Goal: Task Accomplishment & Management: Use online tool/utility

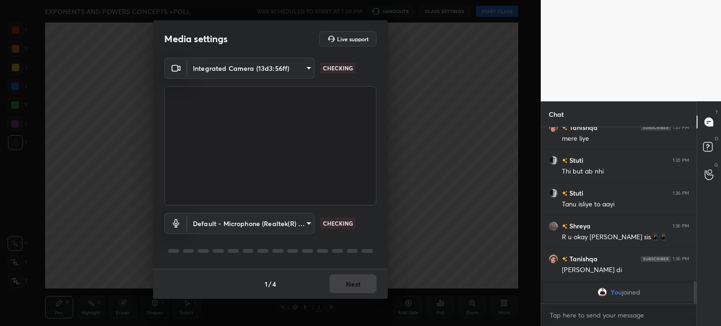
scroll to position [1121, 0]
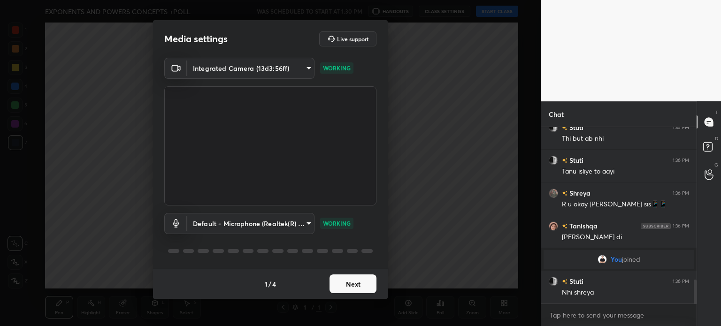
click at [347, 278] on button "Next" at bounding box center [353, 284] width 47 height 19
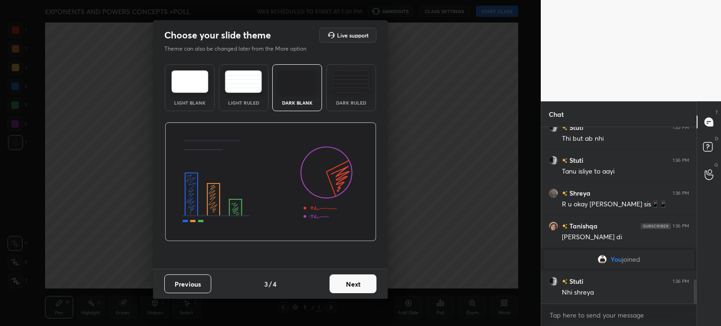
click at [347, 278] on button "Next" at bounding box center [353, 284] width 47 height 19
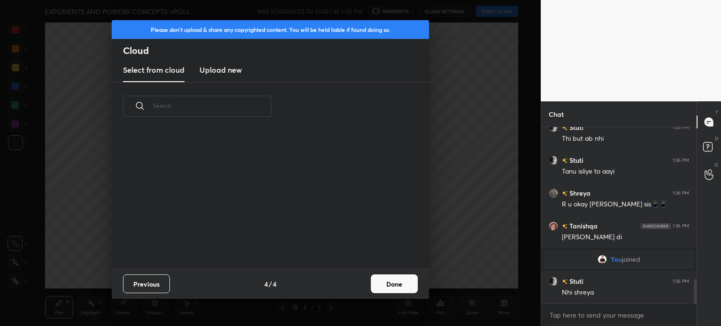
drag, startPoint x: 347, startPoint y: 278, endPoint x: 380, endPoint y: 277, distance: 32.4
click at [380, 277] on div "Previous 4 / 4 Done" at bounding box center [270, 284] width 317 height 30
click at [380, 277] on button "Done" at bounding box center [394, 284] width 47 height 19
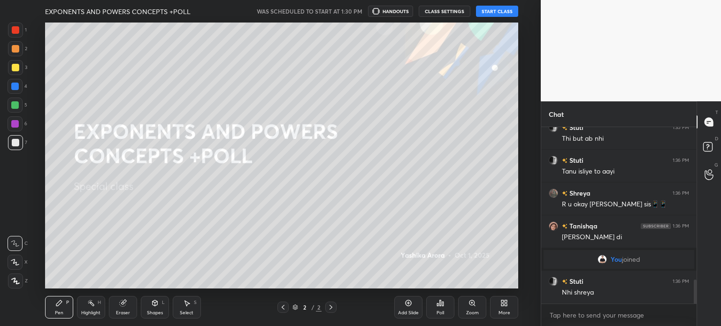
click at [500, 9] on button "START CLASS" at bounding box center [497, 11] width 42 height 11
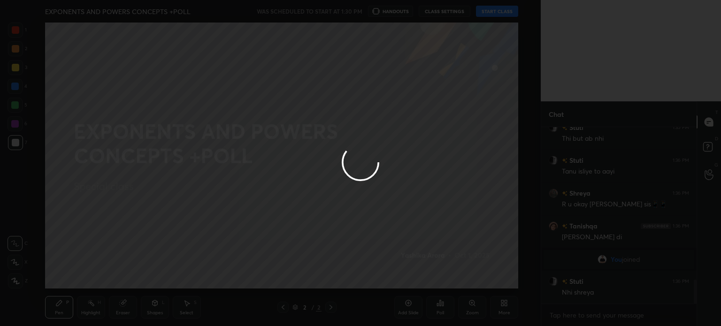
type textarea "x"
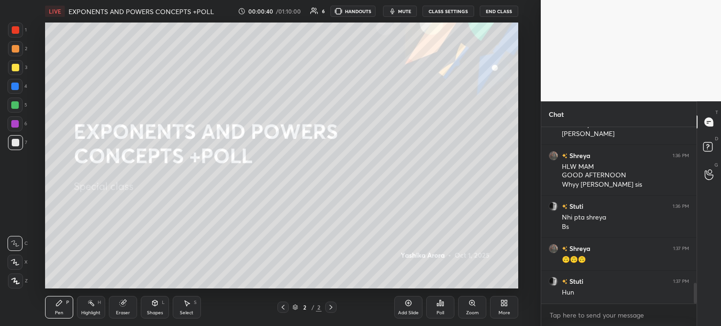
scroll to position [1322, 0]
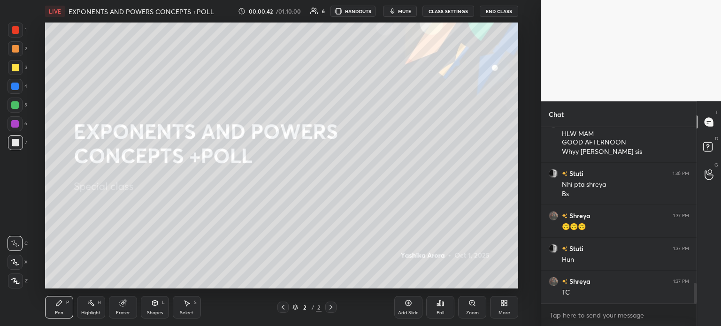
click at [444, 9] on button "CLASS SETTINGS" at bounding box center [449, 11] width 52 height 11
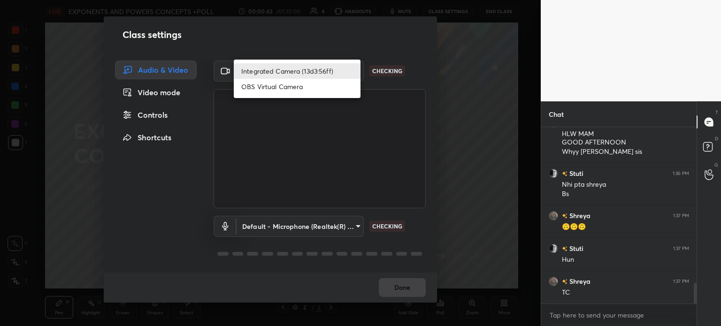
click at [314, 68] on body "1 2 3 4 5 6 7 C X Z C X Z E E Erase all H H LIVE EXPONENTS AND POWERS CONCEPTS …" at bounding box center [360, 163] width 721 height 326
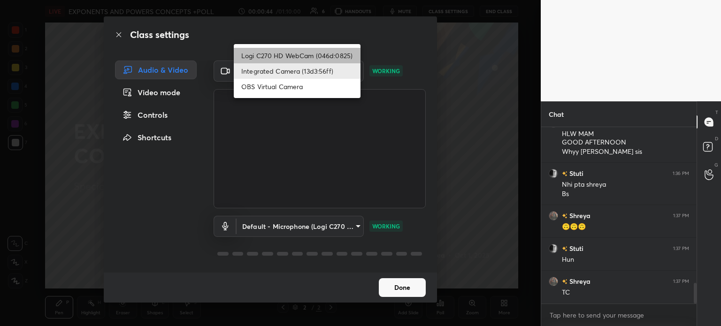
click at [319, 54] on li "Logi C270 HD WebCam (046d:0825)" at bounding box center [297, 55] width 127 height 15
type input "19ebecde83a3010ed1a141209ced1db595e06d2a1fc758087318fab5b1b7718e"
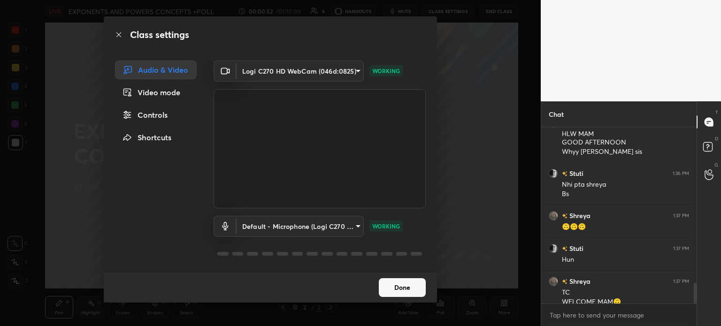
scroll to position [1331, 0]
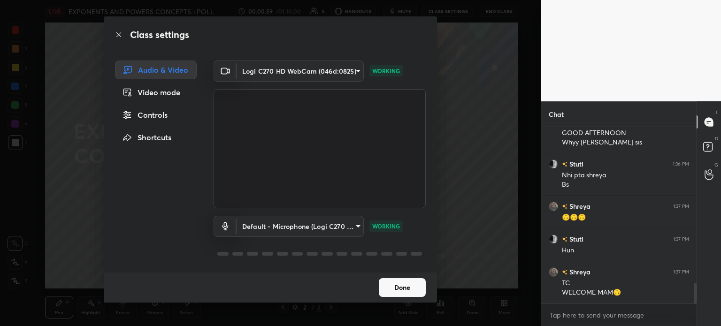
click at [413, 287] on button "Done" at bounding box center [402, 287] width 47 height 19
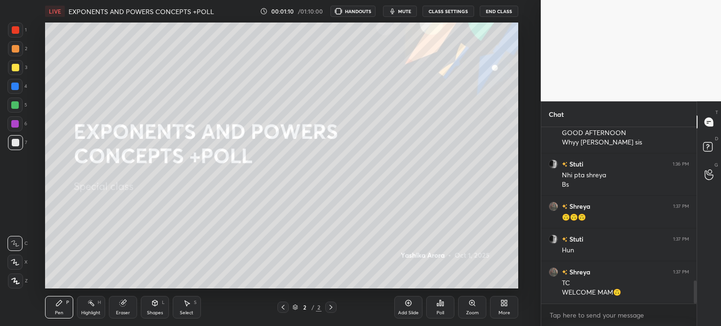
scroll to position [1167, 0]
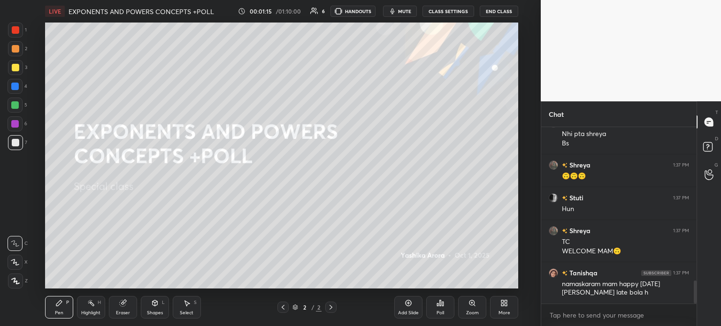
click at [24, 65] on div "3" at bounding box center [17, 67] width 19 height 15
click at [442, 313] on div "Poll" at bounding box center [441, 313] width 8 height 5
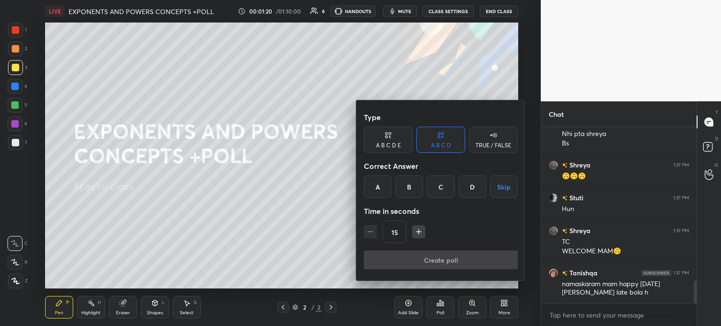
click at [491, 141] on div "TRUE / FALSE" at bounding box center [493, 140] width 49 height 26
click at [392, 186] on div "True" at bounding box center [388, 187] width 49 height 23
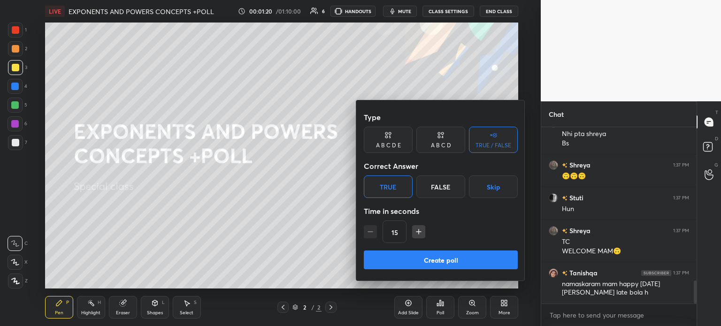
click at [447, 263] on button "Create poll" at bounding box center [441, 260] width 154 height 19
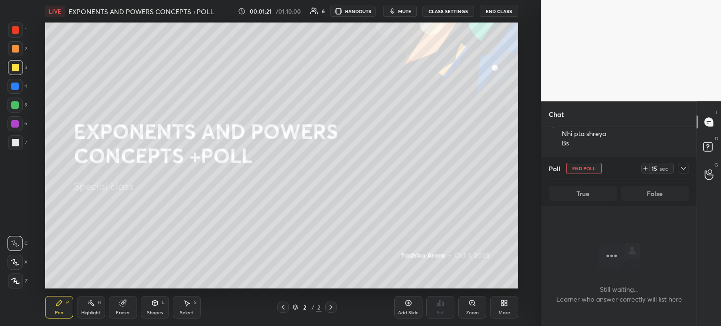
scroll to position [0, 0]
click at [649, 172] on icon at bounding box center [646, 169] width 8 height 8
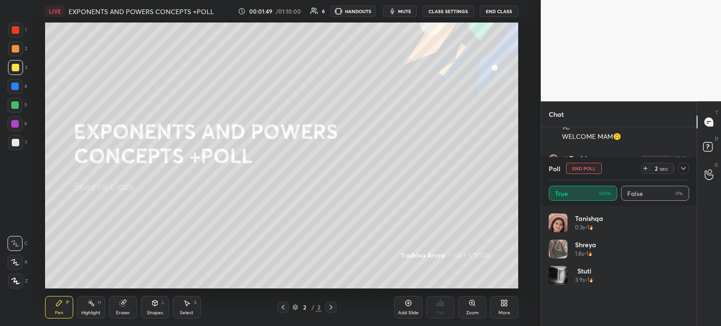
click at [685, 170] on icon at bounding box center [684, 169] width 8 height 8
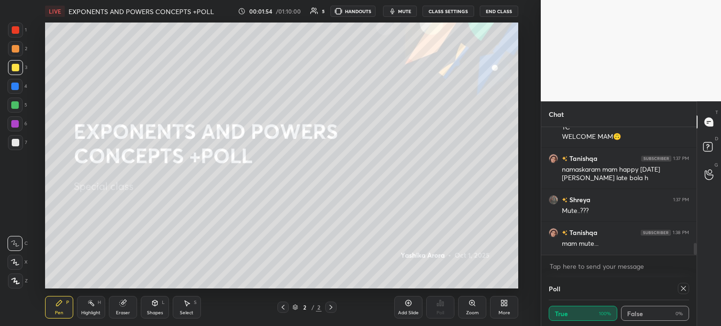
click at [682, 288] on icon at bounding box center [684, 289] width 8 height 8
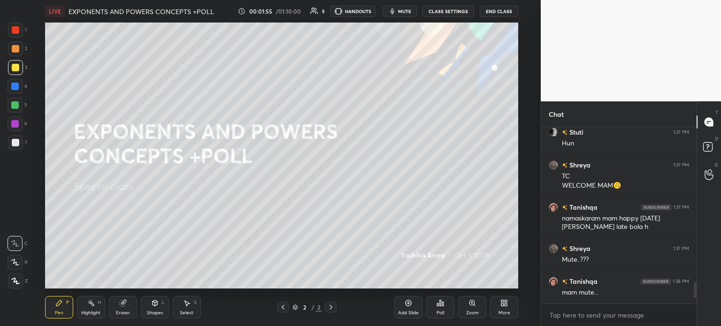
click at [403, 313] on div "Add Slide" at bounding box center [408, 313] width 21 height 5
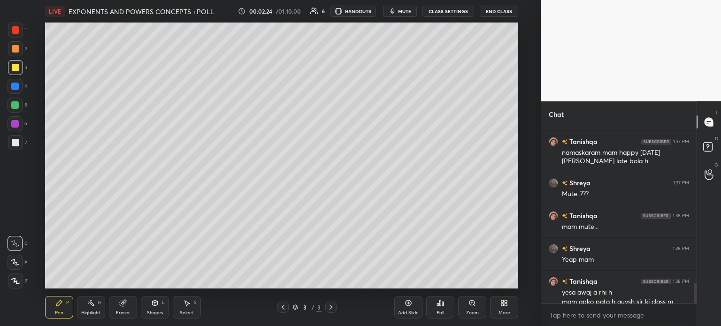
scroll to position [1345, 0]
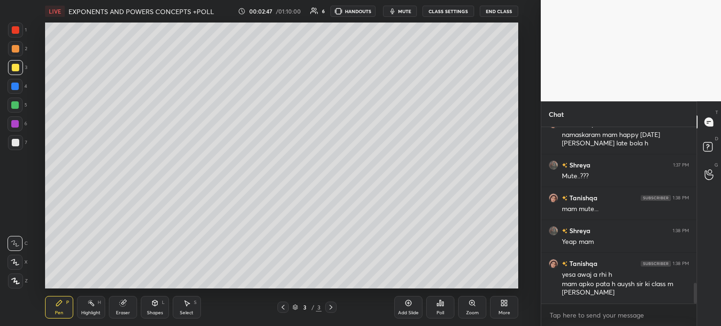
click at [284, 311] on icon at bounding box center [283, 308] width 8 height 8
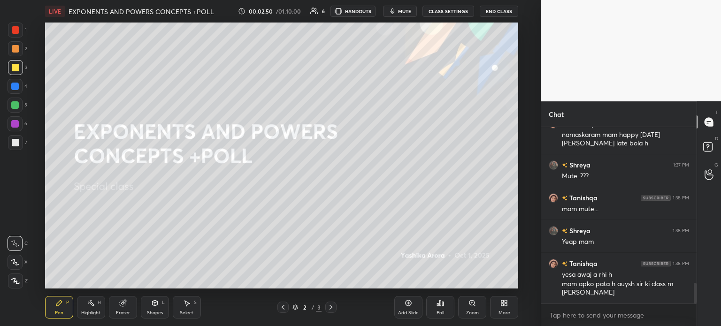
scroll to position [1386, 0]
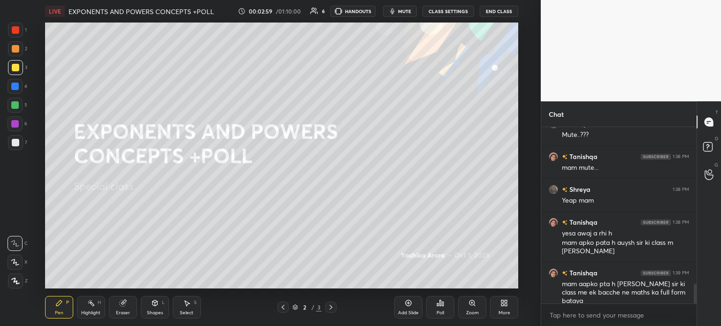
click at [407, 15] on button "mute" at bounding box center [400, 11] width 34 height 11
click at [409, 12] on span "unmute" at bounding box center [404, 11] width 20 height 7
click at [404, 19] on div "LIVE EXPONENTS AND POWERS CONCEPTS +POLL 00:03:07 / 01:10:00 6 HANDOUTS mute CL…" at bounding box center [281, 11] width 473 height 23
click at [393, 11] on icon "button" at bounding box center [393, 11] width 4 height 6
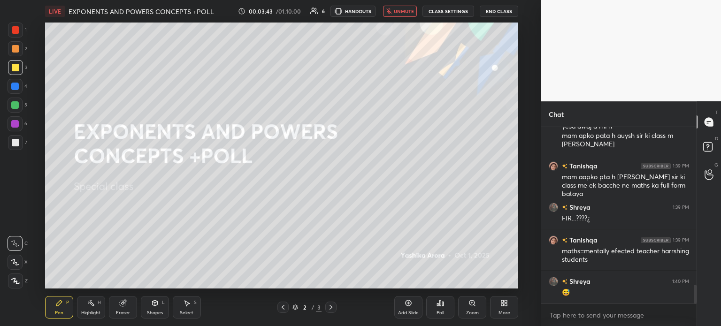
scroll to position [1502, 0]
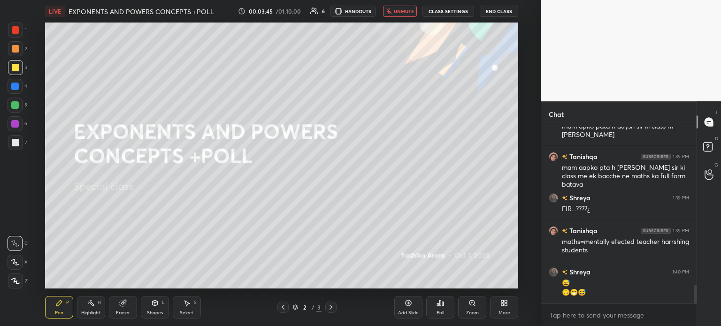
click at [406, 13] on span "unmute" at bounding box center [404, 11] width 20 height 7
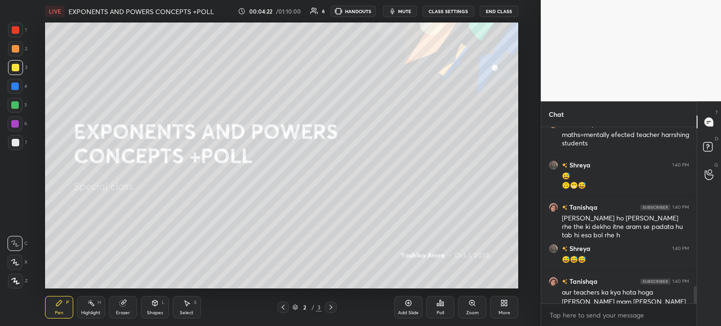
scroll to position [1619, 0]
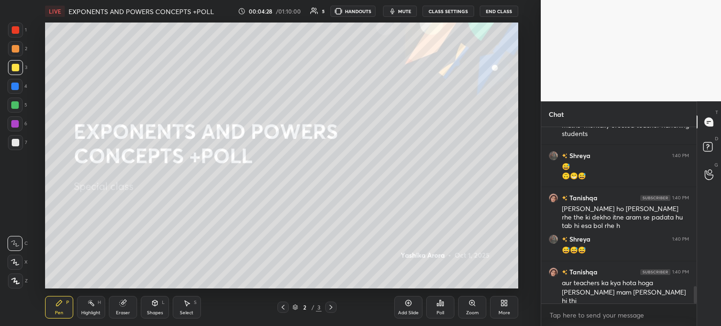
click at [501, 308] on div "More" at bounding box center [504, 307] width 28 height 23
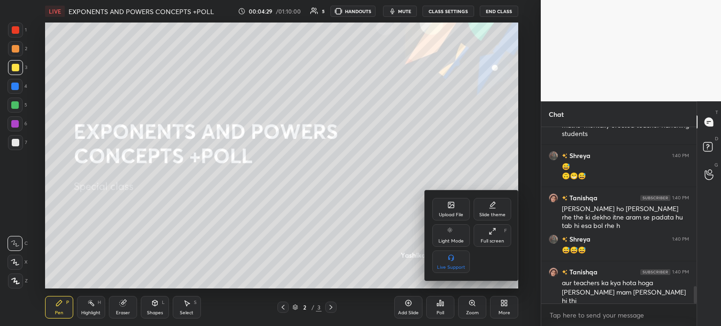
click at [465, 217] on div "Upload File" at bounding box center [451, 209] width 38 height 23
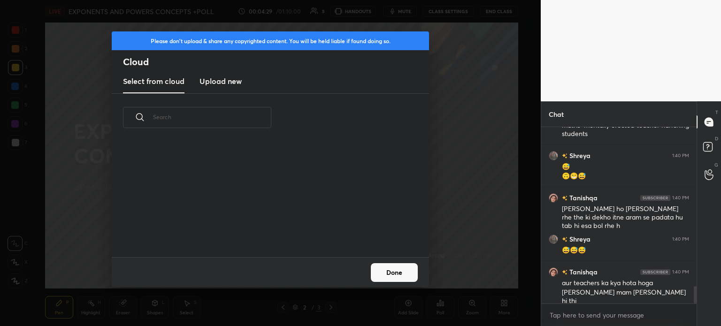
scroll to position [115, 301]
click at [232, 67] on h2 "Cloud" at bounding box center [276, 62] width 306 height 12
click at [228, 85] on h3 "Upload new" at bounding box center [221, 81] width 42 height 11
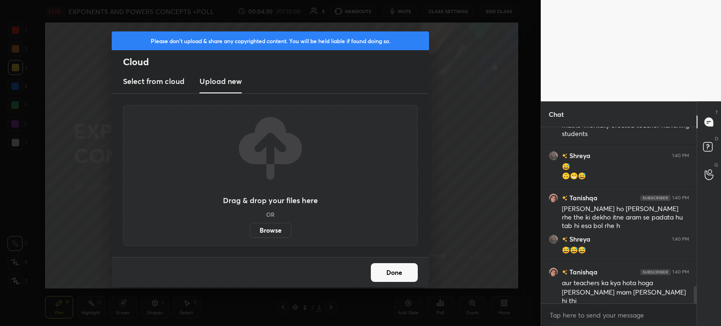
click at [272, 235] on label "Browse" at bounding box center [271, 230] width 42 height 15
click at [250, 235] on input "Browse" at bounding box center [250, 230] width 0 height 15
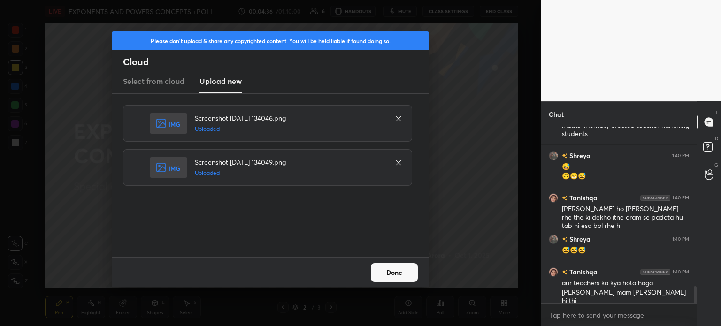
click at [389, 275] on button "Done" at bounding box center [394, 272] width 47 height 19
click at [391, 272] on button "Done" at bounding box center [394, 272] width 47 height 19
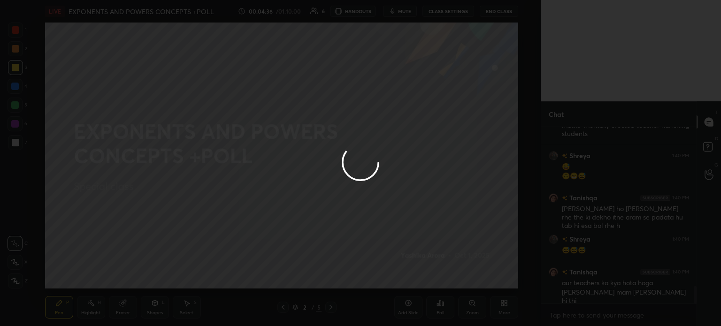
click at [391, 274] on div at bounding box center [360, 163] width 721 height 326
click at [391, 269] on div at bounding box center [360, 163] width 721 height 326
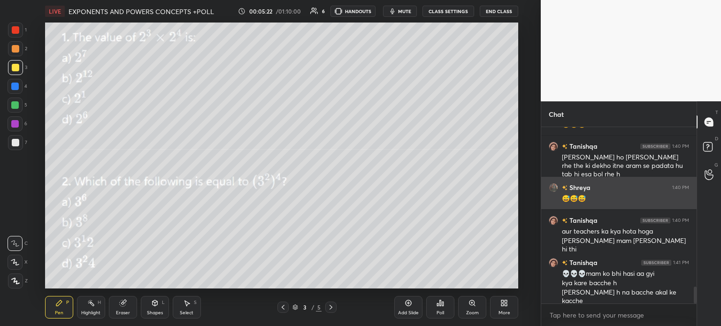
scroll to position [1680, 0]
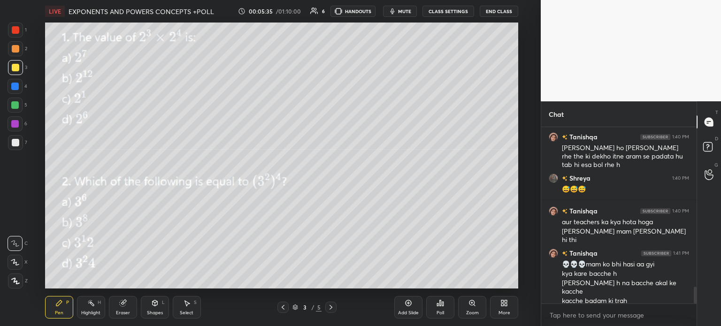
click at [438, 310] on div "Poll" at bounding box center [440, 307] width 28 height 23
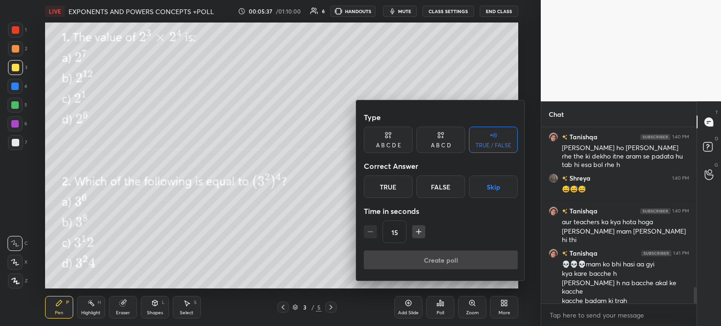
scroll to position [1713, 0]
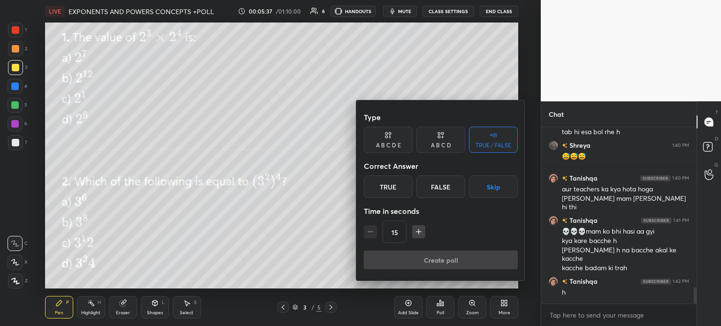
click at [446, 148] on div "A B C D" at bounding box center [441, 146] width 20 height 6
click at [376, 189] on div "A" at bounding box center [378, 187] width 28 height 23
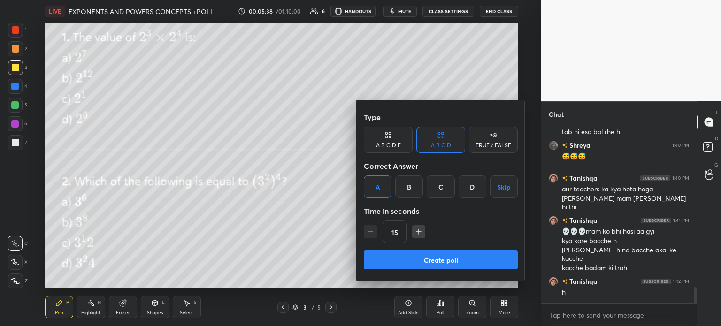
click at [460, 250] on div "Type A B C D E A B C D TRUE / FALSE Correct Answer A B C D Skip Time in seconds…" at bounding box center [441, 179] width 154 height 143
click at [504, 256] on button "Create poll" at bounding box center [441, 260] width 154 height 19
type textarea "x"
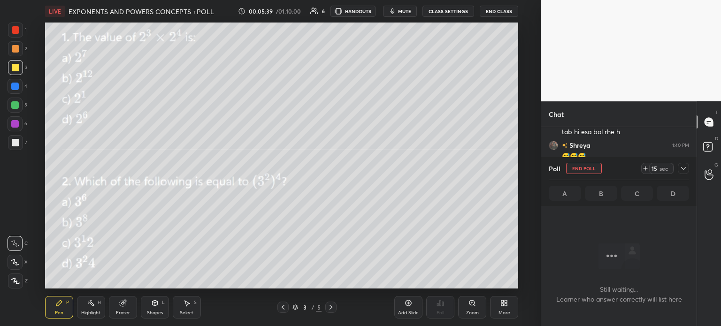
scroll to position [2, 3]
click at [646, 168] on icon at bounding box center [646, 169] width 8 height 8
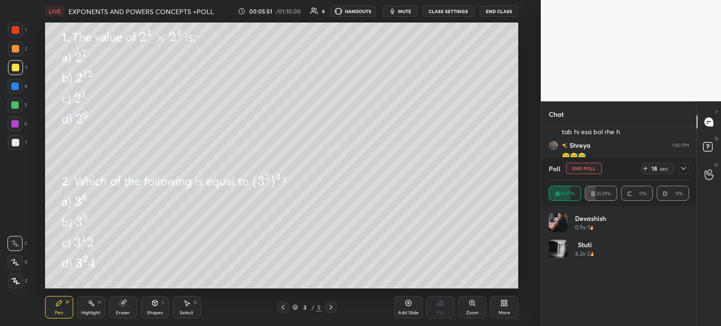
click at [646, 167] on icon at bounding box center [646, 169] width 8 height 8
click at [685, 168] on icon at bounding box center [683, 168] width 5 height 3
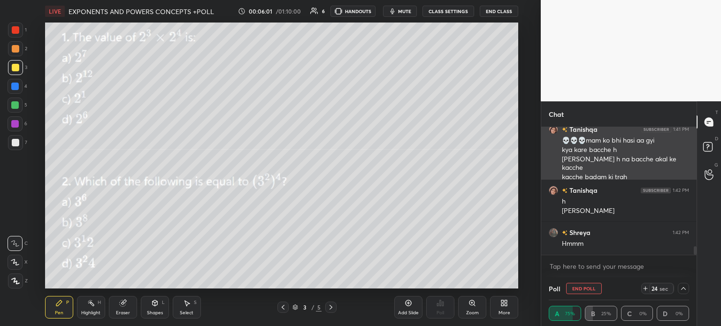
scroll to position [1836, 0]
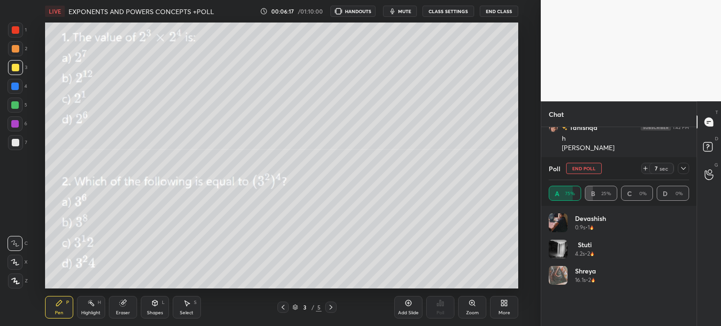
scroll to position [46678, 46418]
click at [682, 167] on icon at bounding box center [683, 168] width 5 height 5
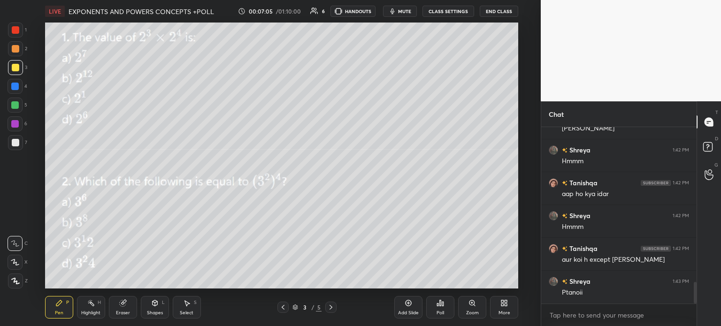
click at [443, 315] on div "Poll" at bounding box center [441, 313] width 8 height 5
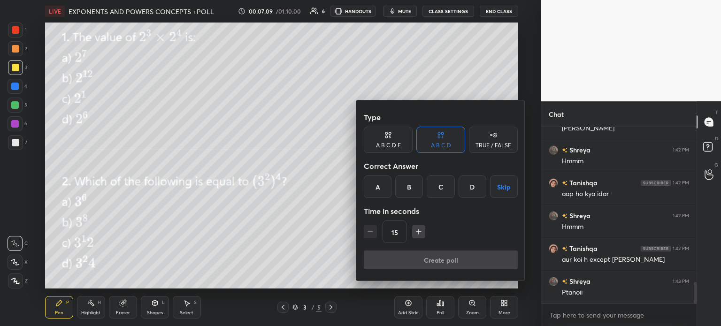
click at [410, 192] on div "B" at bounding box center [409, 187] width 28 height 23
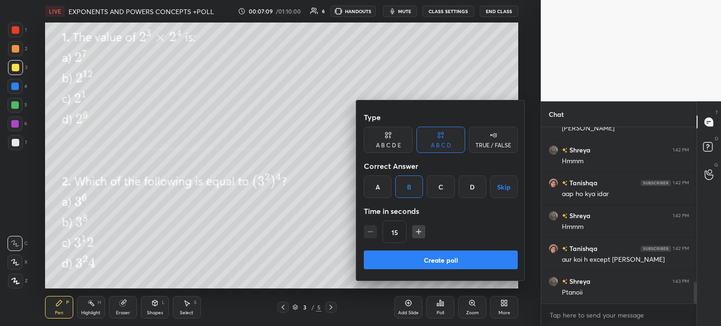
click at [444, 257] on button "Create poll" at bounding box center [441, 260] width 154 height 19
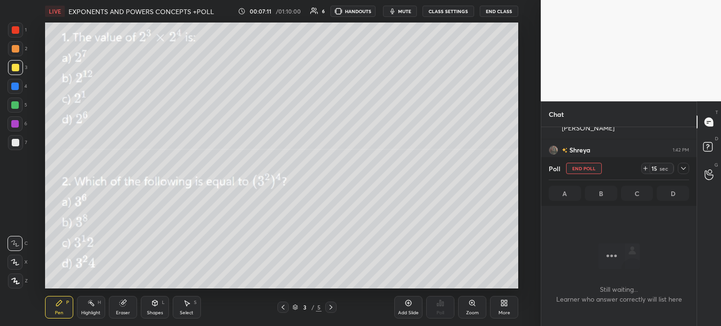
click at [649, 169] on div "15 sec" at bounding box center [661, 168] width 24 height 11
click at [682, 172] on icon at bounding box center [684, 169] width 8 height 8
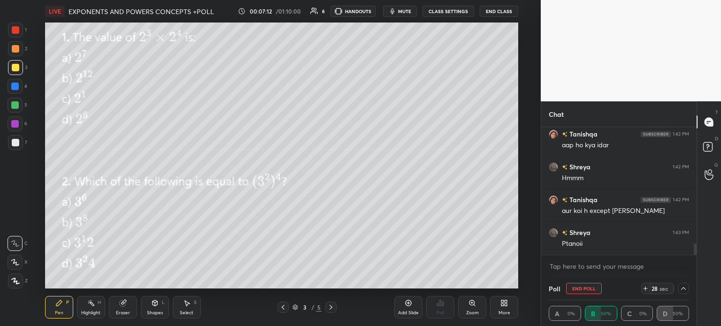
click at [685, 286] on icon at bounding box center [684, 289] width 8 height 8
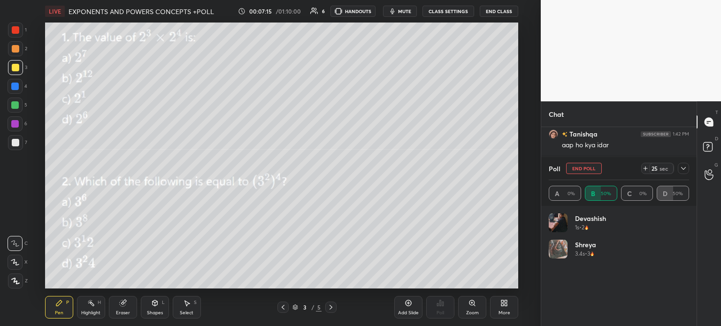
click at [683, 170] on icon at bounding box center [684, 169] width 8 height 8
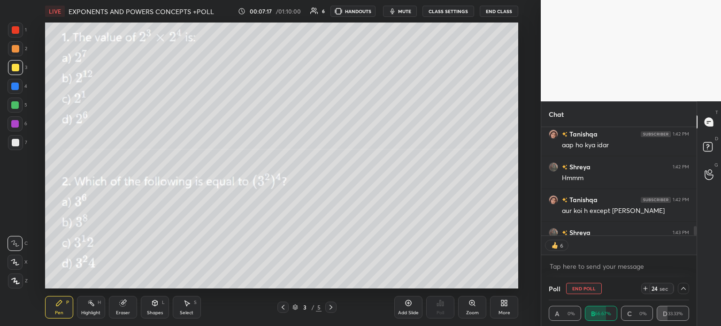
click at [684, 291] on icon at bounding box center [684, 289] width 8 height 8
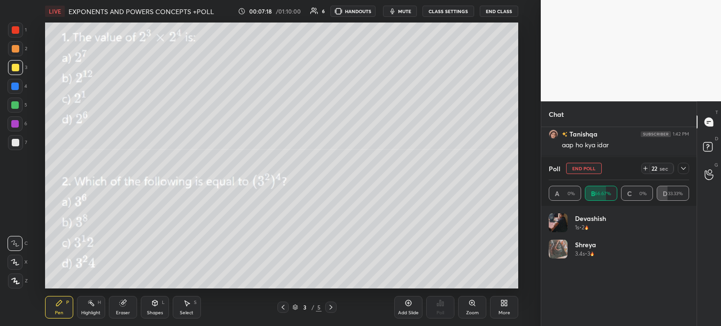
click at [679, 170] on div at bounding box center [683, 168] width 11 height 11
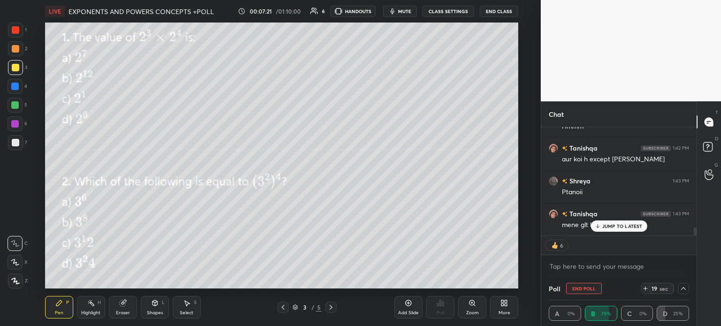
click at [684, 288] on icon at bounding box center [683, 288] width 5 height 3
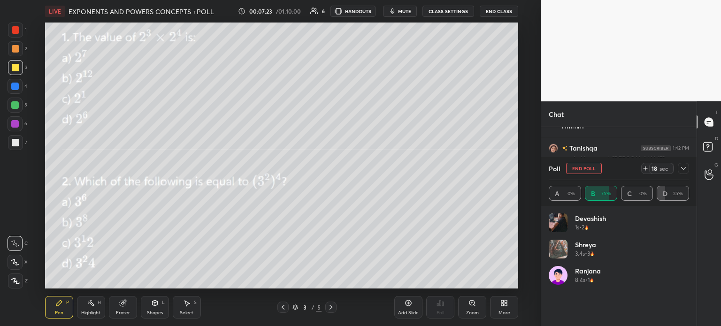
click at [684, 165] on div at bounding box center [683, 168] width 11 height 11
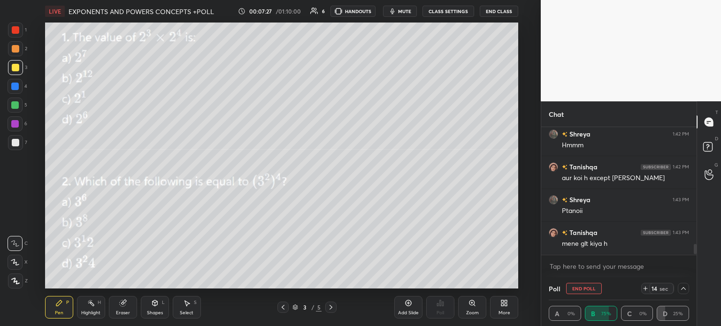
click at [186, 316] on div "Select S" at bounding box center [187, 307] width 28 height 23
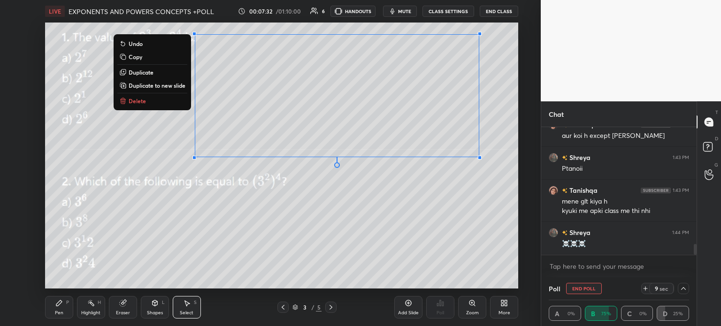
click at [111, 317] on div "Eraser" at bounding box center [123, 307] width 28 height 23
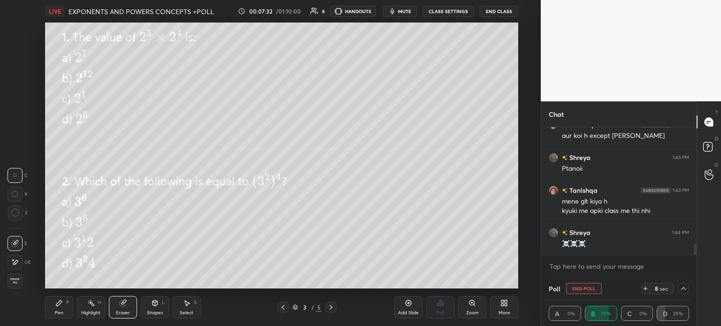
click at [17, 261] on icon at bounding box center [15, 263] width 8 height 8
click at [61, 308] on div "Pen P" at bounding box center [59, 307] width 28 height 23
click at [54, 306] on div "Pen P" at bounding box center [59, 307] width 28 height 23
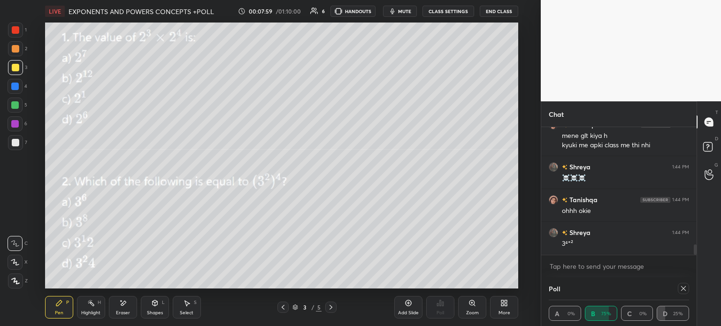
click at [194, 315] on div "Select S" at bounding box center [187, 307] width 28 height 23
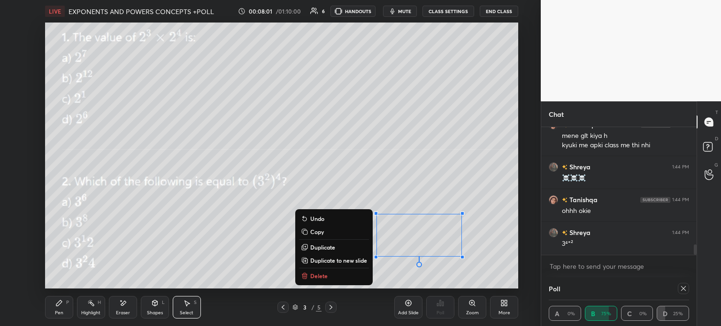
click at [330, 277] on button "Delete" at bounding box center [334, 275] width 70 height 11
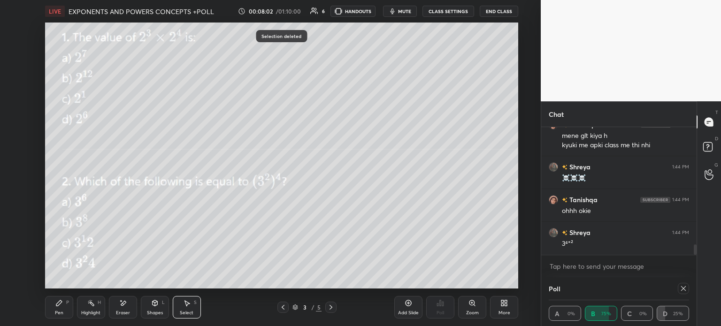
click at [331, 309] on icon at bounding box center [331, 308] width 8 height 8
click at [60, 311] on div "Pen" at bounding box center [59, 313] width 8 height 5
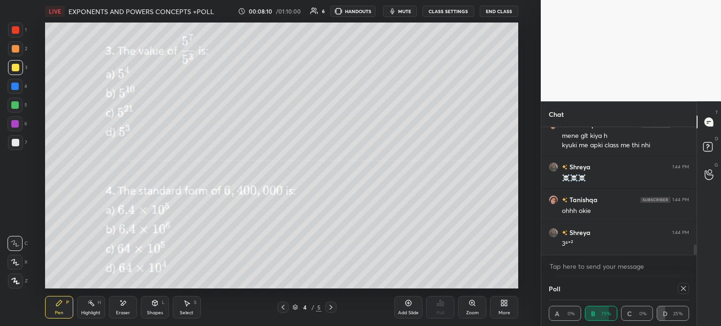
click at [403, 13] on span "mute" at bounding box center [404, 11] width 13 height 7
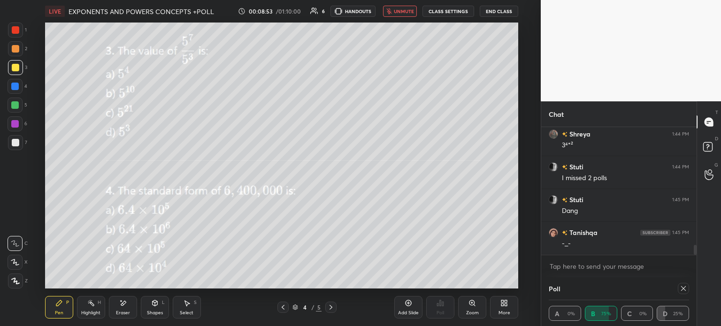
click at [391, 12] on icon "button" at bounding box center [388, 11] width 5 height 6
click at [688, 287] on div at bounding box center [683, 288] width 11 height 11
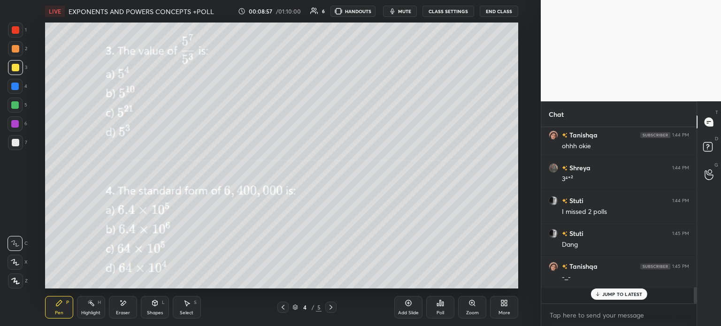
scroll to position [3, 3]
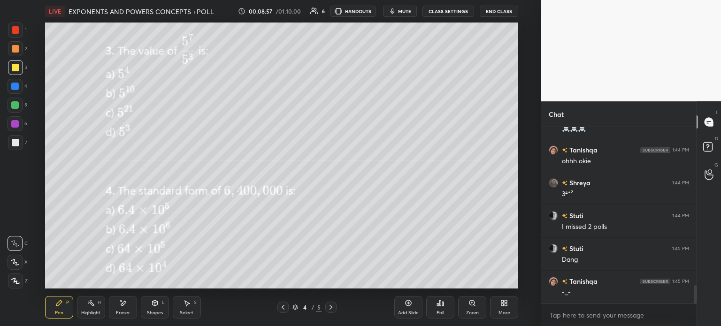
click at [441, 304] on icon at bounding box center [441, 304] width 8 height 8
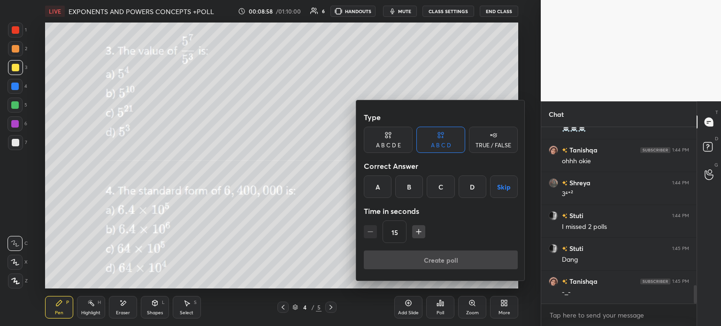
click at [378, 184] on div "A" at bounding box center [378, 187] width 28 height 23
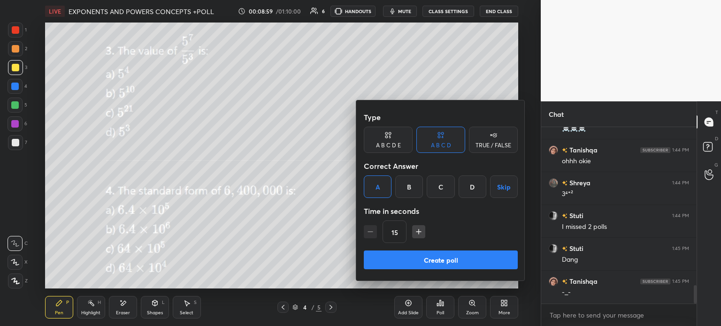
click at [449, 246] on div "Type A B C D E A B C D TRUE / FALSE Correct Answer A B C D Skip Time in seconds…" at bounding box center [441, 179] width 154 height 143
click at [463, 257] on button "Create poll" at bounding box center [441, 260] width 154 height 19
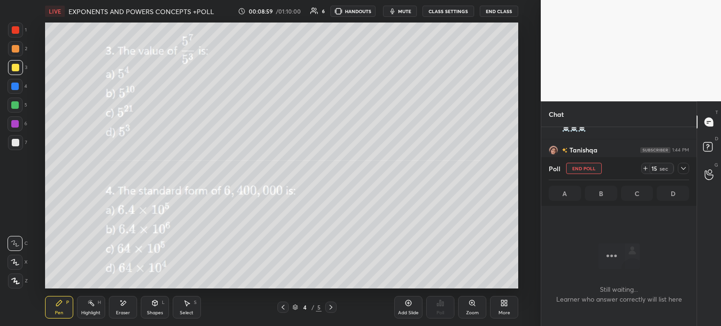
scroll to position [147, 153]
click at [645, 169] on icon at bounding box center [645, 169] width 0 height 4
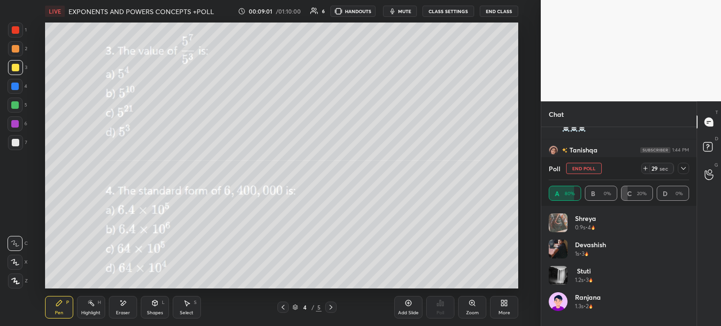
scroll to position [3, 3]
click at [680, 167] on icon at bounding box center [684, 169] width 8 height 8
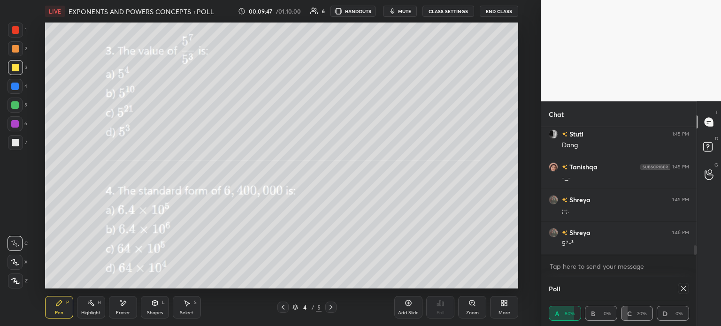
click at [684, 292] on icon at bounding box center [684, 289] width 8 height 8
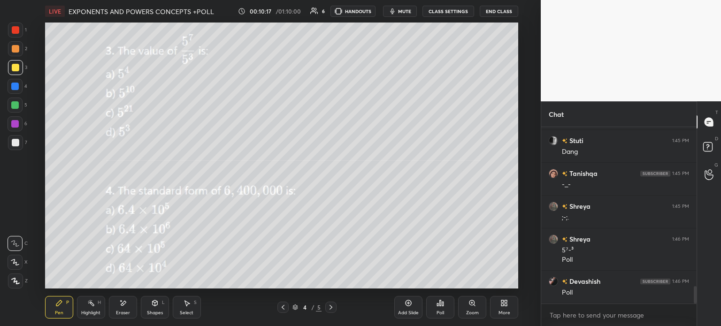
scroll to position [1633, 0]
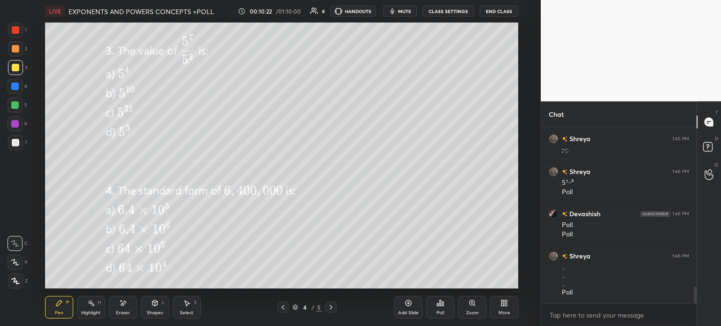
click at [438, 306] on icon at bounding box center [438, 305] width 1 height 2
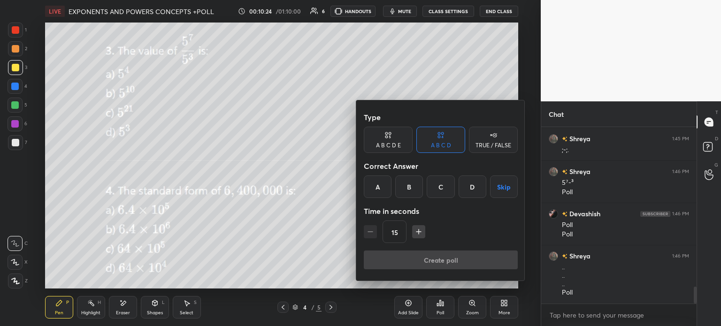
click at [413, 190] on div "B" at bounding box center [409, 187] width 28 height 23
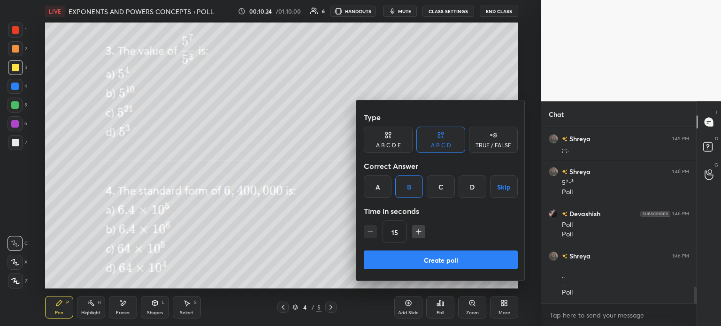
click at [453, 258] on button "Create poll" at bounding box center [441, 260] width 154 height 19
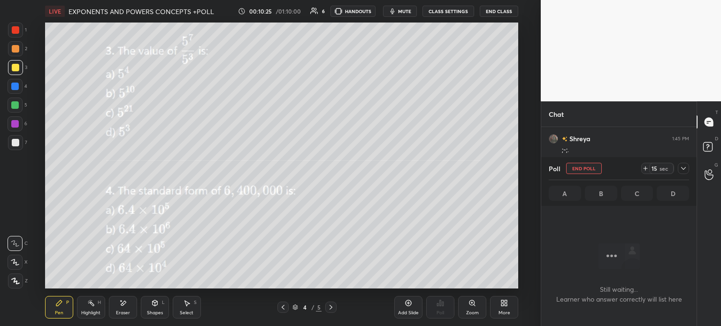
click at [118, 303] on div "Eraser" at bounding box center [123, 307] width 28 height 23
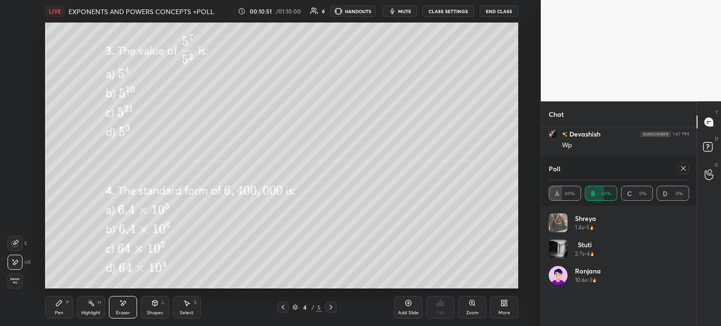
scroll to position [1904, 0]
click at [684, 168] on icon at bounding box center [684, 169] width 8 height 8
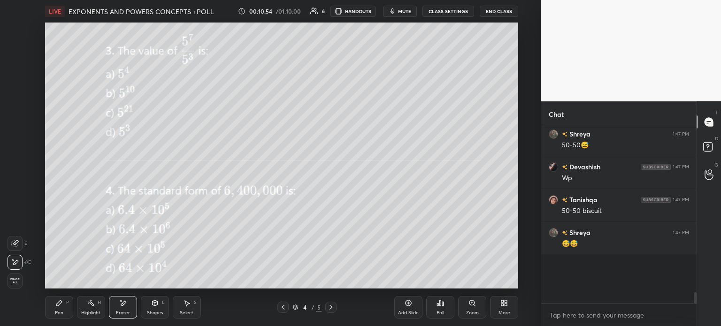
scroll to position [3, 3]
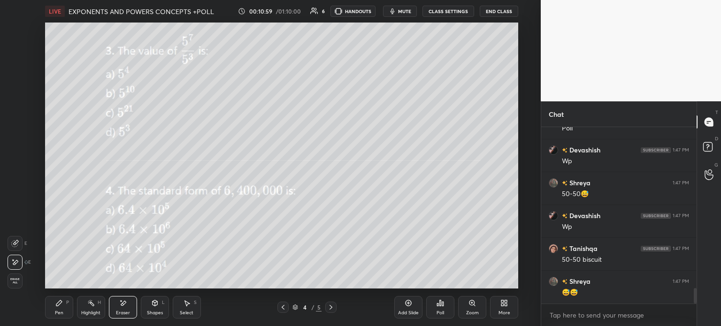
click at [70, 302] on div "Pen P" at bounding box center [59, 307] width 28 height 23
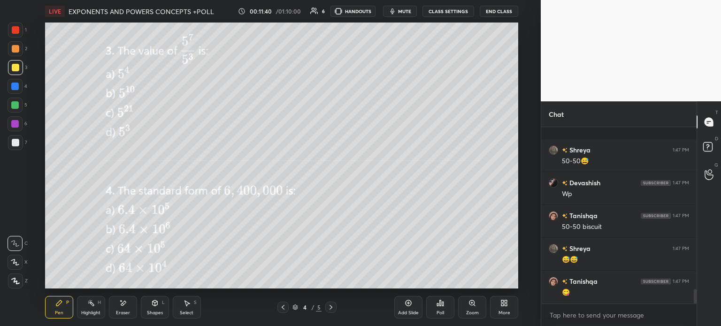
scroll to position [1963, 0]
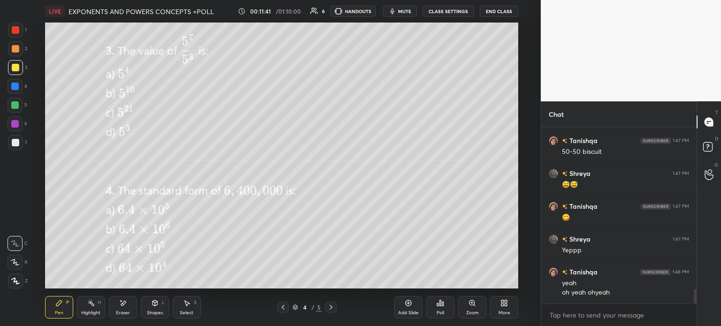
click at [488, 313] on div "Add Slide Poll Zoom More" at bounding box center [456, 307] width 124 height 53
click at [506, 306] on icon at bounding box center [506, 305] width 2 height 2
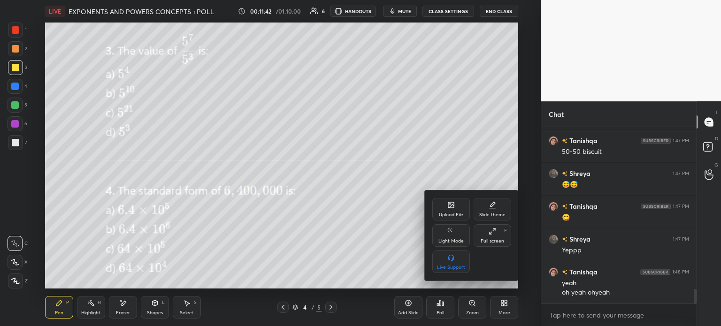
click at [456, 210] on div "Upload File" at bounding box center [451, 209] width 38 height 23
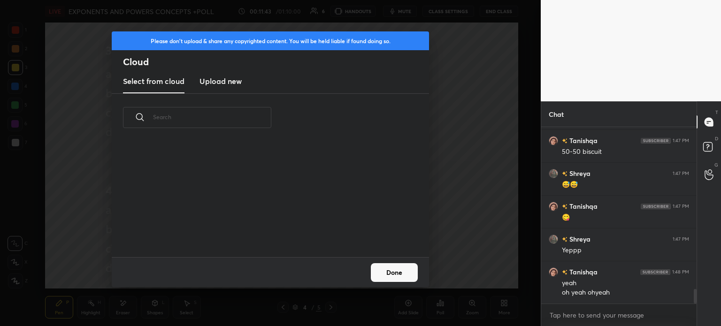
scroll to position [115, 301]
click at [245, 83] on div "Select from cloud Upload new" at bounding box center [270, 81] width 317 height 23
click at [229, 85] on h3 "Upload new" at bounding box center [221, 81] width 42 height 11
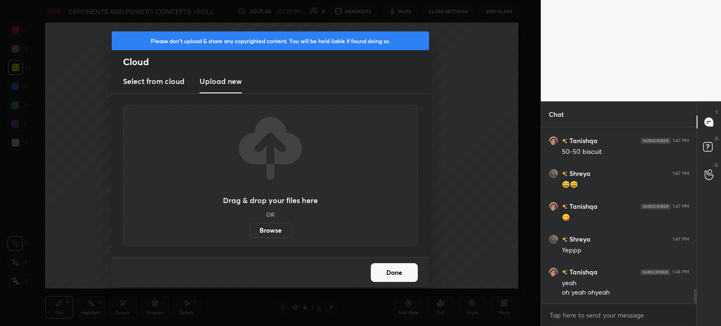
click at [267, 233] on label "Browse" at bounding box center [271, 230] width 42 height 15
click at [250, 233] on input "Browse" at bounding box center [250, 230] width 0 height 15
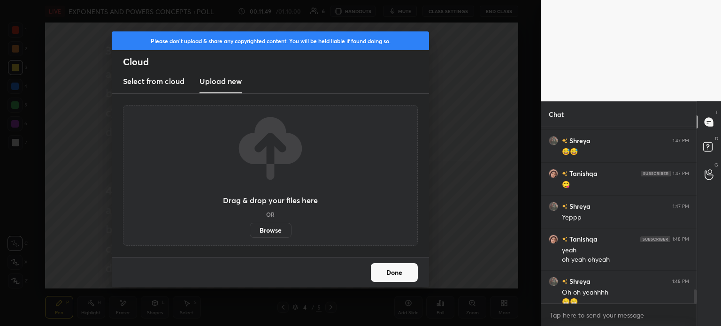
scroll to position [2005, 0]
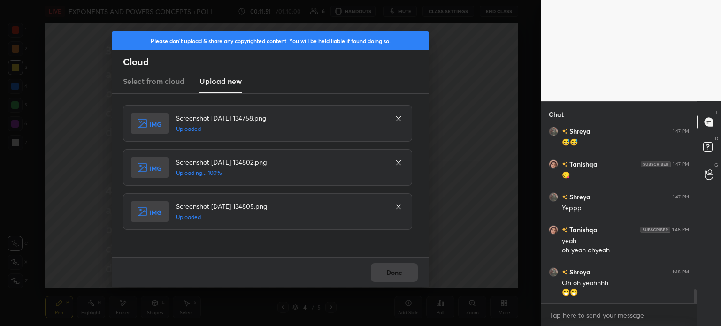
click at [416, 272] on div "Done" at bounding box center [270, 272] width 317 height 30
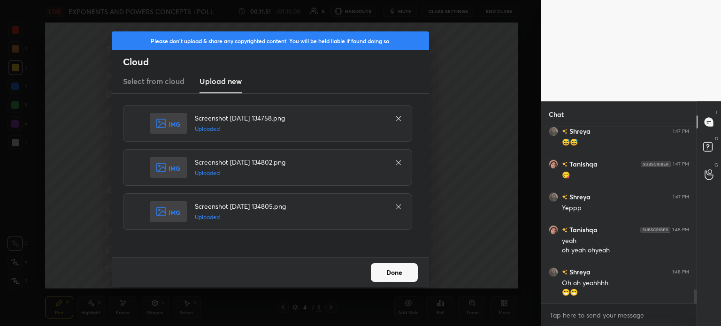
click at [412, 270] on button "Done" at bounding box center [394, 272] width 47 height 19
click at [410, 270] on button "Done" at bounding box center [394, 272] width 47 height 19
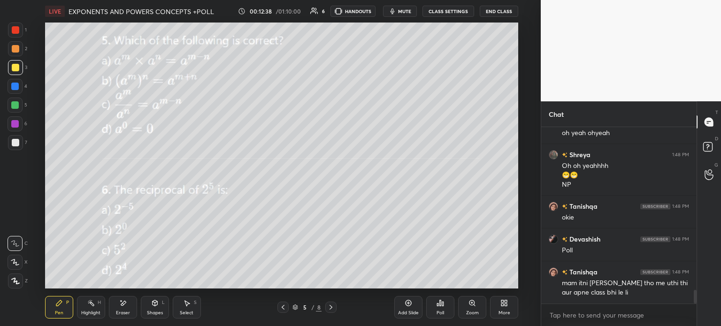
scroll to position [2156, 0]
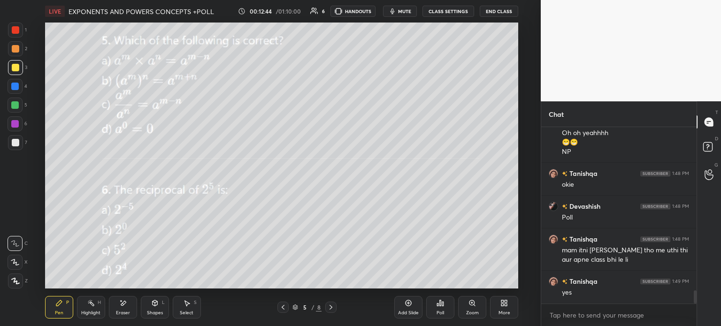
click at [439, 315] on div "Poll" at bounding box center [441, 313] width 8 height 5
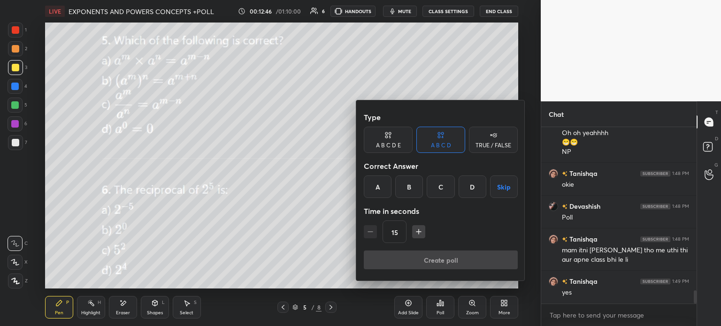
click at [438, 191] on div "C" at bounding box center [441, 187] width 28 height 23
click at [458, 252] on button "Create poll" at bounding box center [441, 260] width 154 height 19
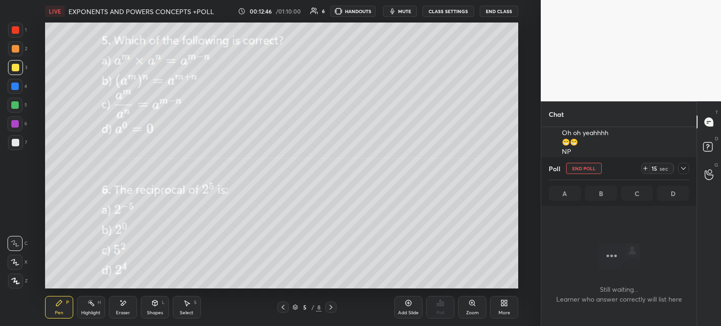
scroll to position [2, 3]
click at [648, 167] on icon at bounding box center [646, 169] width 8 height 8
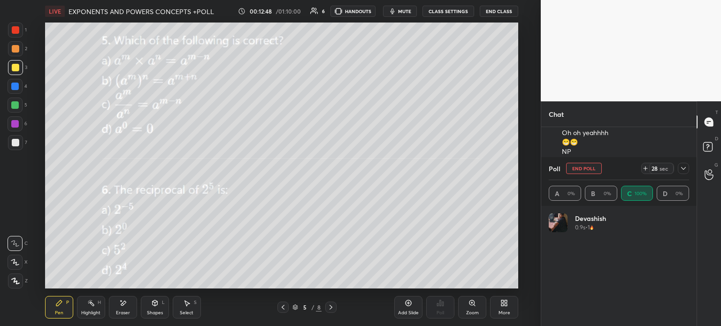
scroll to position [3, 3]
click at [405, 11] on span "mute" at bounding box center [404, 11] width 13 height 7
click at [679, 173] on div at bounding box center [683, 168] width 11 height 11
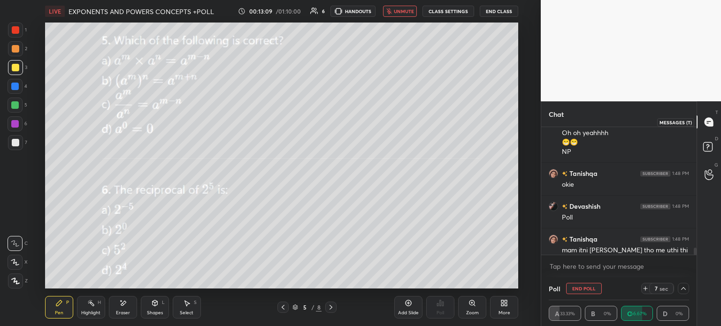
scroll to position [2205, 0]
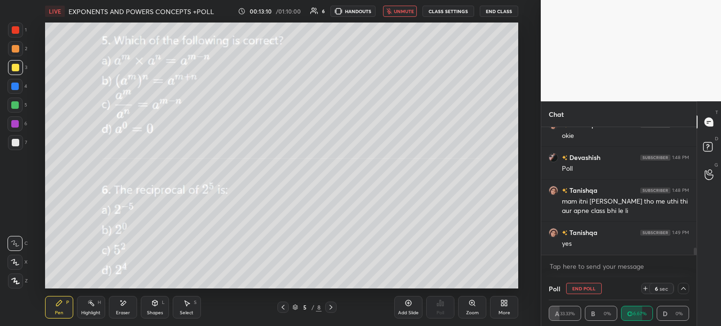
click at [644, 294] on div "6 sec" at bounding box center [657, 288] width 33 height 11
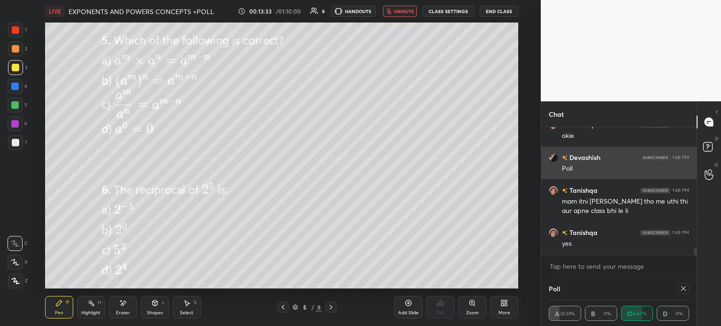
click at [392, 8] on icon "button" at bounding box center [389, 11] width 6 height 6
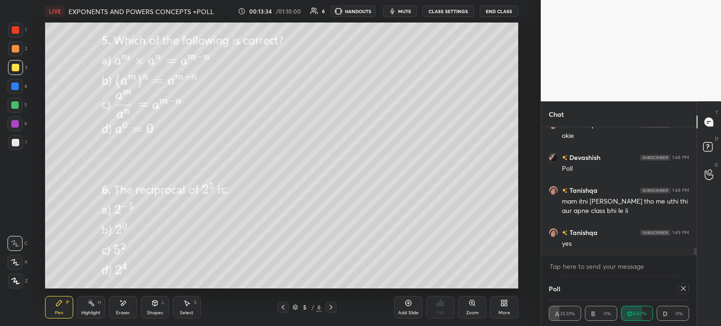
click at [127, 306] on div "Eraser" at bounding box center [123, 307] width 28 height 23
click at [18, 280] on span "Erase all" at bounding box center [15, 281] width 14 height 7
click at [157, 305] on icon at bounding box center [154, 303] width 5 height 6
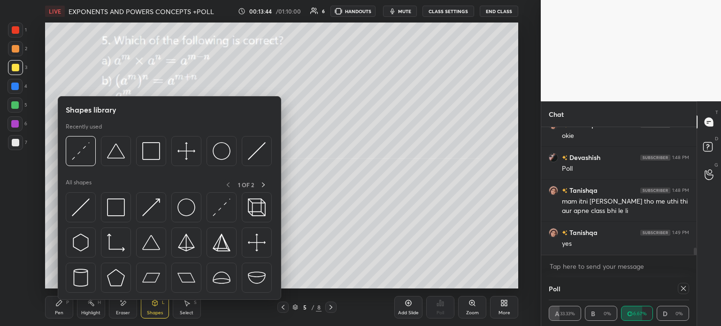
click at [132, 303] on div "Eraser" at bounding box center [123, 307] width 28 height 23
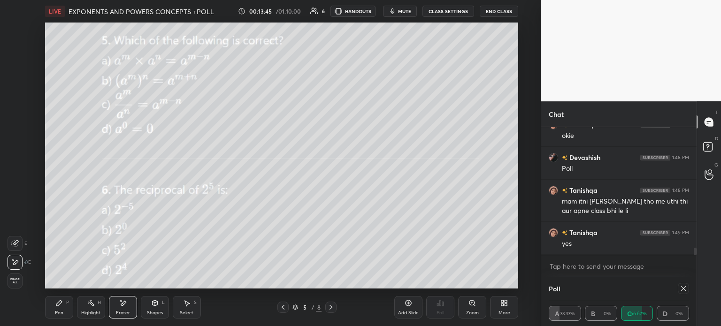
scroll to position [2237, 0]
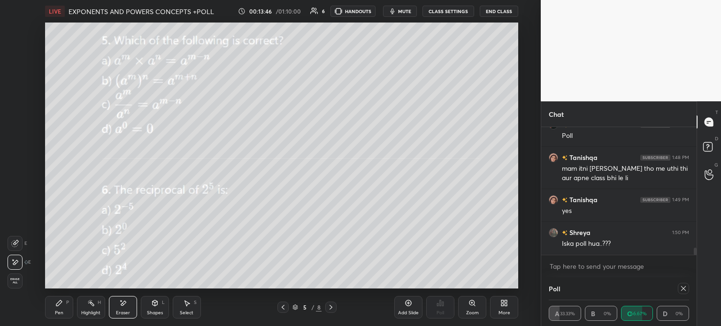
click at [62, 309] on div "Pen P" at bounding box center [59, 307] width 28 height 23
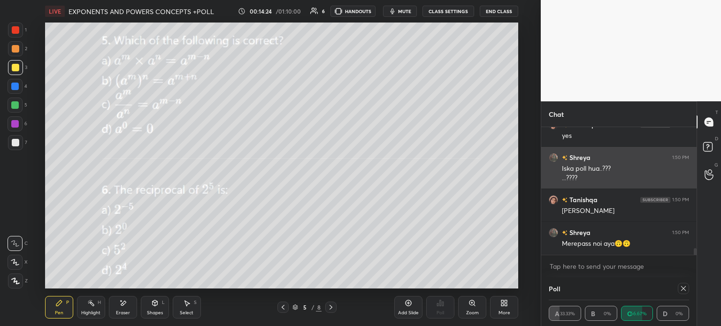
scroll to position [2322, 0]
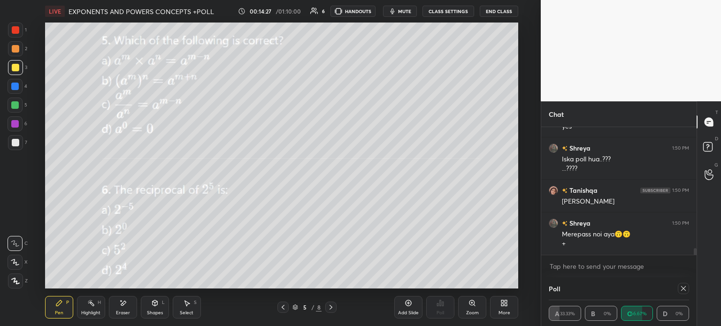
click at [118, 297] on div "Eraser" at bounding box center [123, 307] width 28 height 23
click at [18, 280] on span "Erase all" at bounding box center [15, 281] width 14 height 7
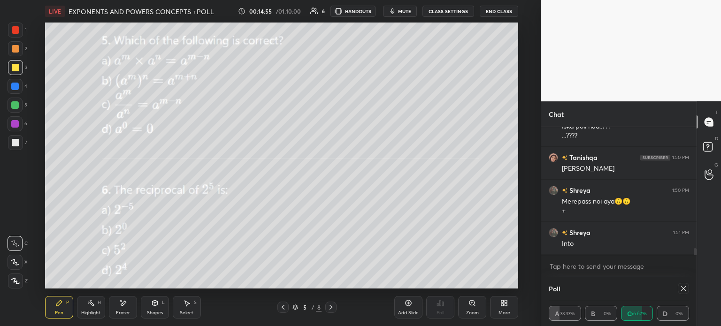
scroll to position [2364, 0]
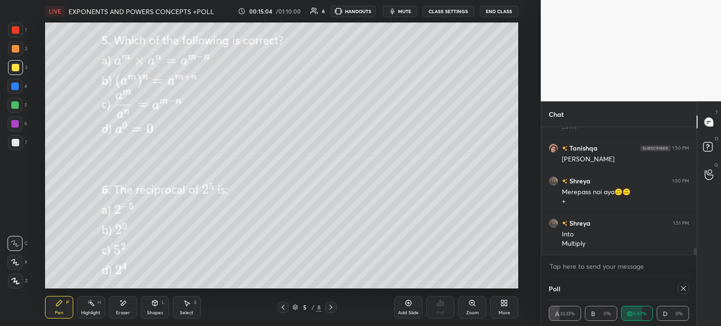
click at [684, 290] on icon at bounding box center [683, 288] width 5 height 5
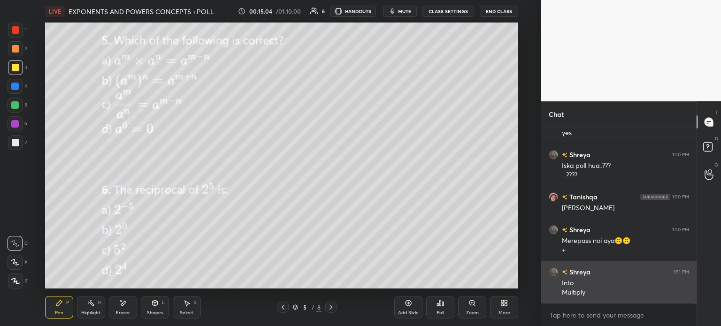
scroll to position [2, 3]
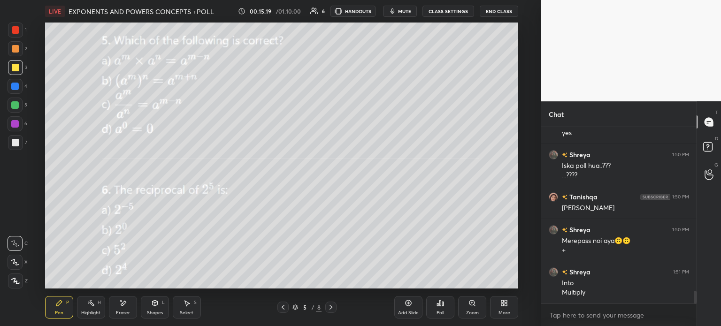
click at [437, 304] on icon at bounding box center [441, 304] width 8 height 8
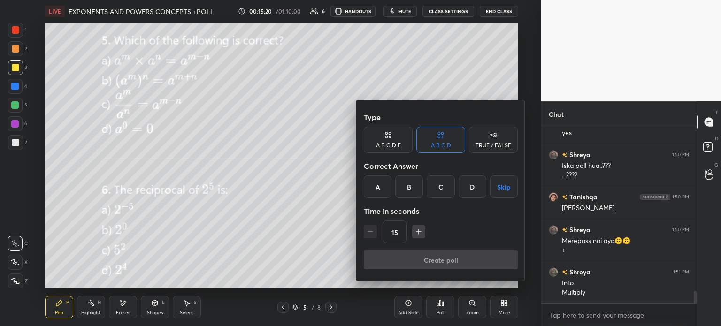
click at [376, 182] on div "A" at bounding box center [378, 187] width 28 height 23
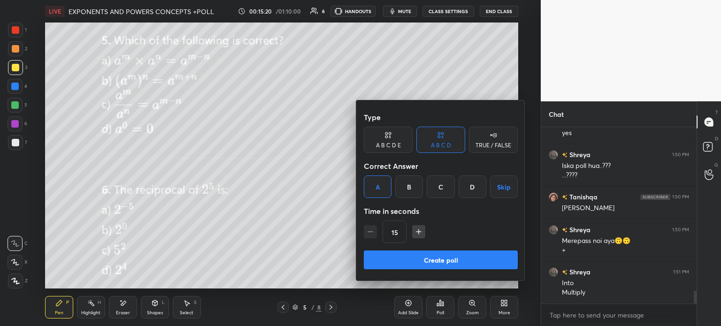
click at [451, 252] on button "Create poll" at bounding box center [441, 260] width 154 height 19
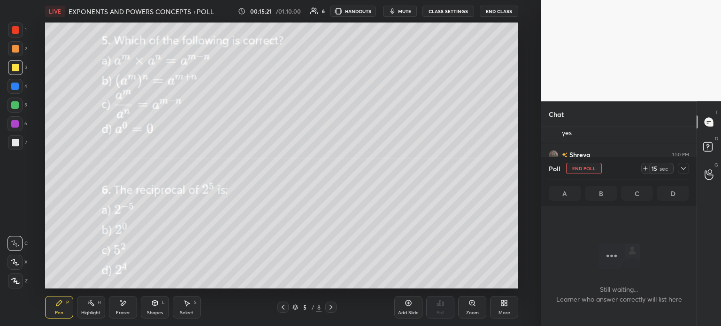
scroll to position [147, 153]
click at [644, 174] on div "15 sec" at bounding box center [657, 168] width 33 height 11
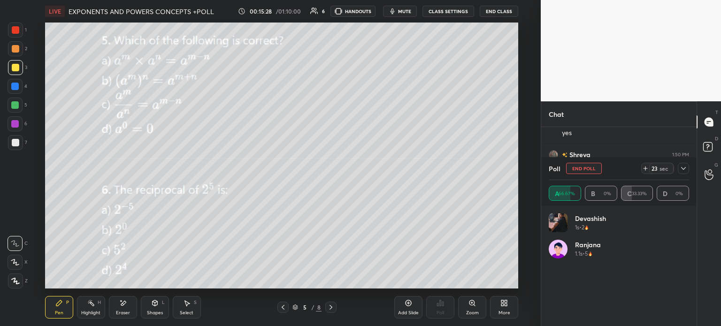
scroll to position [3, 3]
click at [685, 169] on icon at bounding box center [684, 169] width 8 height 8
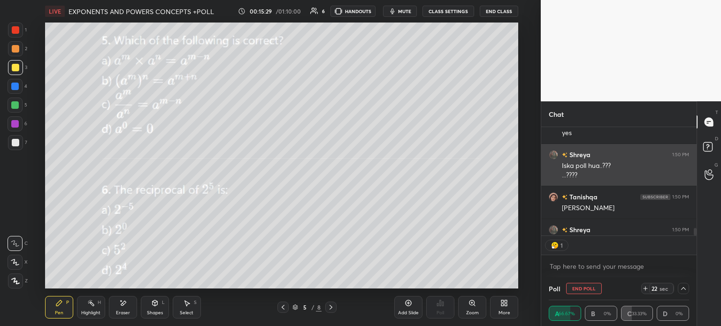
scroll to position [3, 3]
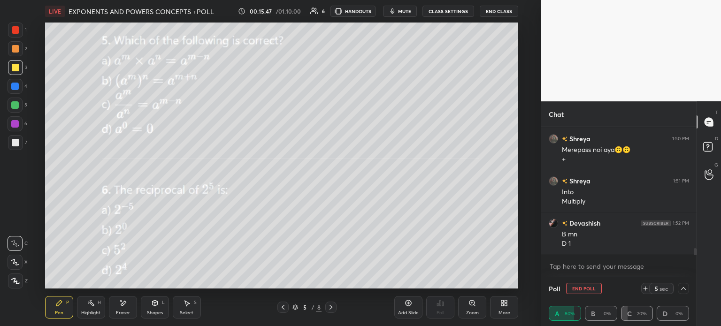
click at [130, 305] on div "Eraser" at bounding box center [123, 307] width 28 height 23
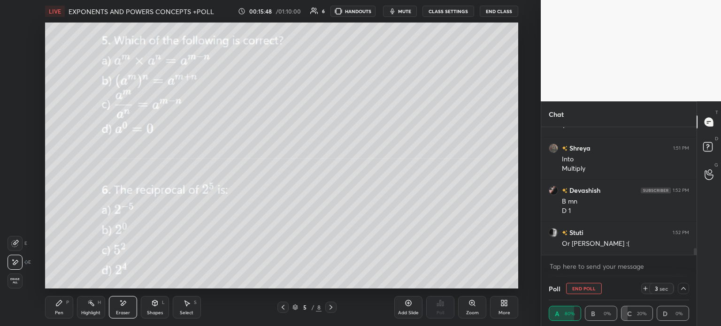
click at [50, 309] on div "Pen P" at bounding box center [59, 307] width 28 height 23
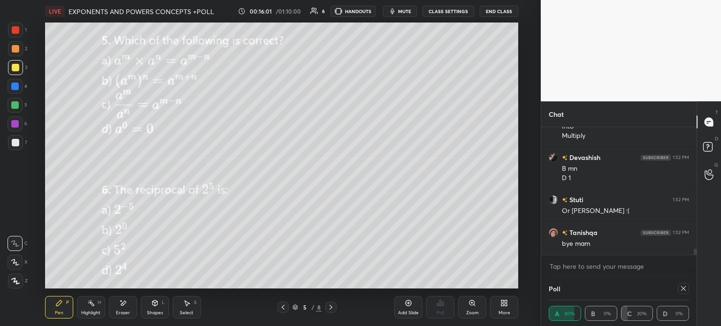
click at [410, 307] on div "Add Slide" at bounding box center [408, 307] width 28 height 23
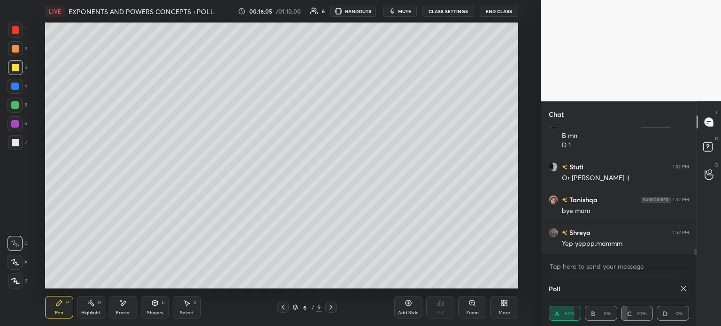
scroll to position [2538, 0]
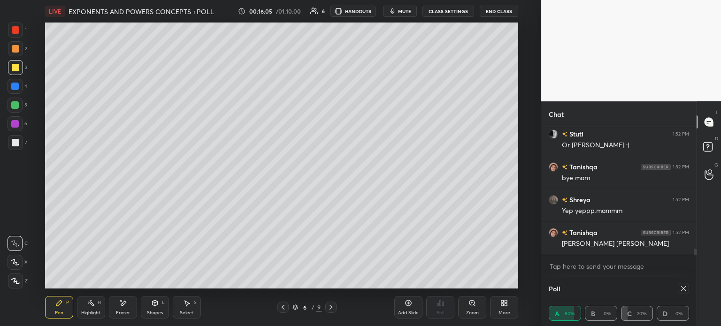
click at [15, 48] on div at bounding box center [16, 49] width 8 height 8
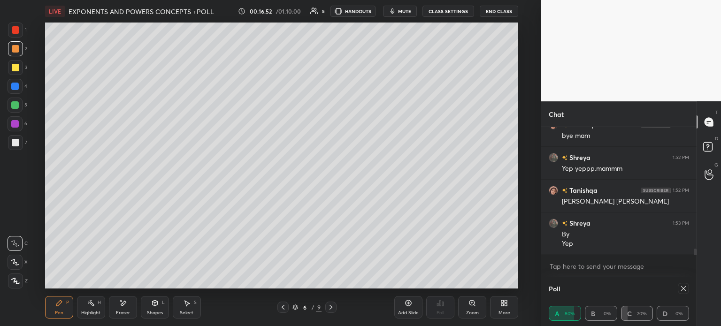
scroll to position [2613, 0]
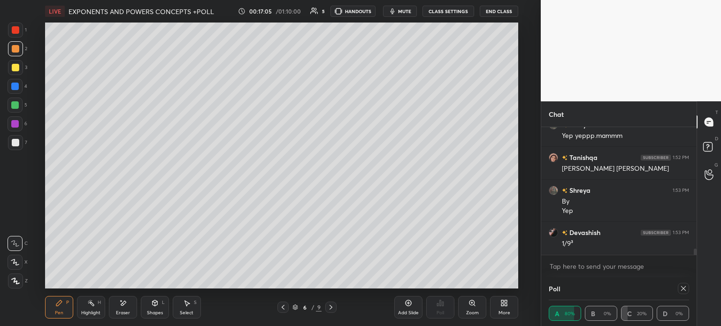
click at [117, 309] on div "Eraser" at bounding box center [123, 307] width 28 height 23
click at [18, 284] on span "Erase all" at bounding box center [15, 281] width 14 height 7
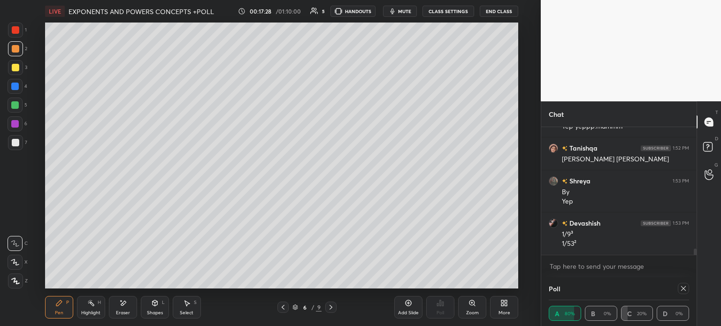
click at [283, 310] on icon at bounding box center [283, 308] width 8 height 8
click at [283, 309] on icon at bounding box center [283, 308] width 8 height 8
click at [330, 307] on icon at bounding box center [331, 308] width 8 height 8
click at [130, 306] on div "Eraser" at bounding box center [123, 307] width 28 height 23
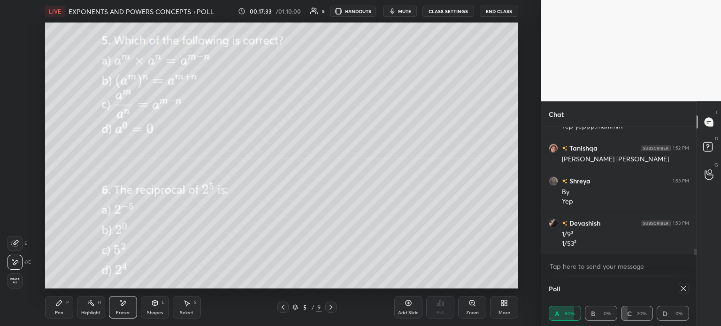
click at [15, 281] on span "Erase all" at bounding box center [15, 281] width 14 height 7
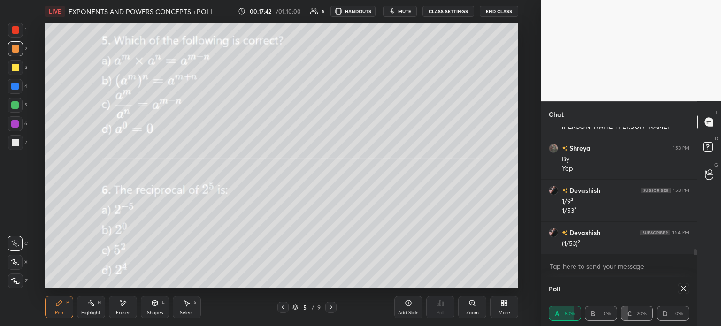
scroll to position [2688, 0]
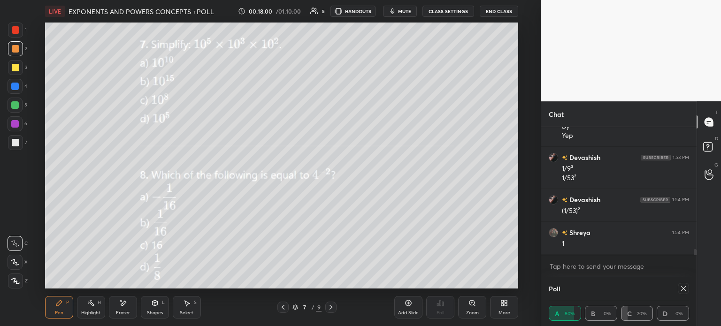
click at [682, 285] on icon at bounding box center [684, 289] width 8 height 8
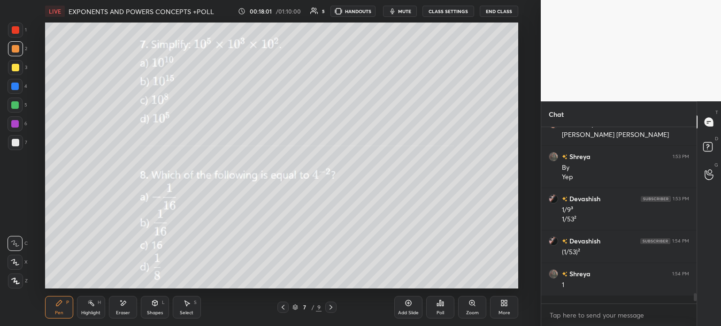
scroll to position [3, 3]
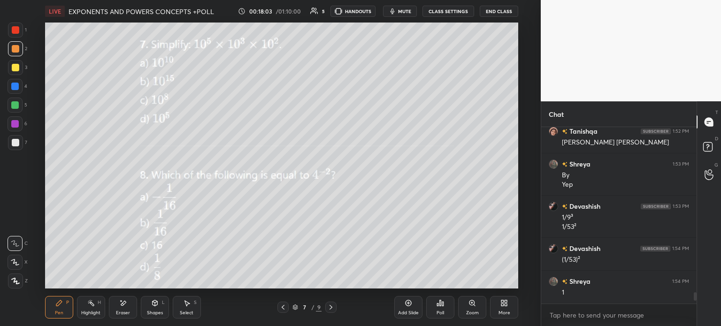
click at [438, 305] on icon at bounding box center [438, 305] width 1 height 2
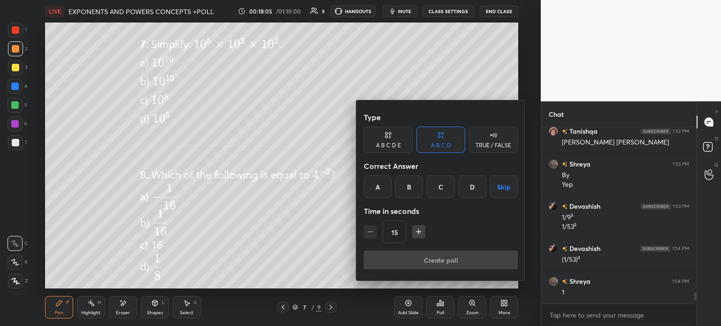
click at [378, 185] on div "A" at bounding box center [378, 187] width 28 height 23
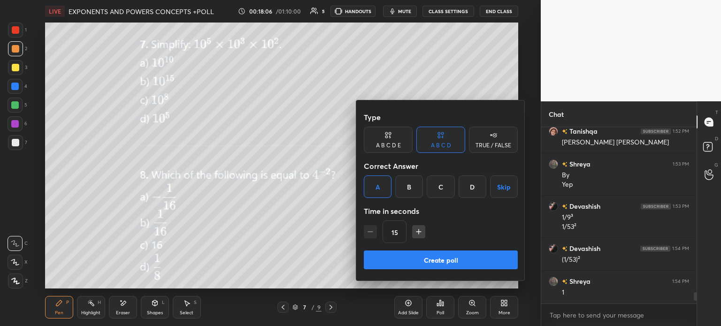
click at [438, 257] on button "Create poll" at bounding box center [441, 260] width 154 height 19
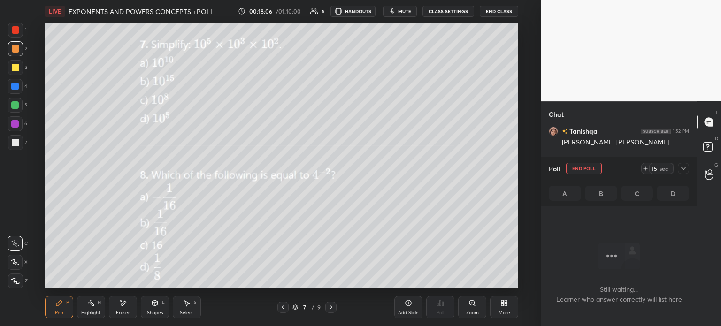
scroll to position [2, 3]
click at [648, 170] on icon at bounding box center [646, 169] width 8 height 8
click at [690, 169] on div "Poll End Poll 29 sec A B C D" at bounding box center [618, 181] width 155 height 49
click at [682, 169] on icon at bounding box center [683, 168] width 5 height 3
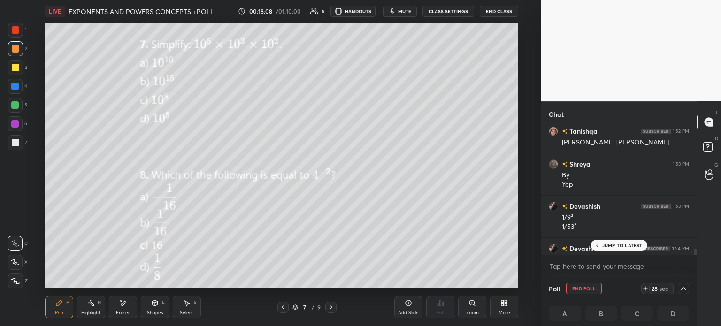
scroll to position [2688, 0]
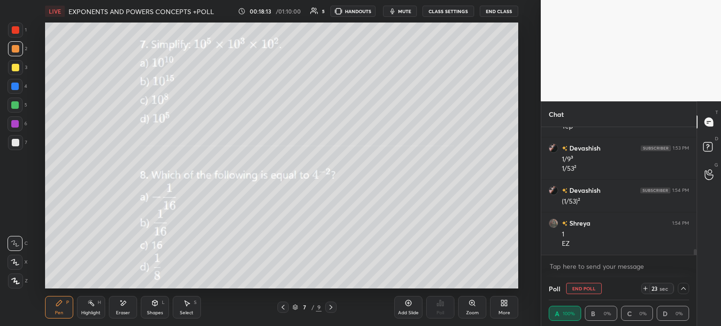
click at [684, 289] on icon at bounding box center [683, 288] width 5 height 3
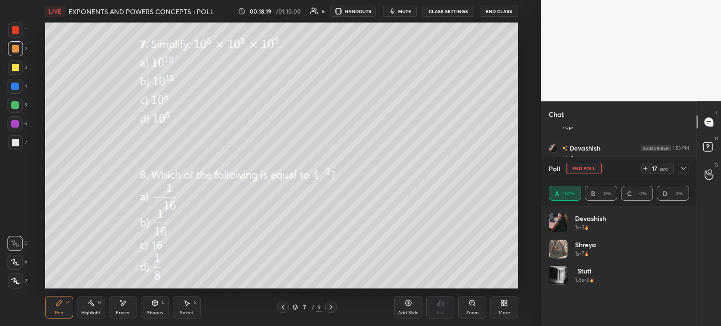
click at [682, 169] on icon at bounding box center [684, 169] width 8 height 8
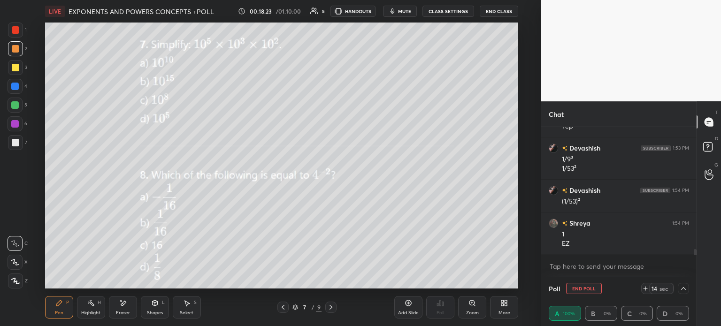
click at [646, 287] on icon at bounding box center [646, 289] width 8 height 8
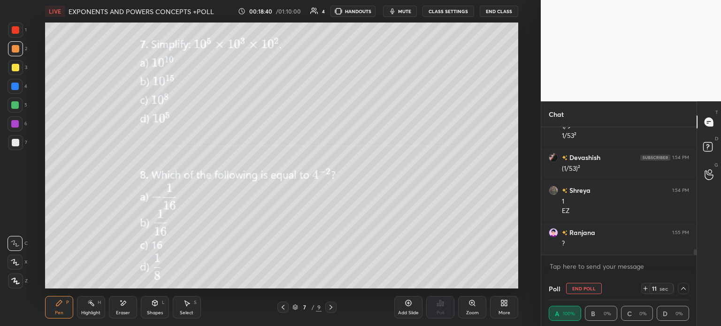
click at [645, 289] on icon at bounding box center [645, 289] width 0 height 4
click at [644, 291] on icon at bounding box center [646, 289] width 8 height 8
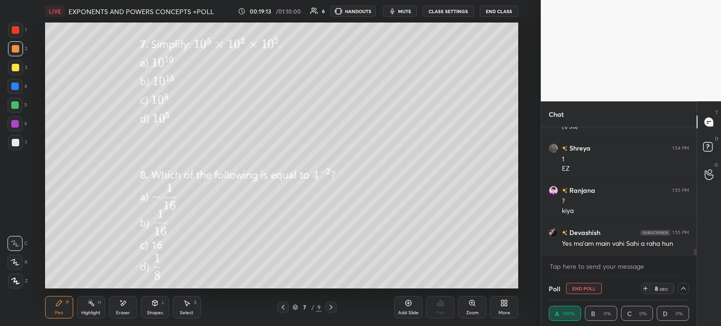
scroll to position [2795, 0]
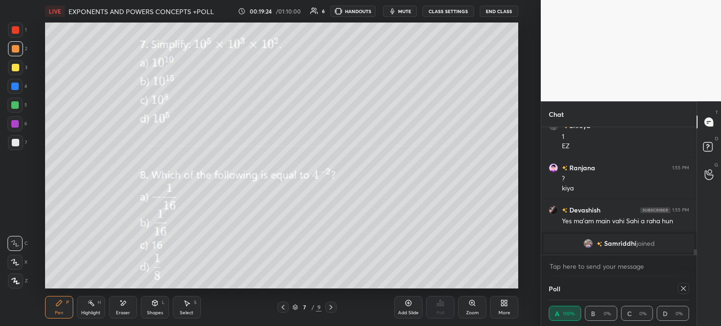
click at [19, 63] on div at bounding box center [15, 67] width 15 height 15
click at [584, 243] on img "grid" at bounding box center [588, 243] width 9 height 9
click at [682, 290] on icon at bounding box center [684, 289] width 8 height 8
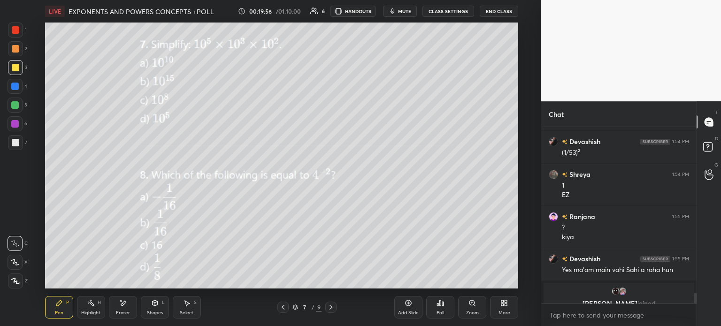
scroll to position [2758, 0]
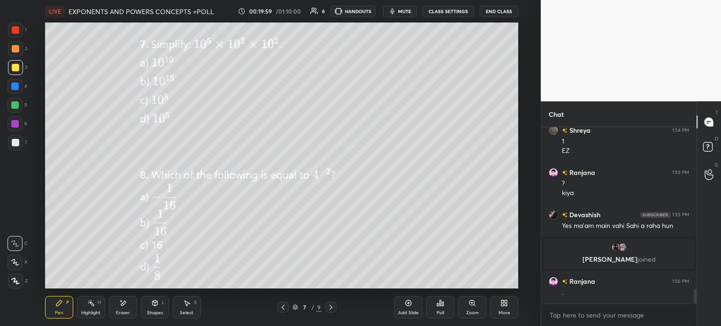
click at [443, 302] on icon at bounding box center [442, 304] width 1 height 4
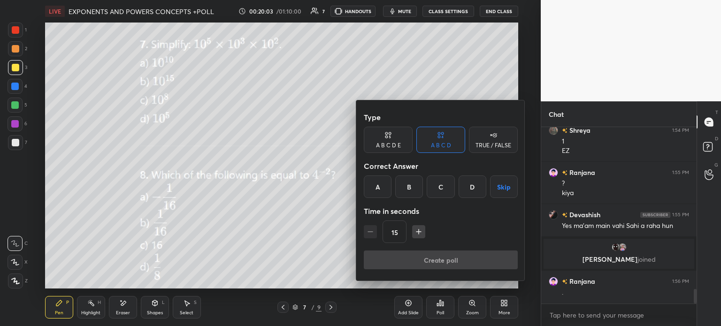
click at [406, 184] on div "B" at bounding box center [409, 187] width 28 height 23
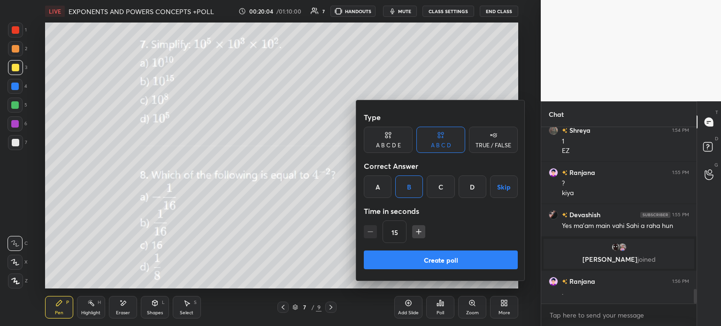
click at [454, 256] on button "Create poll" at bounding box center [441, 260] width 154 height 19
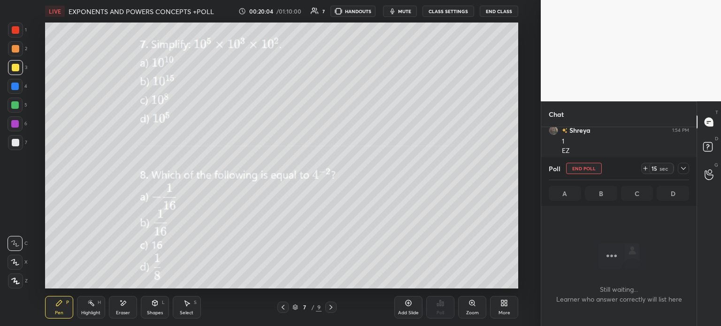
scroll to position [147, 153]
click at [644, 167] on icon at bounding box center [646, 169] width 8 height 8
click at [682, 167] on icon at bounding box center [684, 169] width 8 height 8
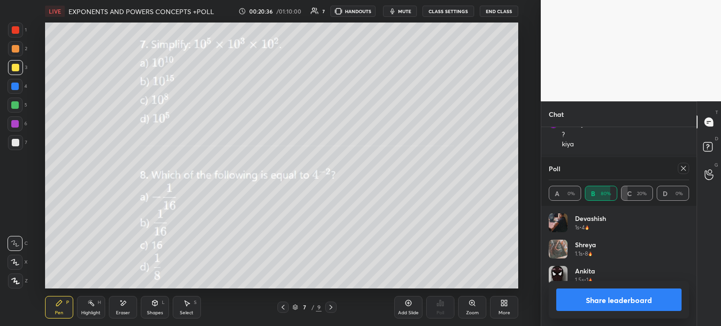
click at [684, 176] on div "Poll" at bounding box center [619, 168] width 140 height 23
click at [682, 167] on icon at bounding box center [684, 169] width 8 height 8
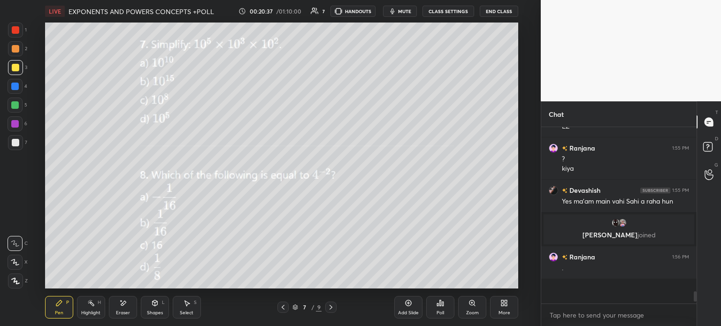
scroll to position [193, 153]
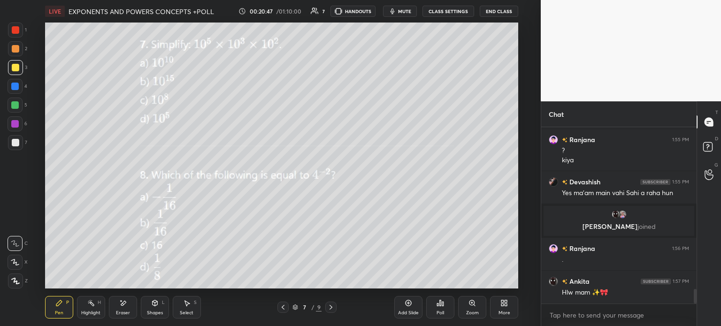
click at [333, 304] on div at bounding box center [330, 307] width 11 height 11
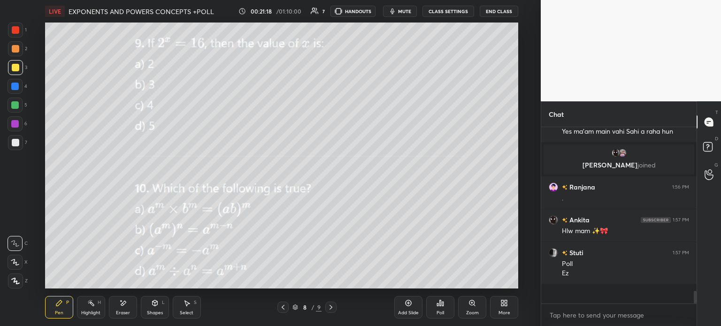
scroll to position [2012, 0]
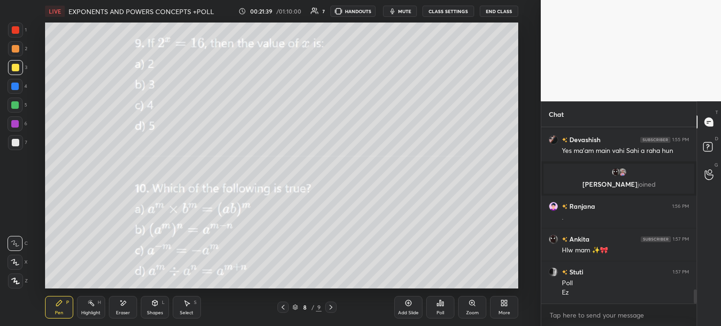
click at [441, 298] on div "Poll" at bounding box center [440, 307] width 28 height 23
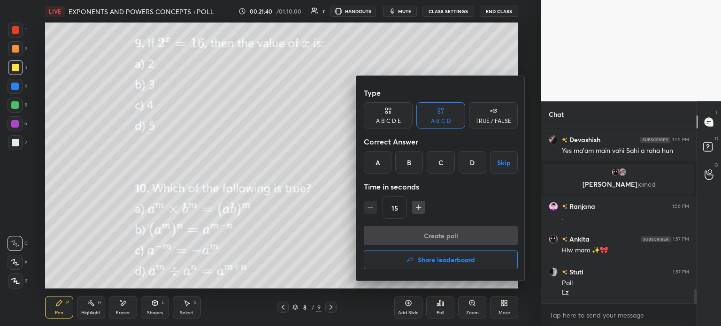
click at [442, 165] on div "C" at bounding box center [441, 162] width 28 height 23
click at [469, 240] on button "Create poll" at bounding box center [441, 235] width 154 height 19
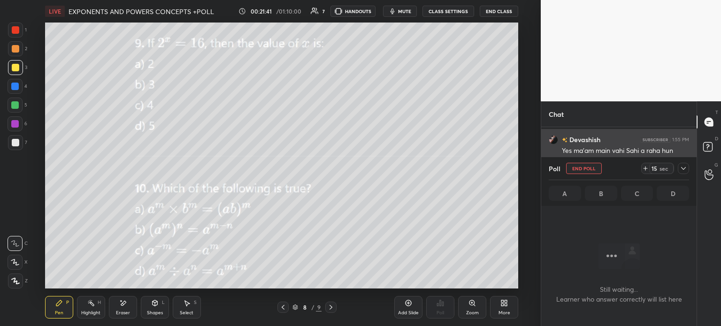
scroll to position [147, 153]
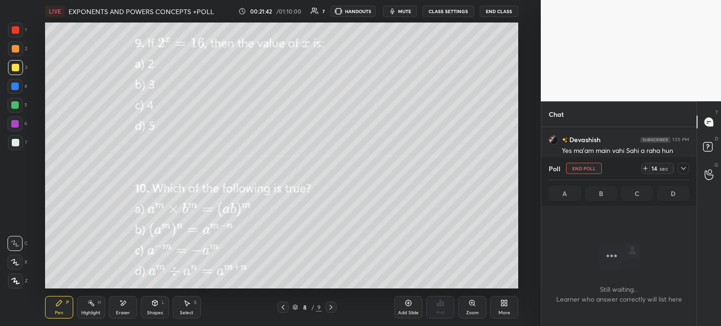
click at [641, 170] on div "14 sec" at bounding box center [657, 168] width 33 height 11
click at [682, 175] on div "Poll End Poll 29 sec" at bounding box center [619, 168] width 140 height 23
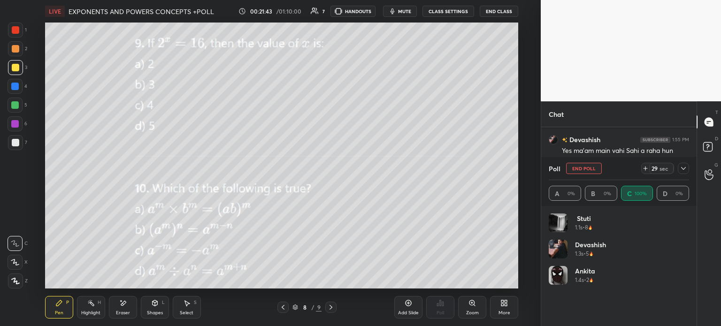
click at [681, 171] on icon at bounding box center [684, 169] width 8 height 8
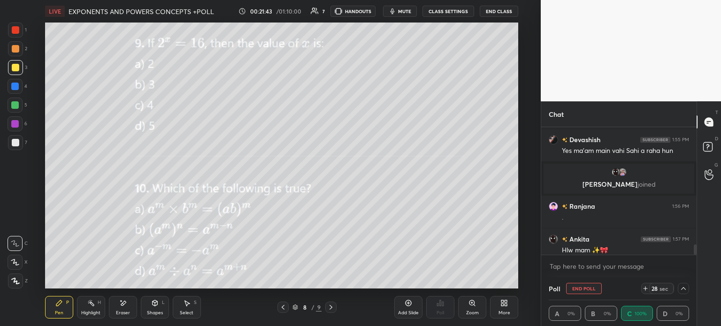
scroll to position [2061, 0]
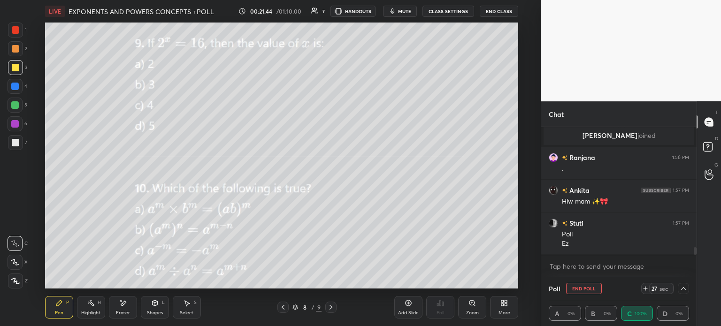
click at [683, 291] on icon at bounding box center [684, 289] width 8 height 8
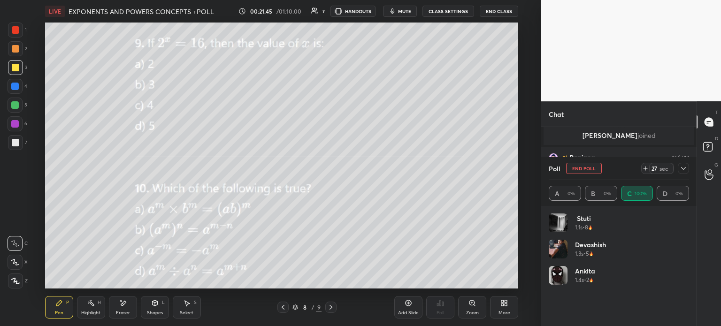
scroll to position [110, 138]
click at [687, 169] on div at bounding box center [683, 168] width 11 height 11
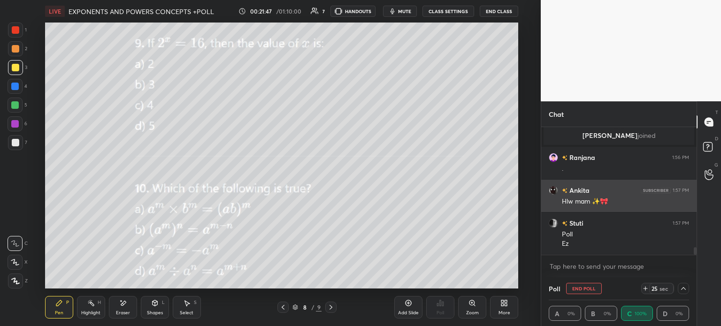
scroll to position [61, 138]
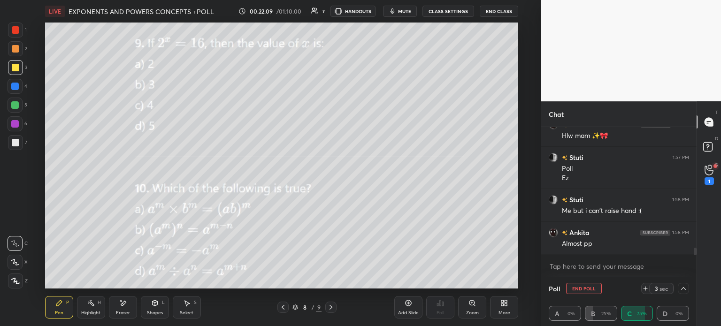
click at [708, 176] on div "1" at bounding box center [709, 175] width 9 height 20
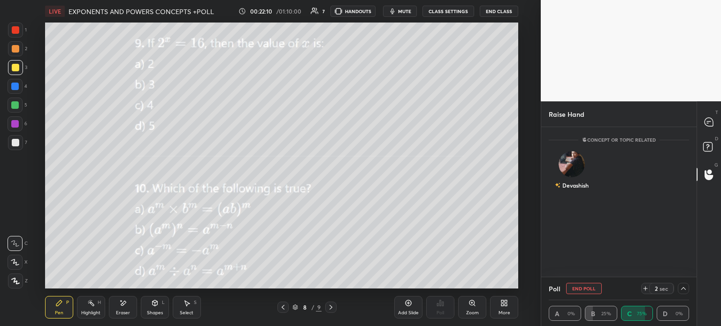
click at [575, 188] on div "Devashish" at bounding box center [572, 172] width 46 height 54
click at [579, 187] on button "INVITE" at bounding box center [572, 192] width 38 height 12
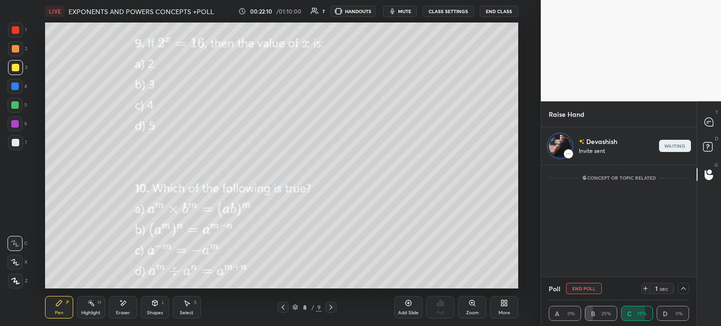
click at [721, 107] on div "T Messages (T) D Doubts (D) G Raise Hand (G)" at bounding box center [709, 213] width 24 height 225
click at [712, 119] on icon at bounding box center [709, 122] width 8 height 8
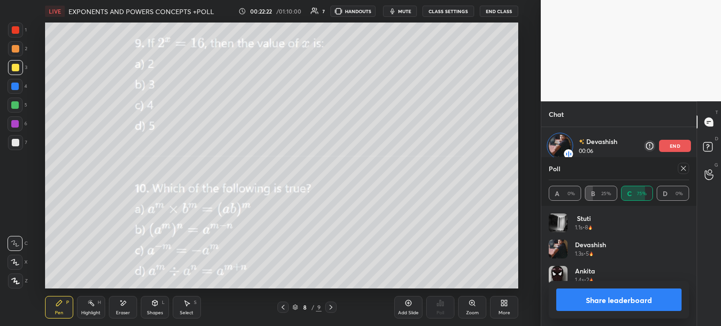
click at [682, 169] on icon at bounding box center [684, 169] width 8 height 8
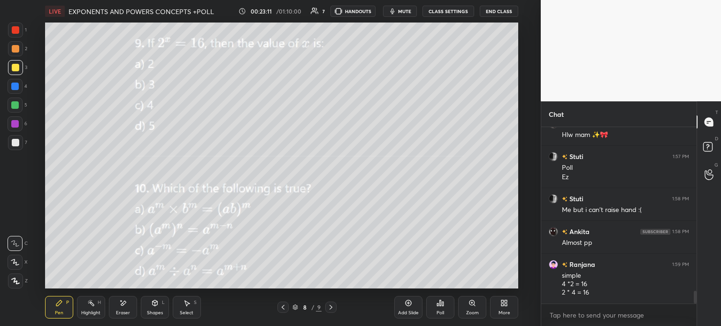
click at [396, 12] on icon "button" at bounding box center [393, 12] width 8 height 8
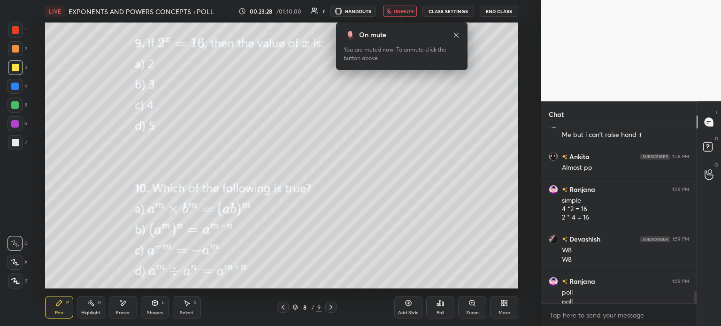
scroll to position [2360, 0]
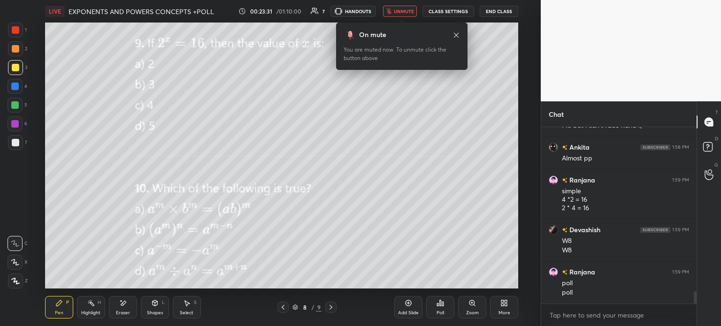
click at [407, 5] on div "LIVE EXPONENTS AND POWERS CONCEPTS +POLL 00:23:31 / 01:10:00 7 HANDOUTS unmute …" at bounding box center [281, 11] width 473 height 23
click at [402, 15] on button "unmute" at bounding box center [400, 11] width 34 height 11
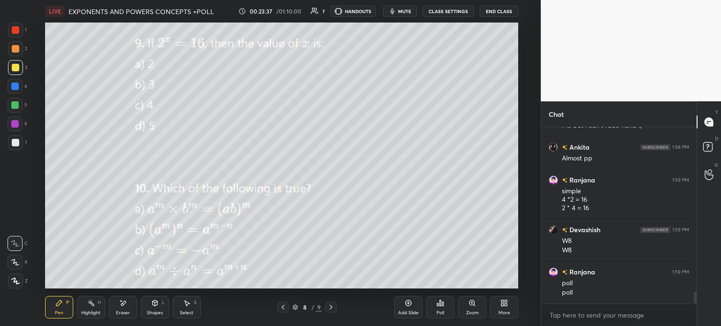
scroll to position [2393, 0]
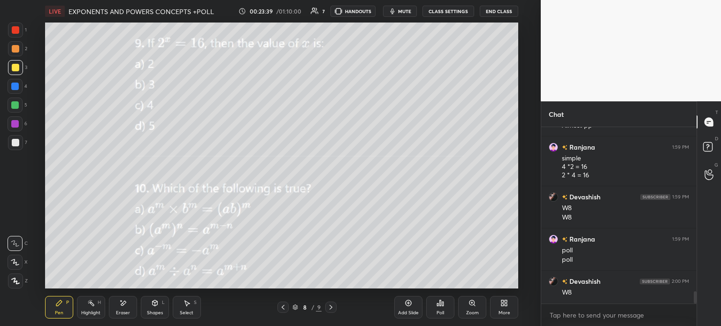
click at [437, 312] on div "Poll" at bounding box center [441, 313] width 8 height 5
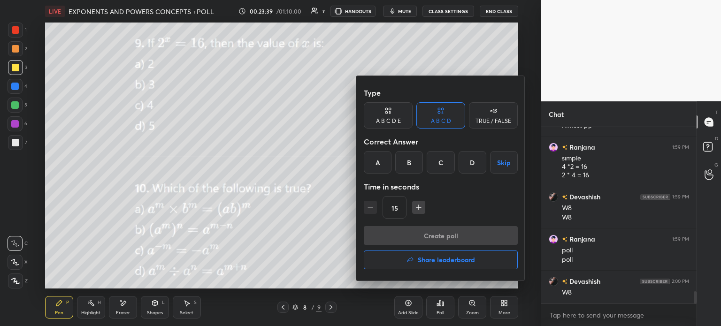
click at [375, 160] on div "A" at bounding box center [378, 162] width 28 height 23
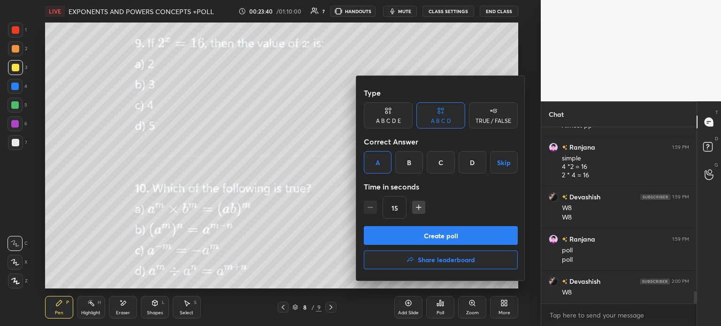
click at [469, 242] on button "Create poll" at bounding box center [441, 235] width 154 height 19
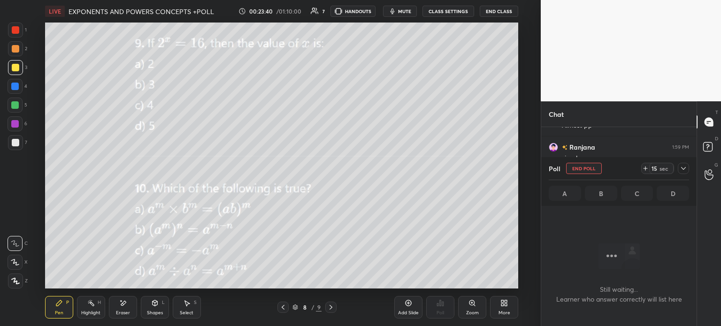
scroll to position [2, 3]
click at [647, 170] on icon at bounding box center [646, 169] width 8 height 8
click at [679, 171] on div at bounding box center [683, 168] width 11 height 11
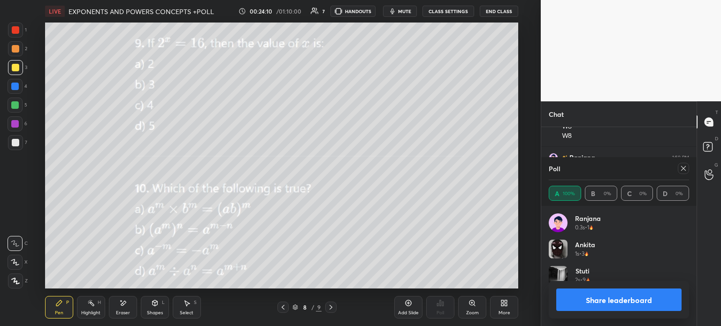
scroll to position [110, 138]
click at [682, 169] on icon at bounding box center [684, 169] width 8 height 8
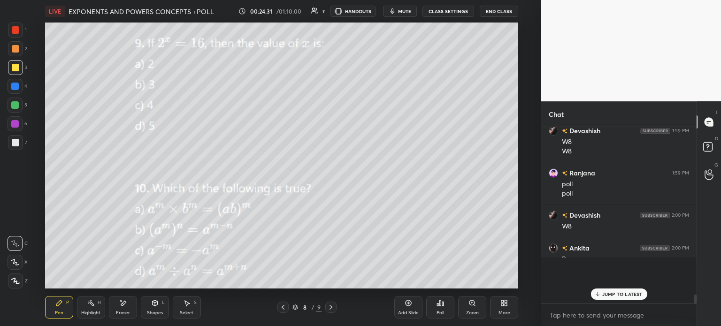
scroll to position [2430, 0]
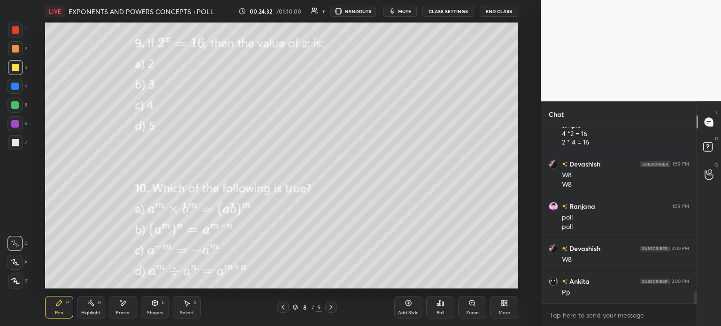
click at [123, 304] on icon at bounding box center [123, 303] width 5 height 5
click at [21, 282] on span "Erase all" at bounding box center [15, 281] width 14 height 7
click at [412, 309] on div "Add Slide" at bounding box center [408, 307] width 28 height 23
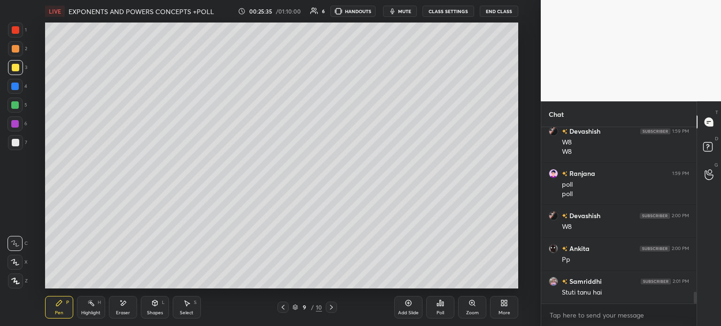
click at [404, 12] on span "mute" at bounding box center [404, 11] width 13 height 7
click at [18, 143] on div at bounding box center [16, 143] width 8 height 8
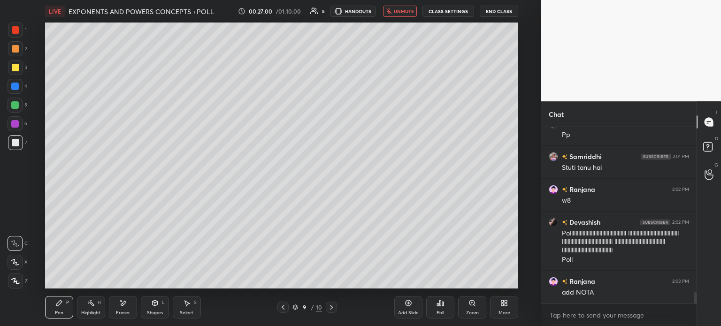
scroll to position [2617, 0]
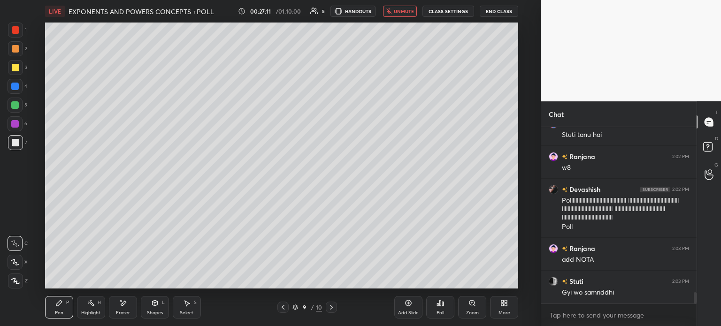
click at [440, 11] on button "CLASS SETTINGS" at bounding box center [449, 11] width 52 height 11
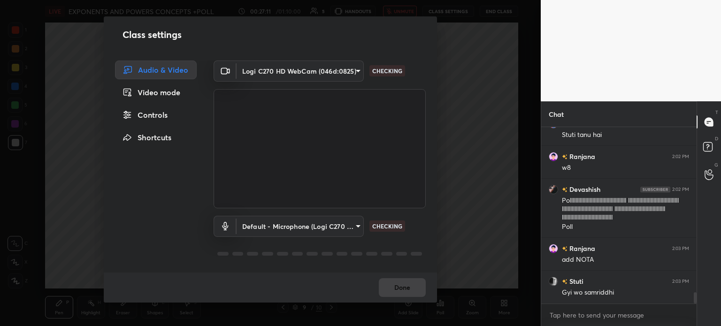
scroll to position [2650, 0]
click at [251, 73] on body "1 2 3 4 5 6 7 C X Z E E Erase all H H LIVE EXPONENTS AND POWERS CONCEPTS +POLL …" at bounding box center [360, 163] width 721 height 326
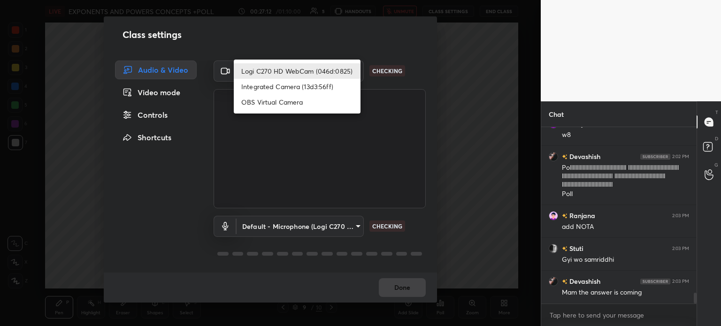
click at [276, 72] on li "Logi C270 HD WebCam (046d:0825)" at bounding box center [297, 70] width 127 height 15
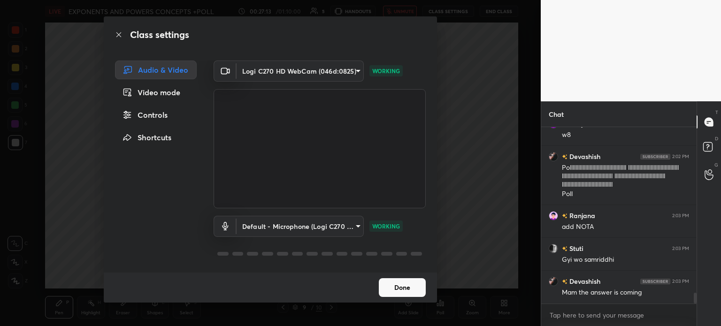
click at [392, 289] on button "Done" at bounding box center [402, 287] width 47 height 19
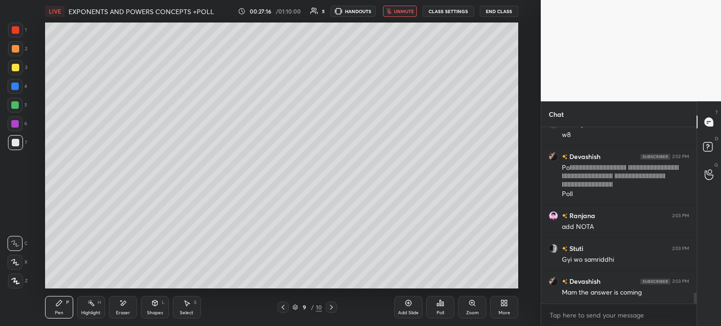
scroll to position [3, 3]
type textarea "x"
click at [407, 16] on button "unmute" at bounding box center [400, 11] width 34 height 11
click at [445, 8] on button "CLASS SETTINGS" at bounding box center [449, 11] width 52 height 11
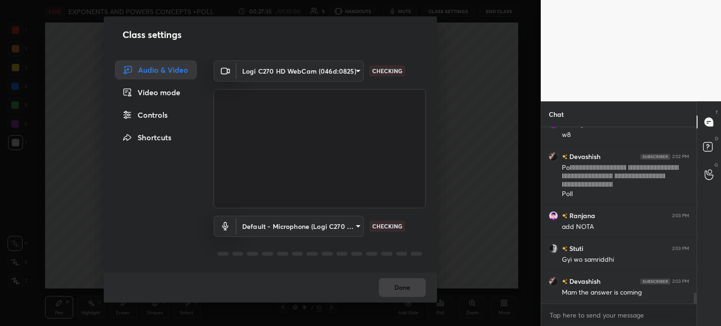
click at [267, 75] on body "1 2 3 4 5 6 7 C X Z E E Erase all H H LIVE EXPONENTS AND POWERS CONCEPTS +POLL …" at bounding box center [360, 163] width 721 height 326
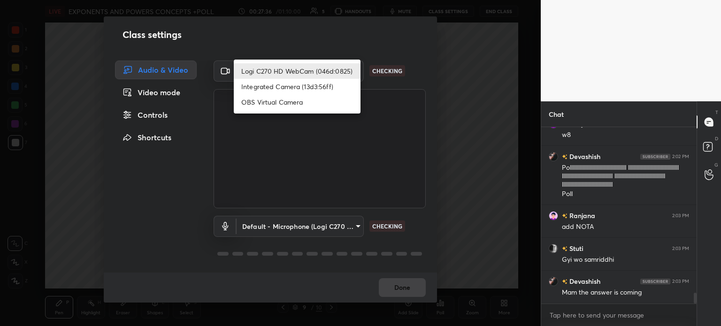
click at [285, 69] on li "Logi C270 HD WebCam (046d:0825)" at bounding box center [297, 70] width 127 height 15
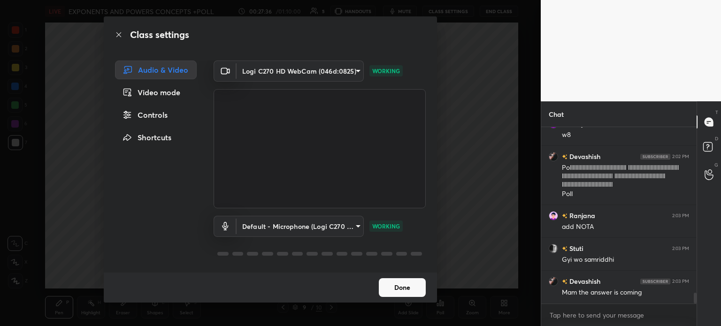
click at [395, 290] on button "Done" at bounding box center [402, 287] width 47 height 19
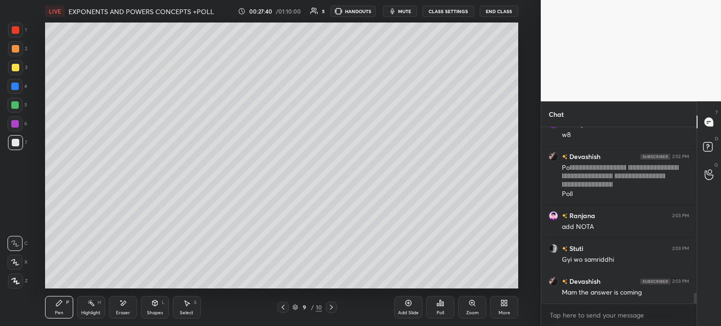
click at [449, 11] on button "CLASS SETTINGS" at bounding box center [449, 11] width 52 height 11
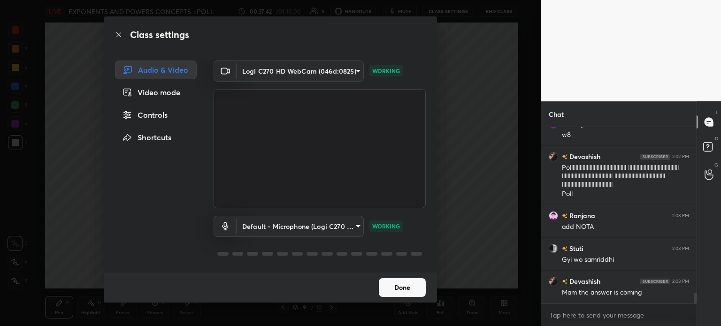
click at [409, 288] on button "Done" at bounding box center [402, 287] width 47 height 19
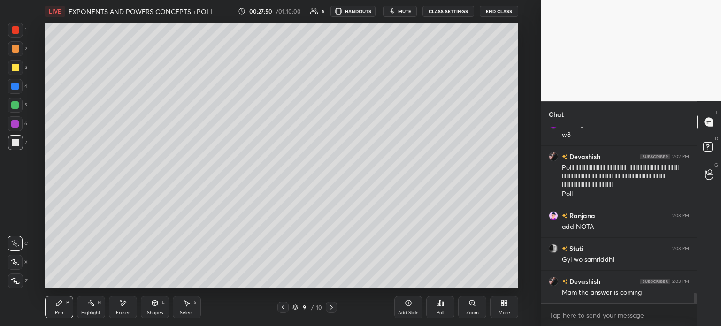
click at [450, 10] on button "CLASS SETTINGS" at bounding box center [449, 11] width 52 height 11
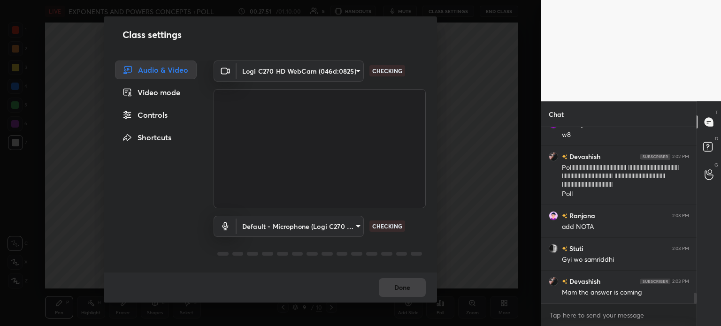
click at [297, 69] on body "1 2 3 4 5 6 7 C X Z E E Erase all H H LIVE EXPONENTS AND POWERS CONCEPTS +POLL …" at bounding box center [360, 163] width 721 height 326
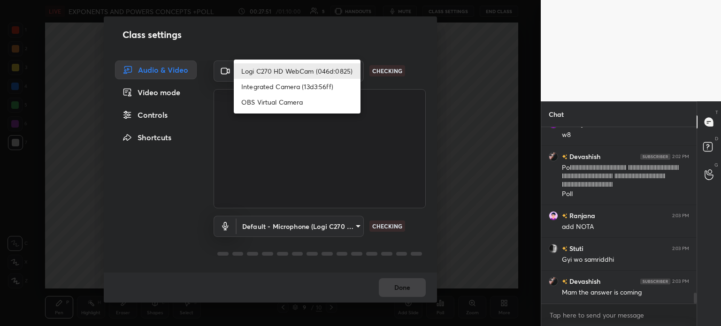
click at [313, 70] on li "Logi C270 HD WebCam (046d:0825)" at bounding box center [297, 70] width 127 height 15
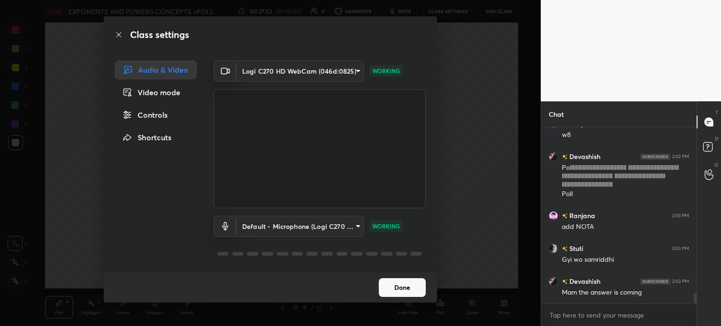
click at [409, 287] on button "Done" at bounding box center [402, 287] width 47 height 19
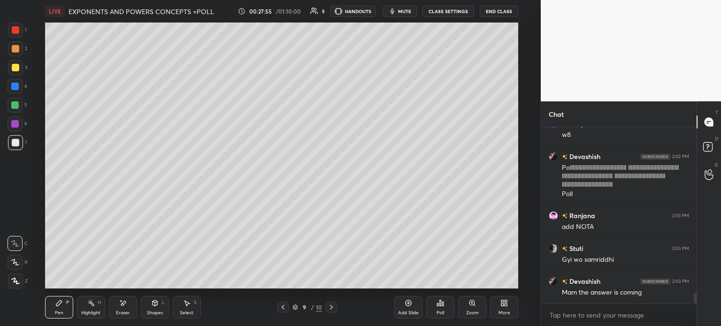
scroll to position [2682, 0]
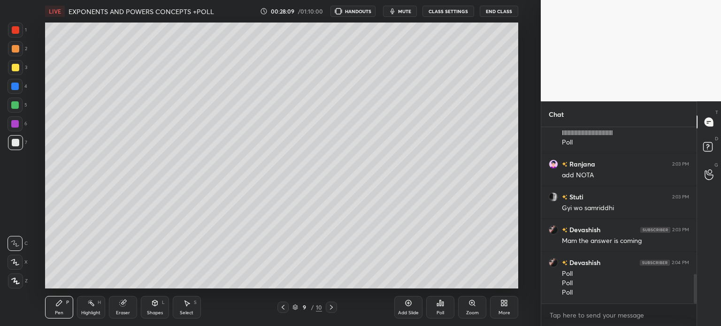
scroll to position [3, 3]
click at [443, 311] on div "Poll" at bounding box center [441, 313] width 8 height 5
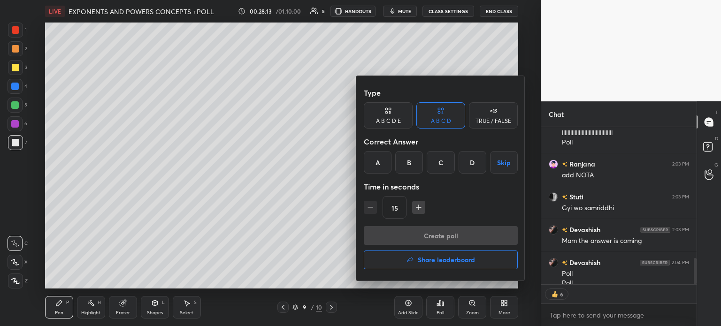
click at [437, 163] on div "C" at bounding box center [441, 162] width 28 height 23
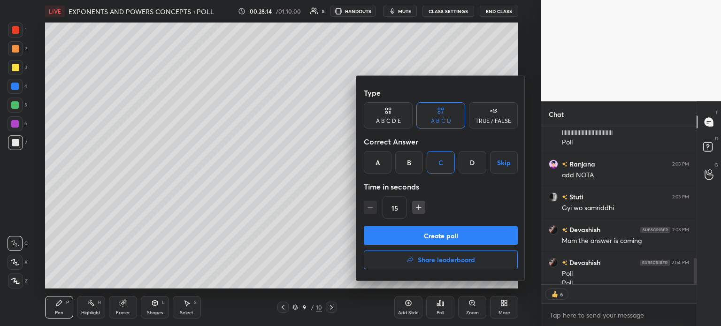
click at [456, 238] on button "Create poll" at bounding box center [441, 235] width 154 height 19
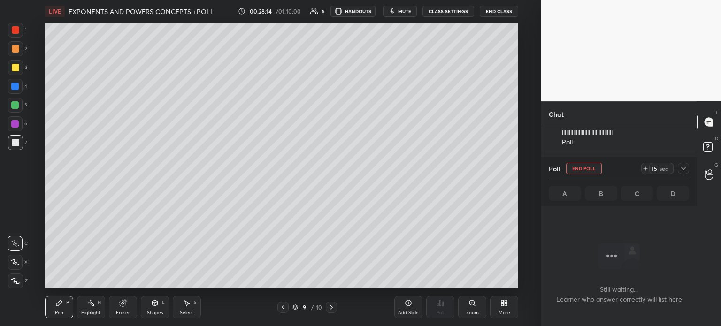
scroll to position [0, 0]
click at [644, 167] on icon at bounding box center [646, 169] width 8 height 8
click at [681, 166] on icon at bounding box center [684, 169] width 8 height 8
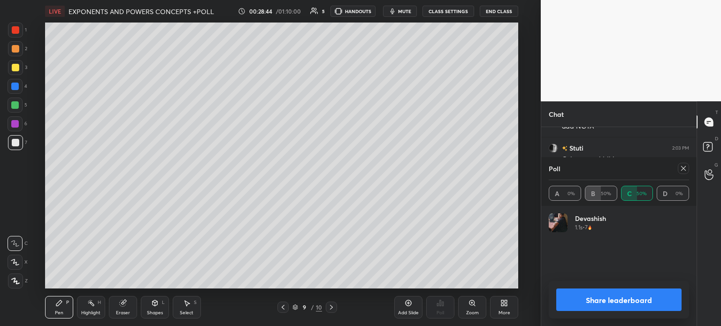
click at [682, 289] on div "Share leaderboard" at bounding box center [619, 300] width 140 height 38
click at [682, 168] on icon at bounding box center [683, 168] width 5 height 5
type textarea "x"
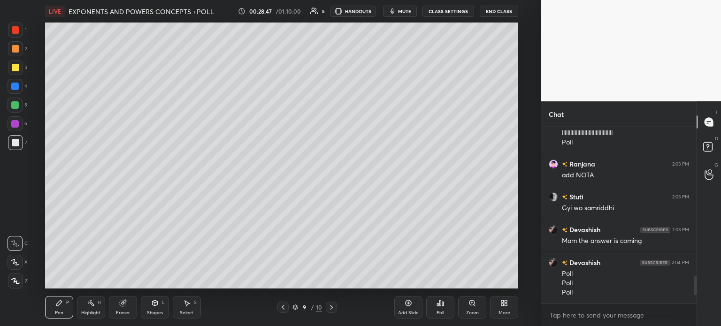
click at [185, 307] on div "Select S" at bounding box center [187, 307] width 28 height 23
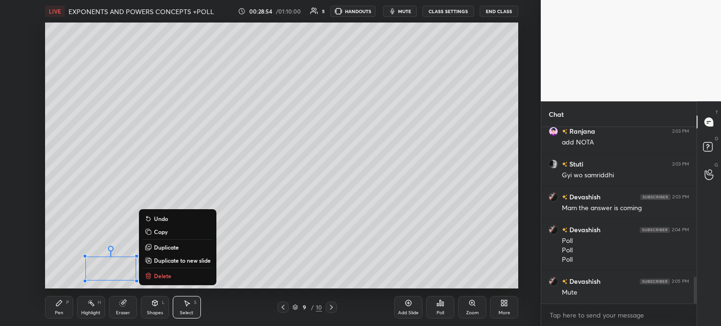
click at [46, 307] on div "Pen P" at bounding box center [59, 307] width 28 height 23
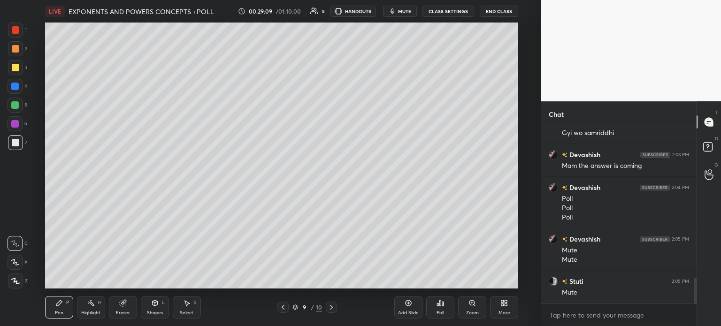
click at [119, 309] on div "Eraser" at bounding box center [123, 307] width 28 height 23
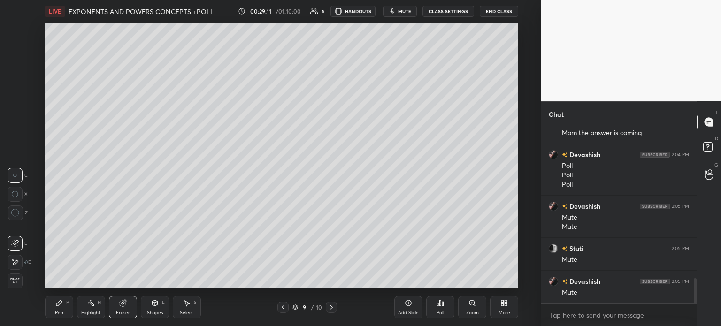
click at [50, 310] on div "Pen P" at bounding box center [59, 307] width 28 height 23
click at [56, 306] on icon at bounding box center [59, 303] width 6 height 6
click at [402, 7] on button "mute" at bounding box center [400, 11] width 34 height 11
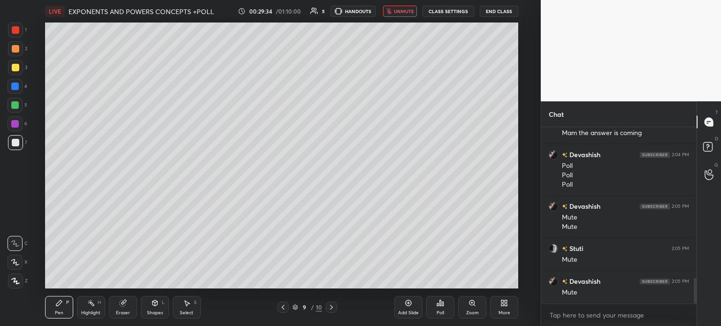
click at [399, 13] on span "unmute" at bounding box center [404, 11] width 20 height 7
click at [417, 10] on button "mute" at bounding box center [400, 11] width 34 height 11
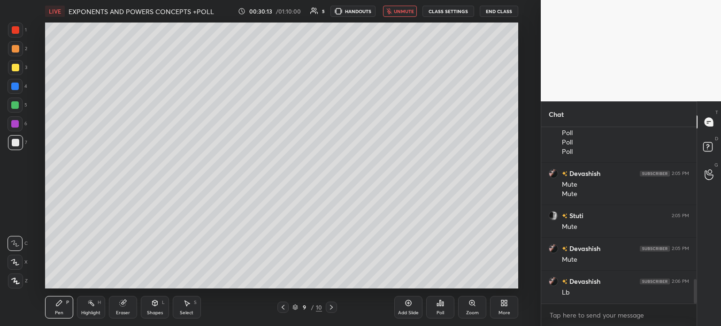
click at [406, 319] on div "Add Slide Poll Zoom More" at bounding box center [456, 307] width 124 height 53
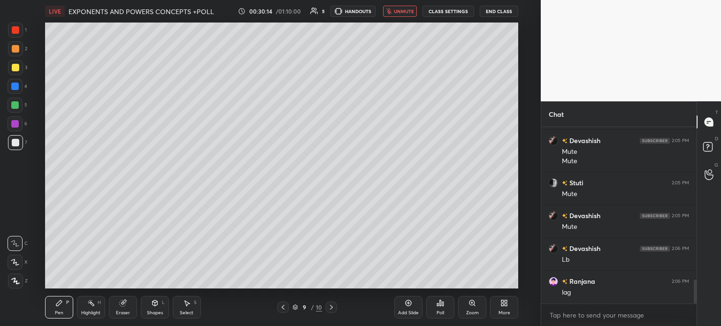
click at [404, 305] on div "Add Slide" at bounding box center [408, 307] width 28 height 23
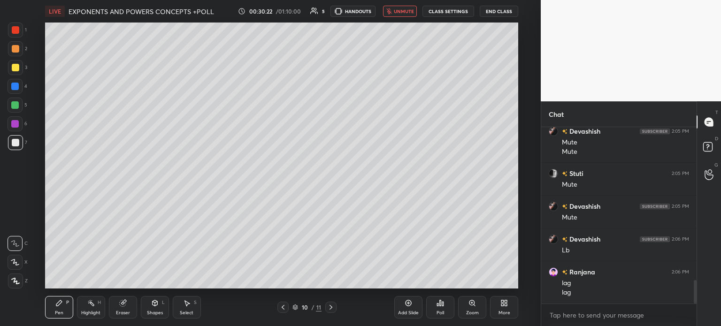
scroll to position [1153, 0]
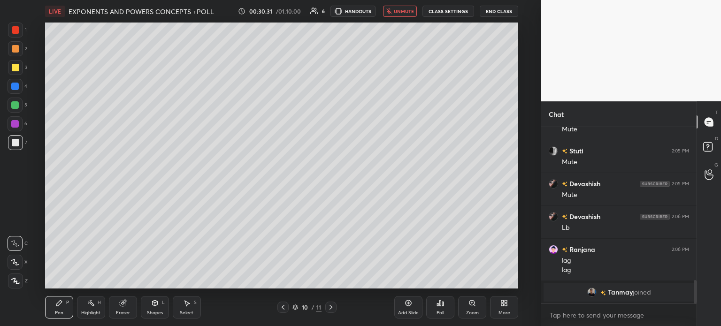
click at [444, 14] on button "CLASS SETTINGS" at bounding box center [449, 11] width 52 height 11
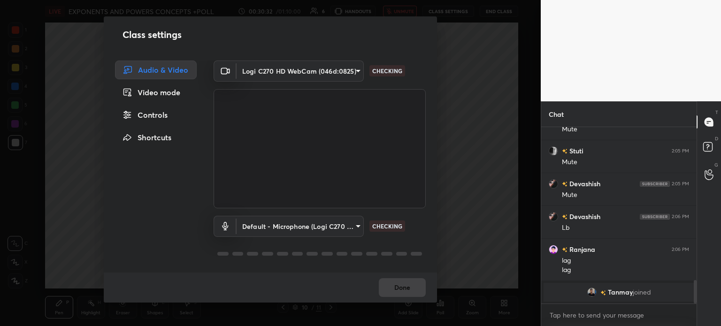
click at [313, 73] on body "1 2 3 4 5 6 7 C X Z C X Z E E Erase all H H LIVE EXPONENTS AND POWERS CONCEPTS …" at bounding box center [360, 163] width 721 height 326
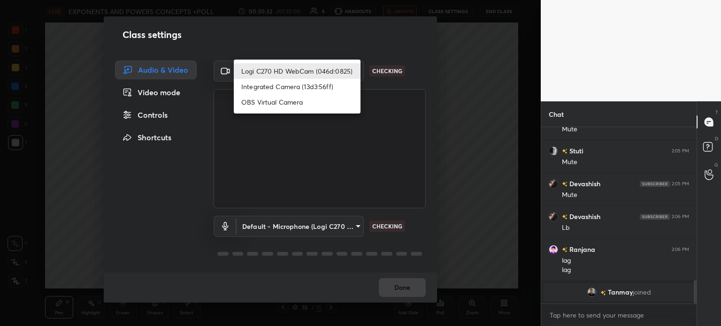
scroll to position [969, 0]
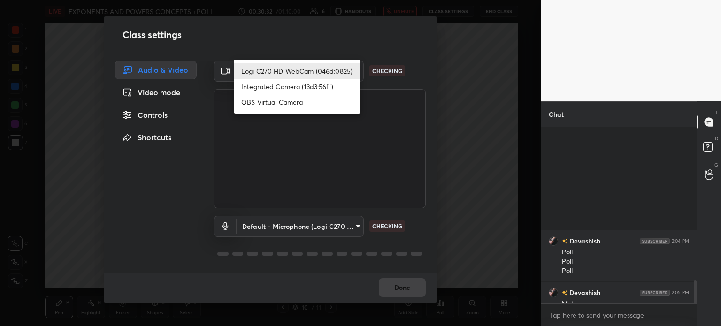
click at [305, 69] on li "Logi C270 HD WebCam (046d:0825)" at bounding box center [297, 70] width 127 height 15
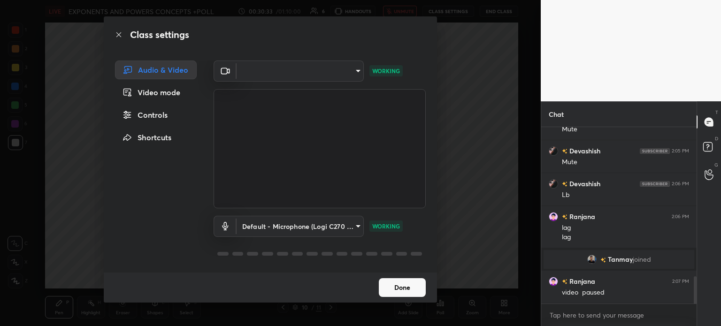
click at [398, 287] on button "Done" at bounding box center [402, 287] width 47 height 19
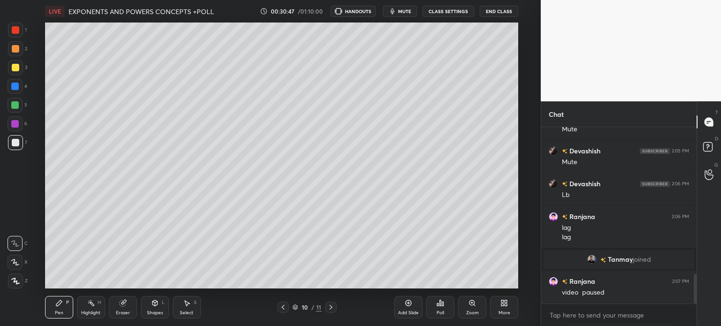
scroll to position [883, 0]
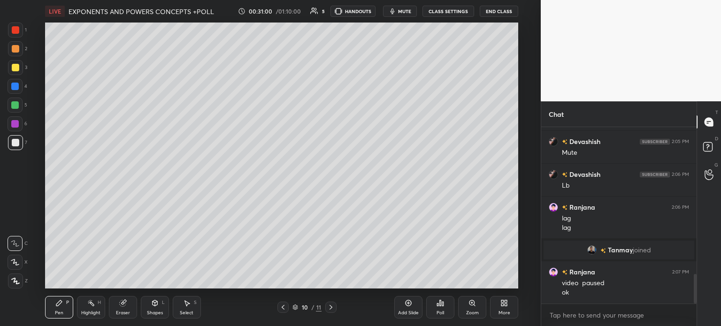
click at [23, 63] on div "3" at bounding box center [17, 67] width 19 height 15
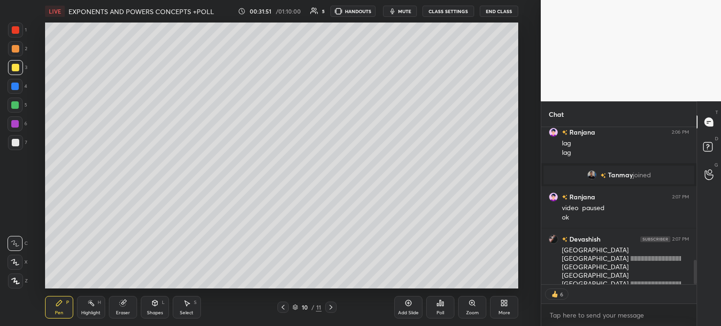
scroll to position [976, 0]
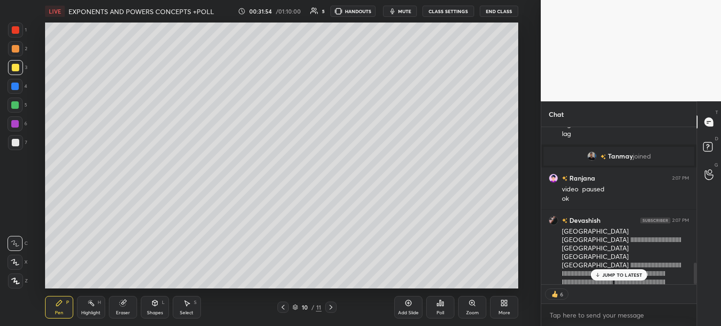
click at [440, 304] on icon at bounding box center [440, 303] width 1 height 6
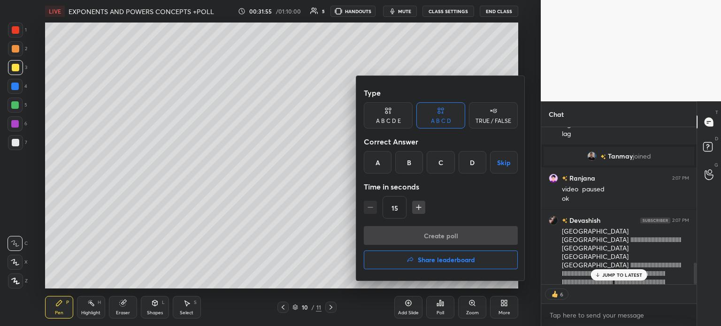
click at [376, 161] on div "A" at bounding box center [378, 162] width 28 height 23
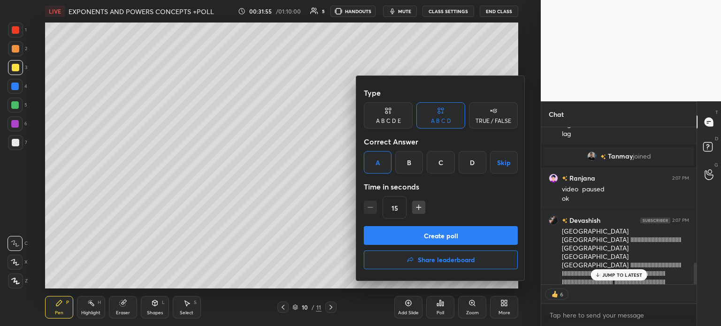
click at [458, 230] on button "Create poll" at bounding box center [441, 235] width 154 height 19
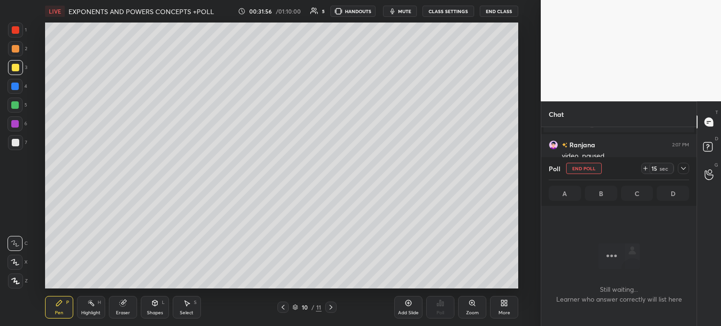
scroll to position [0, 0]
click at [647, 165] on div "14 sec" at bounding box center [657, 168] width 33 height 11
click at [678, 168] on div at bounding box center [683, 168] width 11 height 11
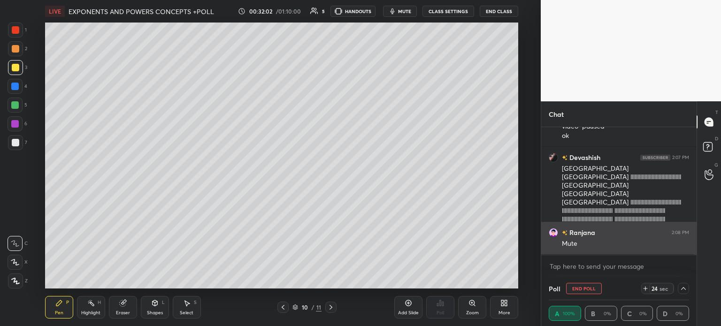
scroll to position [1072, 0]
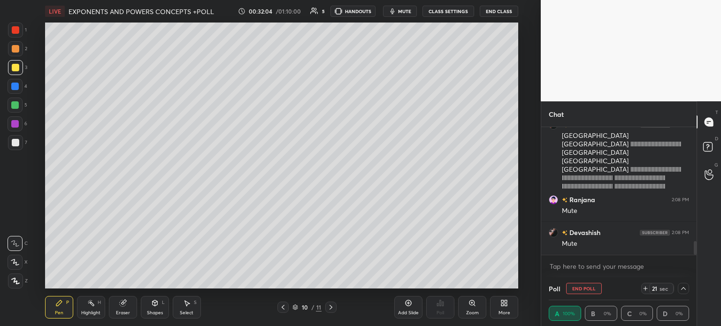
click at [188, 308] on div "Select S" at bounding box center [187, 307] width 28 height 23
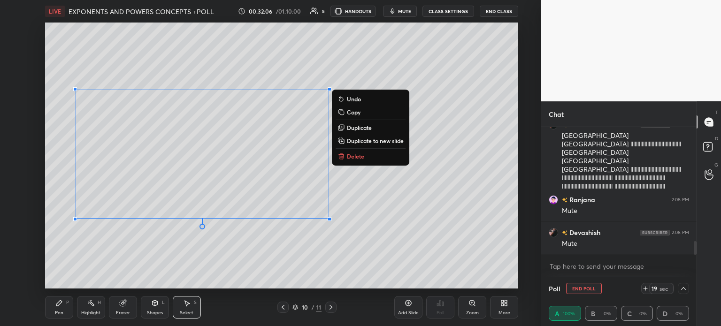
click at [177, 253] on div "0 ° Undo Copy Duplicate Duplicate to new slide Delete" at bounding box center [281, 156] width 473 height 266
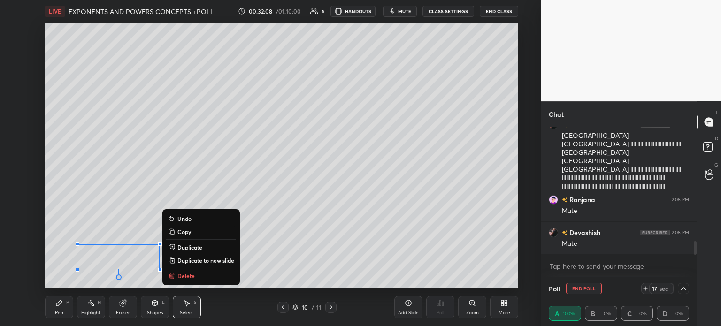
click at [61, 301] on icon at bounding box center [59, 304] width 8 height 8
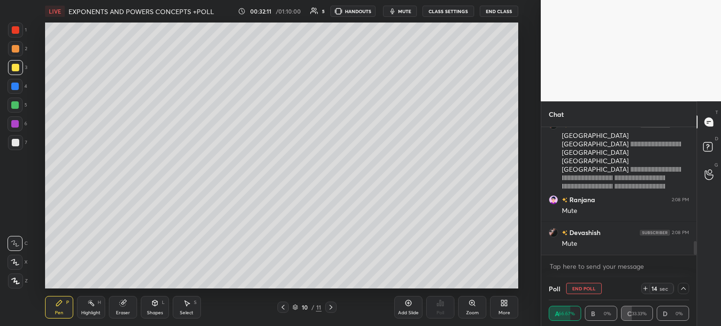
click at [15, 118] on div at bounding box center [15, 123] width 15 height 15
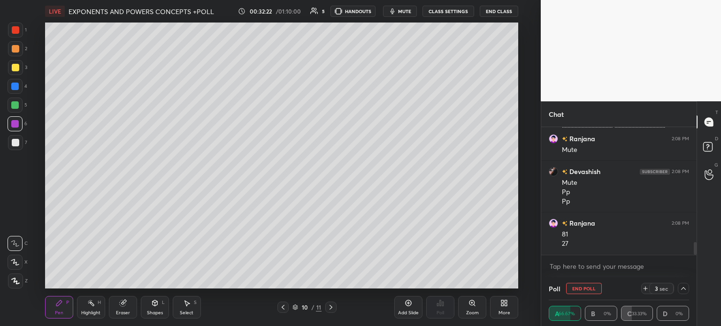
scroll to position [1166, 0]
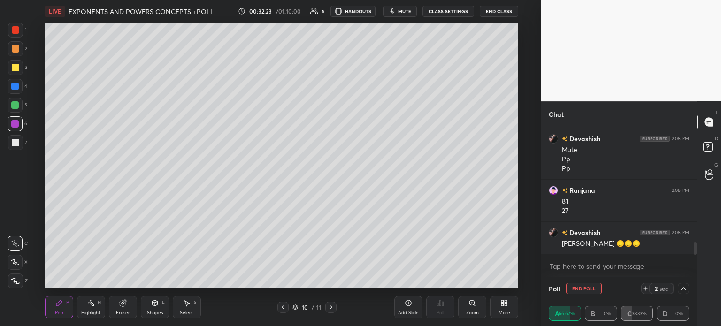
click at [125, 308] on div "Eraser" at bounding box center [123, 307] width 28 height 23
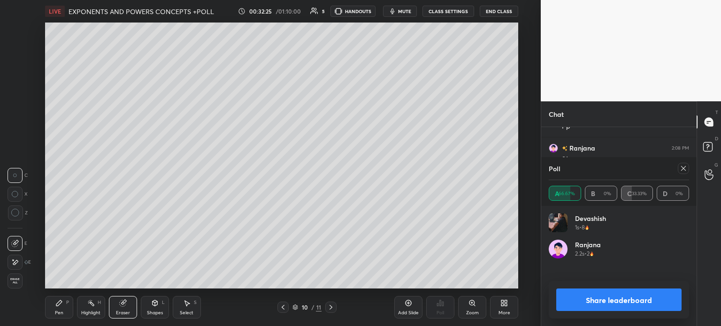
scroll to position [110, 138]
click at [54, 308] on div "Pen P" at bounding box center [59, 307] width 28 height 23
click at [66, 302] on div "Pen P" at bounding box center [59, 307] width 28 height 23
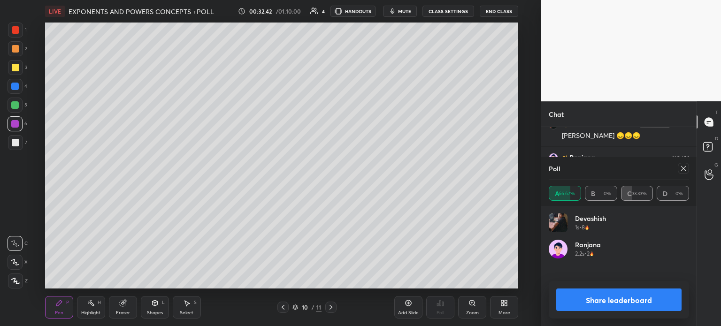
click at [684, 172] on icon at bounding box center [684, 169] width 8 height 8
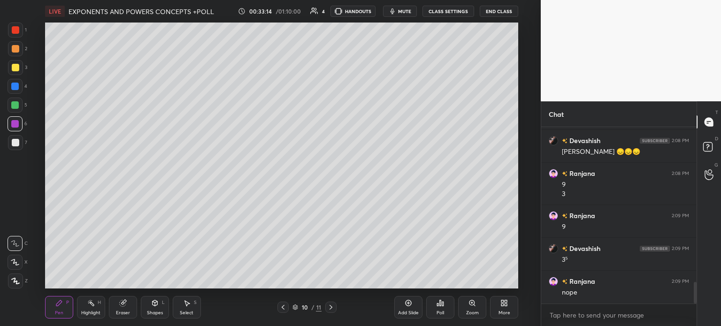
click at [406, 308] on div "Add Slide" at bounding box center [408, 307] width 28 height 23
click at [15, 67] on div at bounding box center [16, 68] width 8 height 8
click at [126, 304] on icon at bounding box center [123, 304] width 8 height 8
click at [57, 311] on div "Pen" at bounding box center [59, 313] width 8 height 5
click at [15, 144] on div at bounding box center [16, 143] width 8 height 8
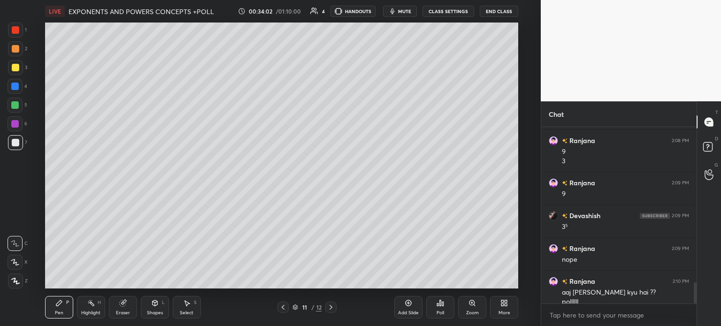
scroll to position [1300, 0]
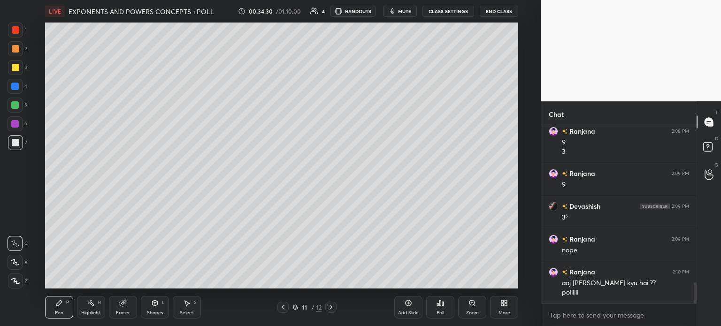
click at [439, 308] on div "Poll" at bounding box center [440, 307] width 28 height 23
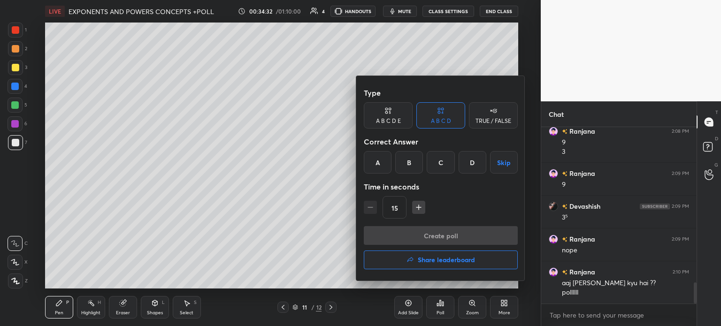
click at [315, 219] on div at bounding box center [360, 163] width 721 height 326
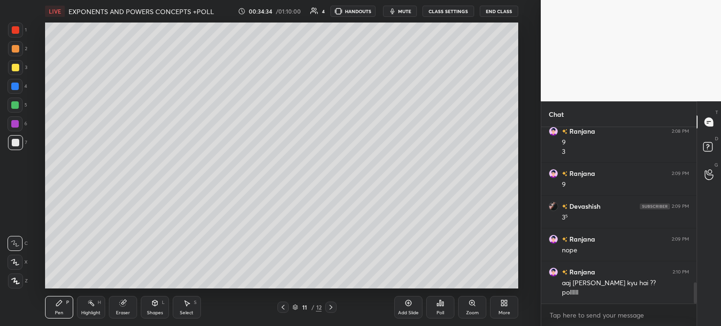
click at [435, 304] on div "Poll" at bounding box center [440, 307] width 28 height 23
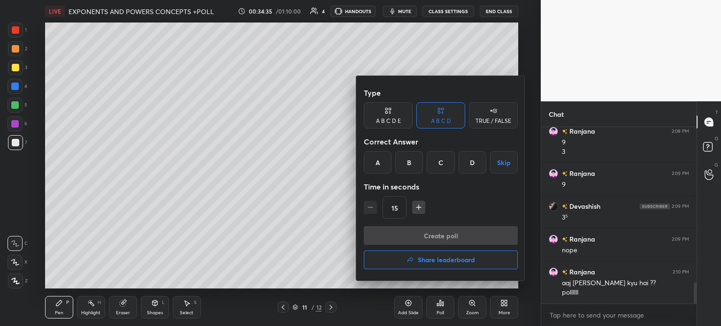
click at [407, 159] on div "B" at bounding box center [409, 162] width 28 height 23
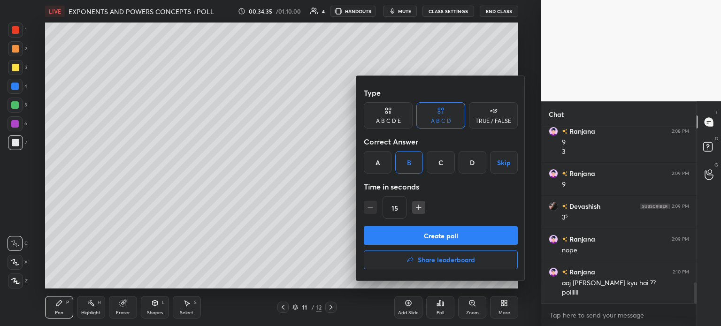
click at [476, 238] on button "Create poll" at bounding box center [441, 235] width 154 height 19
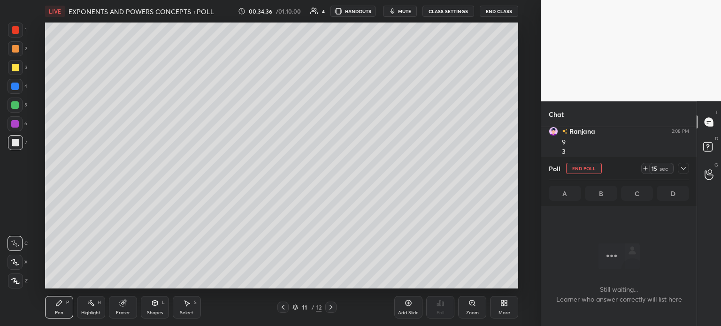
scroll to position [147, 153]
click at [644, 170] on icon at bounding box center [646, 169] width 8 height 8
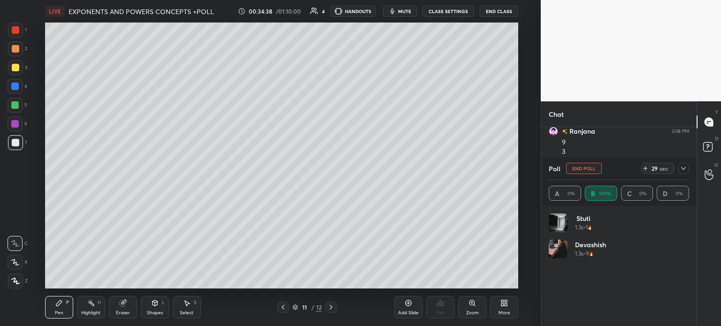
scroll to position [110, 138]
click at [19, 91] on div at bounding box center [15, 86] width 15 height 15
click at [401, 309] on div "Add Slide" at bounding box center [408, 307] width 28 height 23
click at [24, 136] on div "7" at bounding box center [17, 142] width 19 height 15
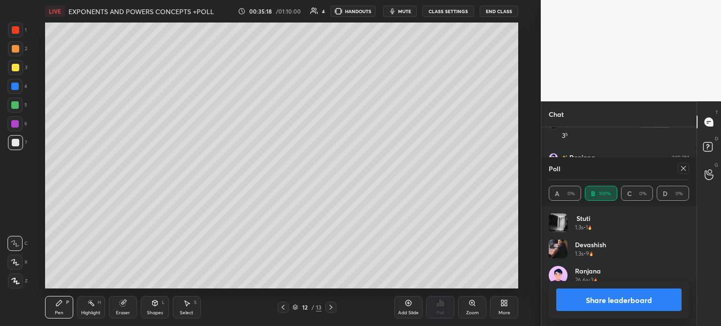
click at [683, 169] on icon at bounding box center [684, 169] width 8 height 8
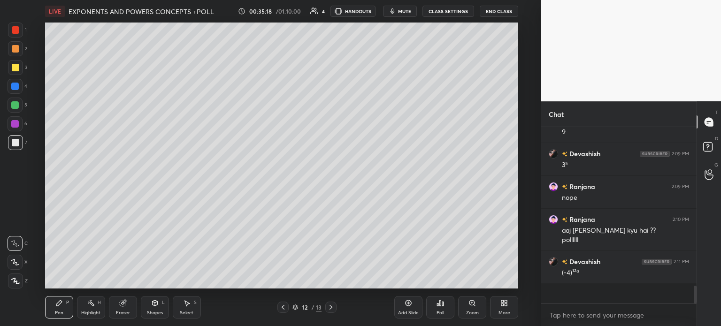
scroll to position [174, 153]
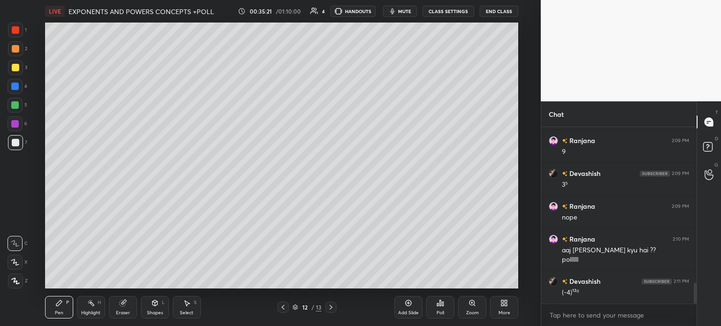
click at [21, 88] on div at bounding box center [15, 86] width 15 height 15
click at [18, 69] on div at bounding box center [16, 68] width 8 height 8
click at [123, 306] on icon at bounding box center [122, 303] width 6 height 6
click at [61, 309] on div "Pen P" at bounding box center [59, 307] width 28 height 23
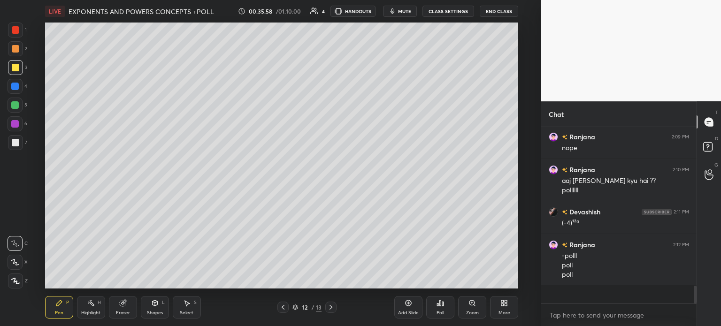
scroll to position [1385, 0]
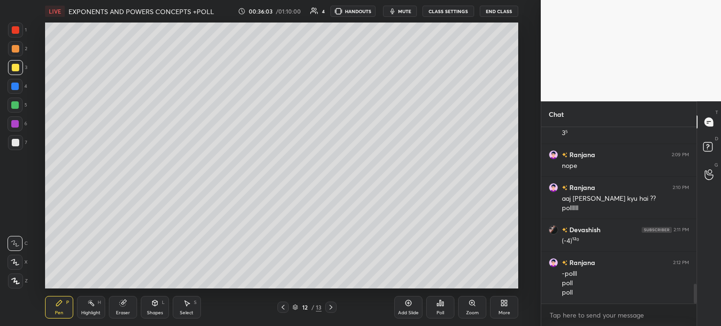
click at [437, 308] on div "Poll" at bounding box center [440, 307] width 28 height 23
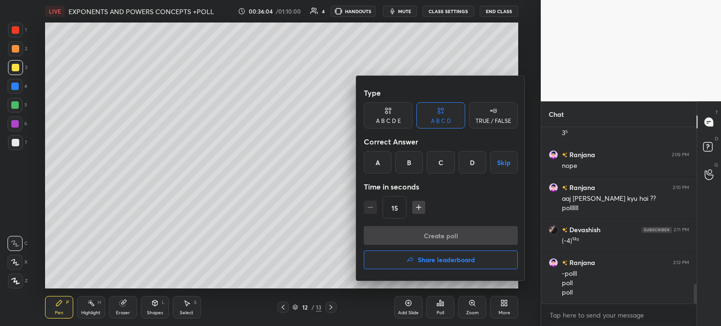
click at [451, 163] on div "C" at bounding box center [441, 162] width 28 height 23
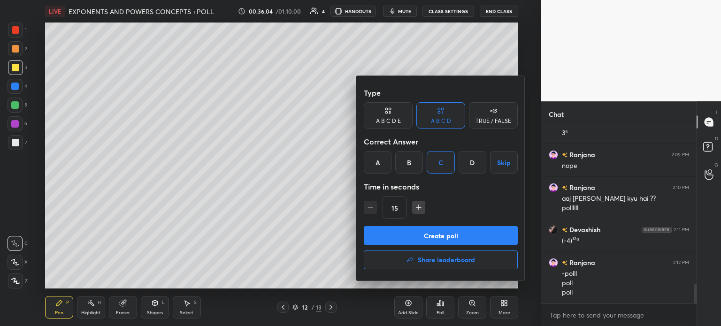
click at [446, 243] on button "Create poll" at bounding box center [441, 235] width 154 height 19
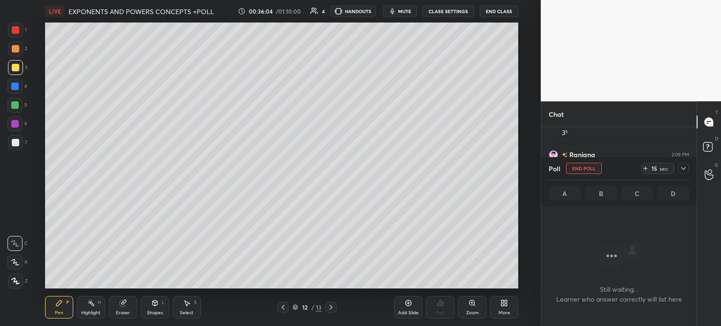
scroll to position [3, 3]
click at [642, 169] on icon at bounding box center [646, 169] width 8 height 8
click at [683, 168] on icon at bounding box center [684, 169] width 8 height 8
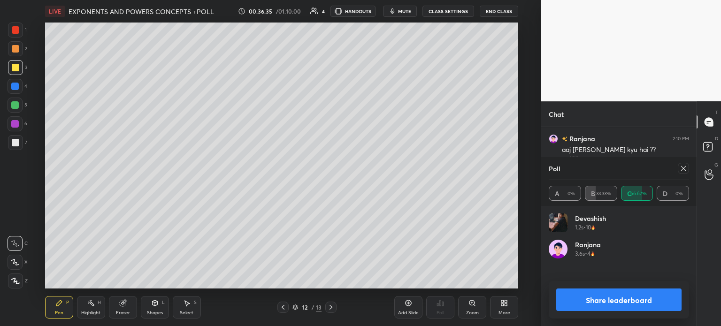
scroll to position [3, 3]
click at [683, 170] on icon at bounding box center [684, 169] width 8 height 8
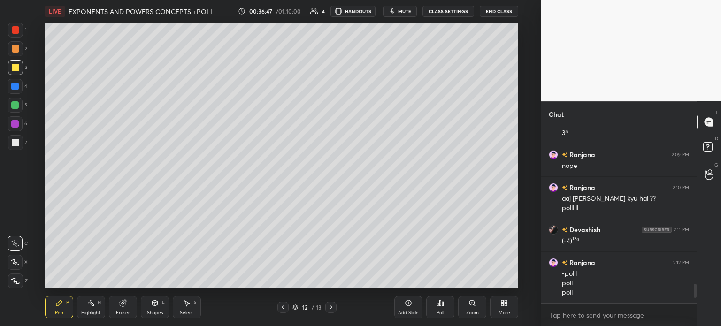
click at [180, 306] on div "Select S" at bounding box center [187, 307] width 28 height 23
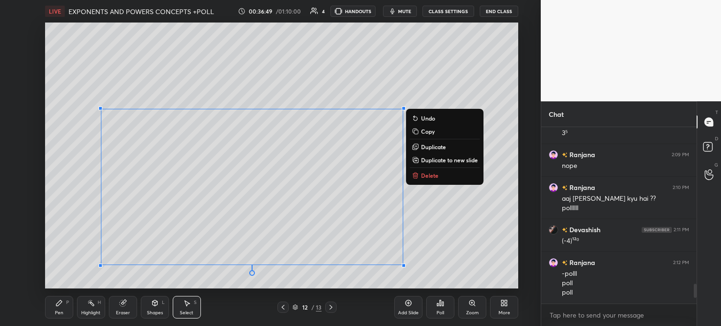
click at [427, 173] on p "Delete" at bounding box center [429, 176] width 17 height 8
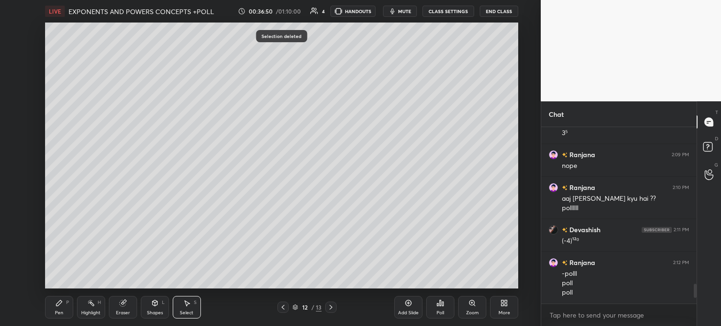
click at [63, 310] on div "Pen P" at bounding box center [59, 307] width 28 height 23
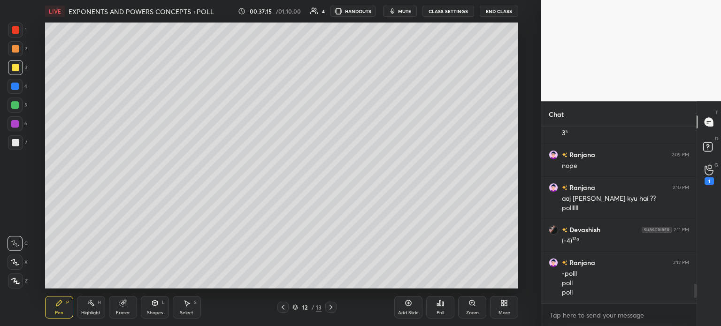
click at [403, 311] on div "Add Slide" at bounding box center [408, 313] width 21 height 5
click at [707, 176] on div "1" at bounding box center [709, 175] width 9 height 20
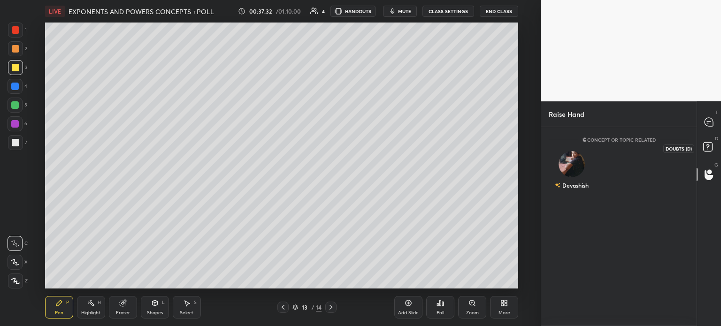
click at [698, 123] on div "T Messages (T)" at bounding box center [709, 122] width 24 height 26
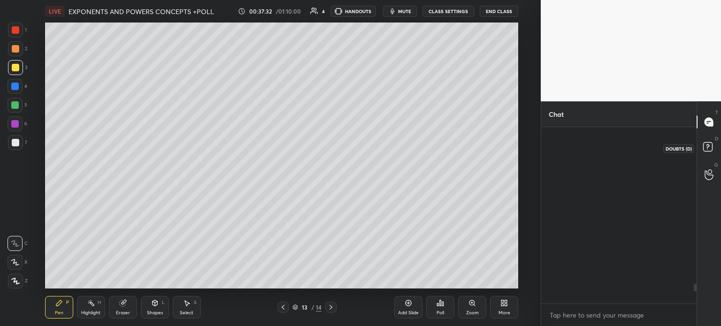
scroll to position [174, 153]
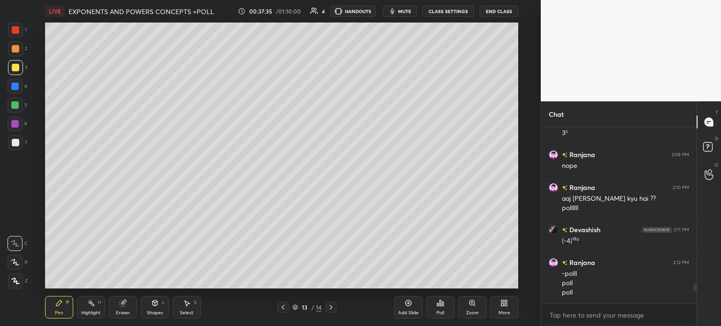
click at [404, 11] on span "mute" at bounding box center [404, 11] width 13 height 7
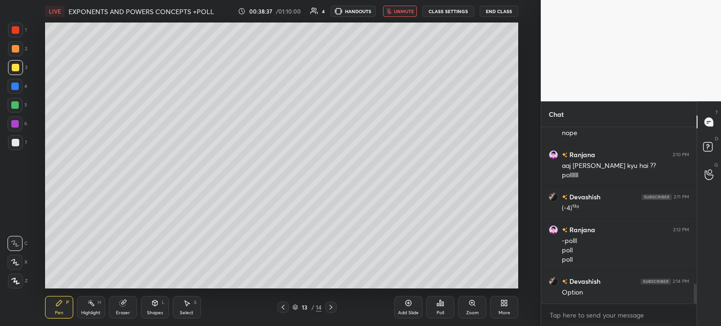
click at [21, 139] on div at bounding box center [15, 142] width 15 height 15
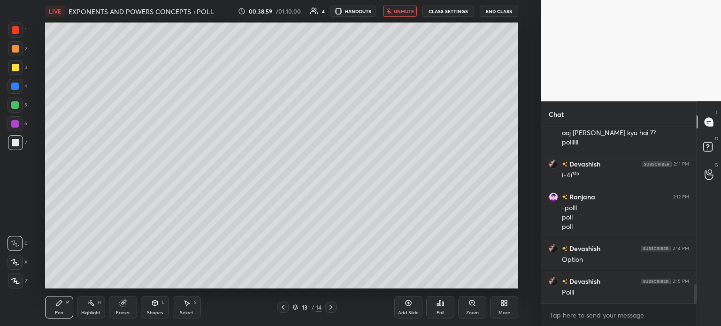
click at [392, 9] on icon "button" at bounding box center [388, 11] width 5 height 6
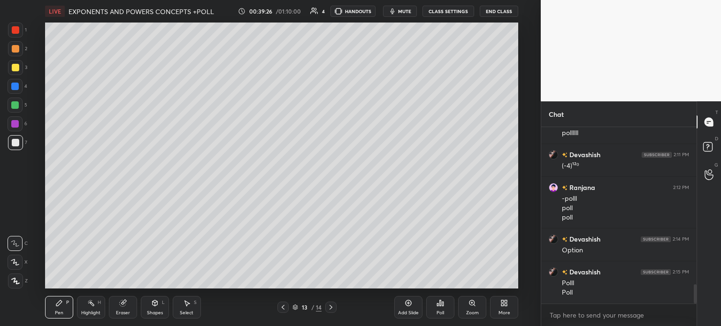
click at [443, 309] on div "Poll" at bounding box center [440, 307] width 28 height 23
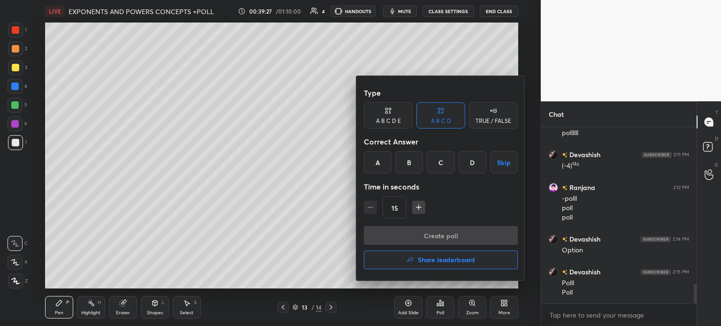
click at [285, 232] on div at bounding box center [360, 163] width 721 height 326
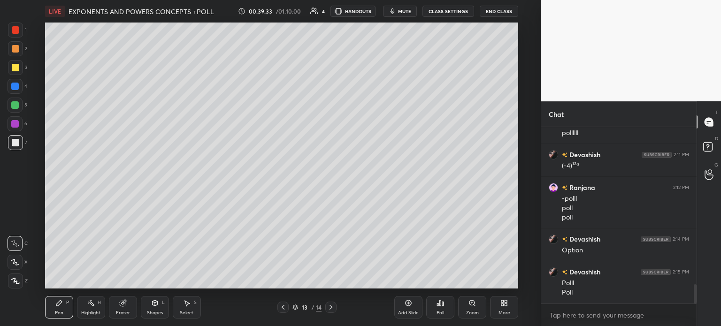
click at [454, 312] on div "Add Slide Poll Zoom More" at bounding box center [456, 307] width 124 height 53
click at [450, 301] on div "Poll" at bounding box center [440, 307] width 28 height 23
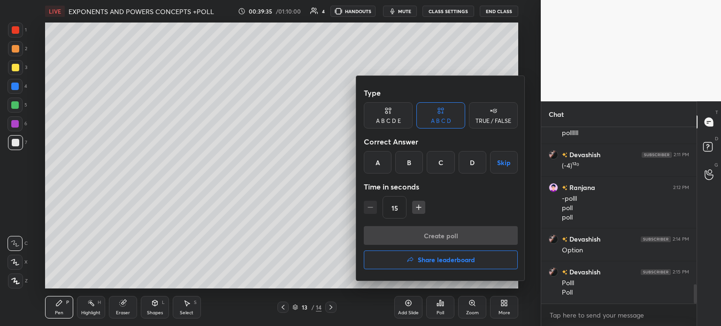
click at [377, 181] on div "Time in seconds" at bounding box center [441, 186] width 154 height 19
click at [378, 164] on div "A" at bounding box center [378, 162] width 28 height 23
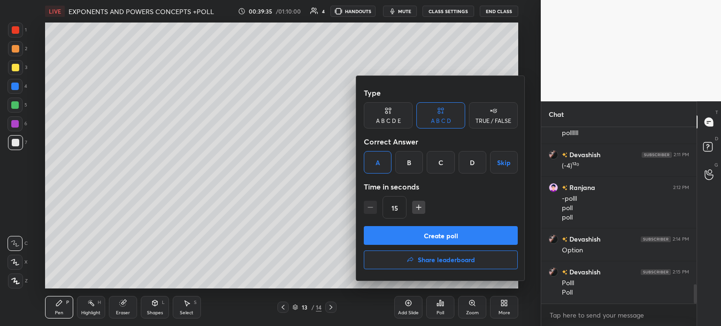
click at [434, 225] on div "Type A B C D E A B C D TRUE / FALSE Correct Answer A B C D Skip Time in seconds…" at bounding box center [441, 155] width 154 height 143
click at [453, 238] on button "Create poll" at bounding box center [441, 235] width 154 height 19
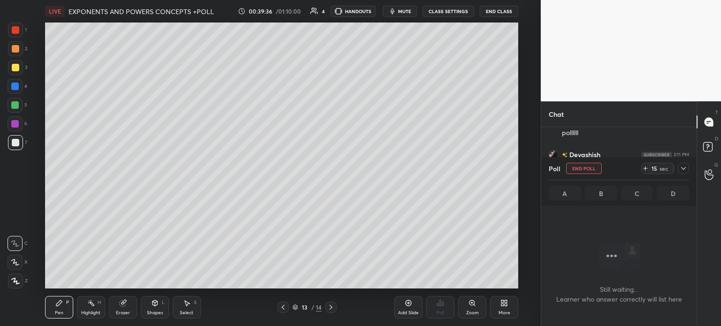
scroll to position [2, 3]
click at [645, 165] on icon at bounding box center [646, 169] width 8 height 8
click at [680, 170] on icon at bounding box center [684, 169] width 8 height 8
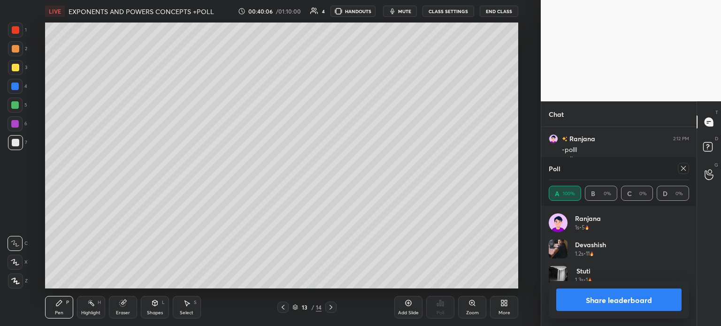
scroll to position [110, 138]
click at [603, 300] on button "Share leaderboard" at bounding box center [618, 300] width 125 height 23
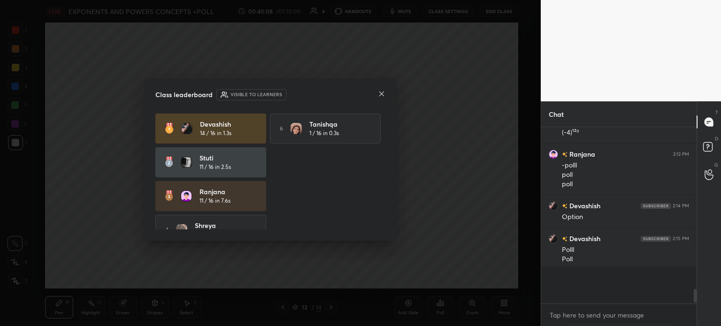
scroll to position [192, 153]
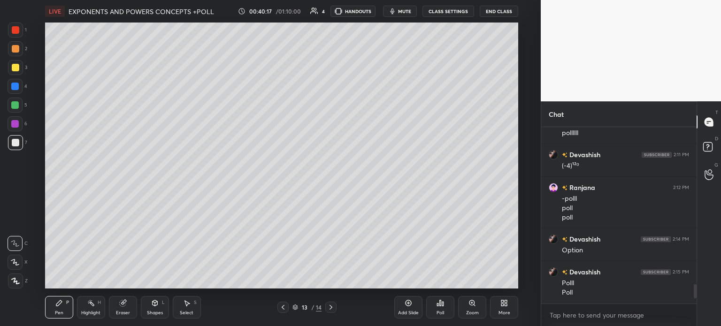
click at [415, 314] on div "Add Slide" at bounding box center [408, 313] width 21 height 5
click at [13, 68] on div at bounding box center [16, 68] width 8 height 8
click at [188, 306] on icon at bounding box center [187, 304] width 8 height 8
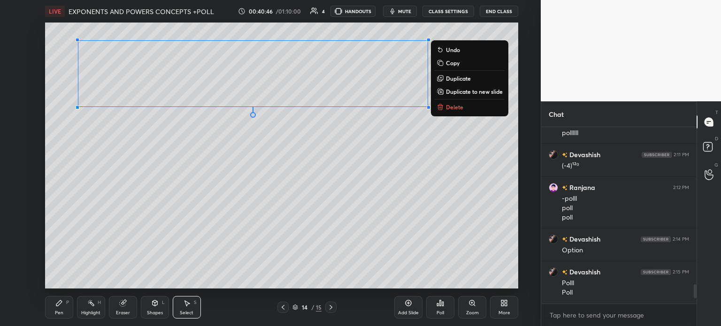
click at [402, 161] on div "0 ° Undo Copy Duplicate Duplicate to new slide Delete" at bounding box center [281, 156] width 473 height 266
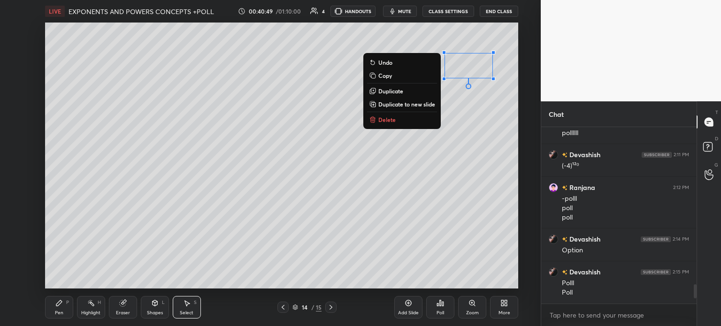
click at [57, 307] on div "Pen P" at bounding box center [59, 307] width 28 height 23
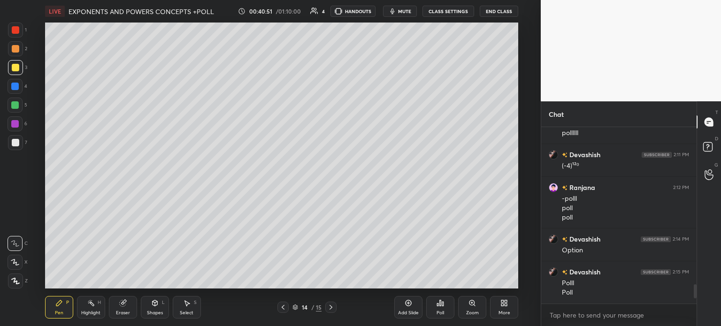
click at [399, 12] on button "mute" at bounding box center [400, 11] width 34 height 11
click at [19, 141] on div at bounding box center [16, 143] width 8 height 8
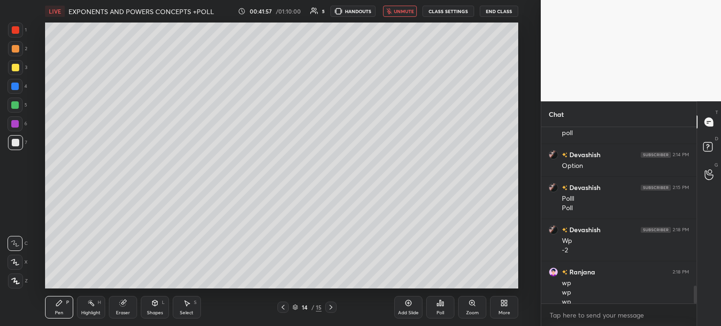
scroll to position [1554, 0]
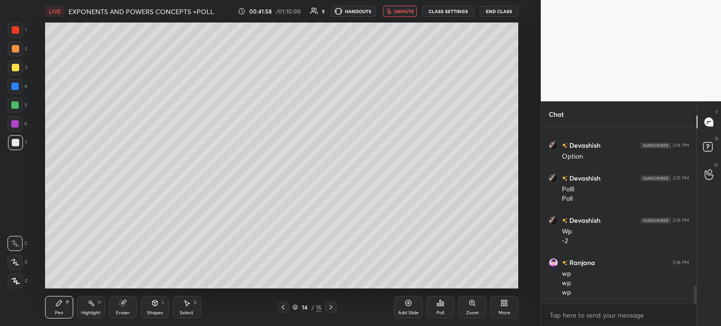
click at [402, 13] on span "unmute" at bounding box center [404, 11] width 20 height 7
click at [186, 311] on div "Select" at bounding box center [187, 313] width 14 height 5
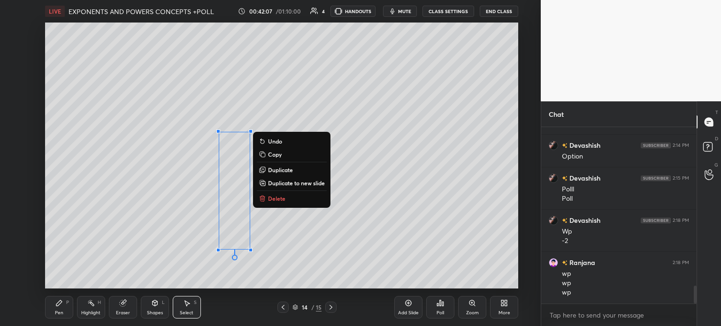
click at [317, 256] on div "0 ° Undo Copy Duplicate Duplicate to new slide Delete" at bounding box center [281, 156] width 473 height 266
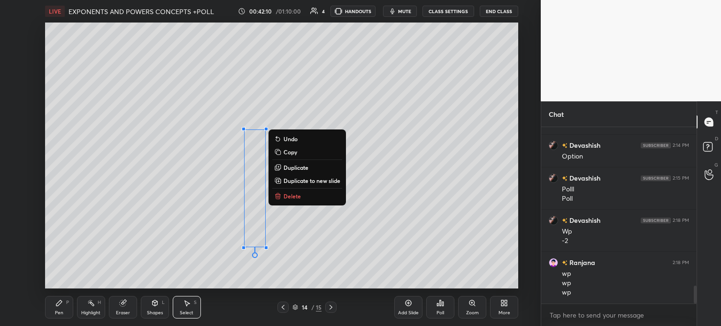
click at [58, 309] on div "Pen P" at bounding box center [59, 307] width 28 height 23
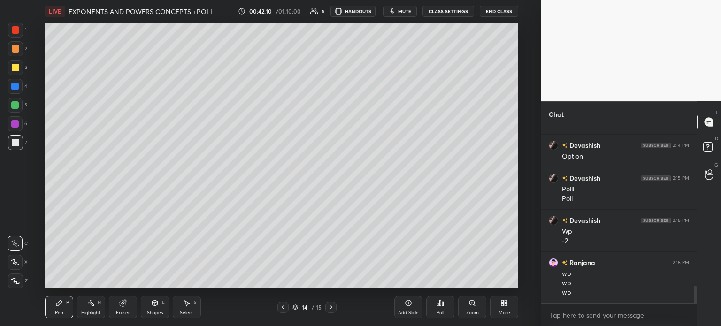
scroll to position [1587, 0]
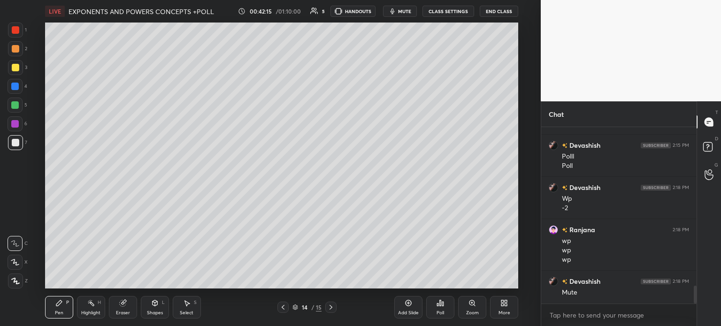
click at [448, 306] on div "Poll" at bounding box center [440, 307] width 28 height 23
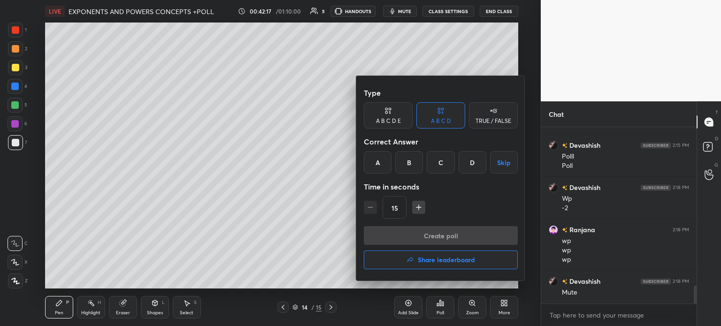
click at [375, 163] on div "A" at bounding box center [378, 162] width 28 height 23
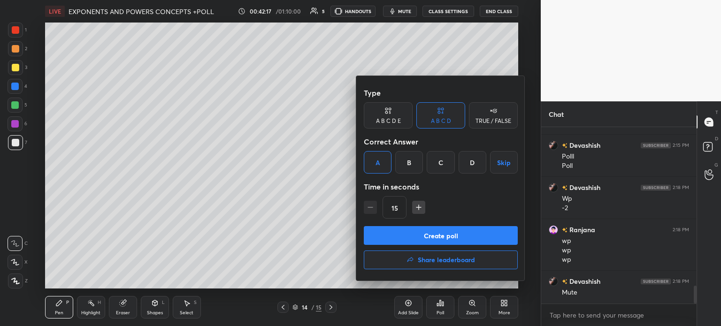
click at [478, 238] on button "Create poll" at bounding box center [441, 235] width 154 height 19
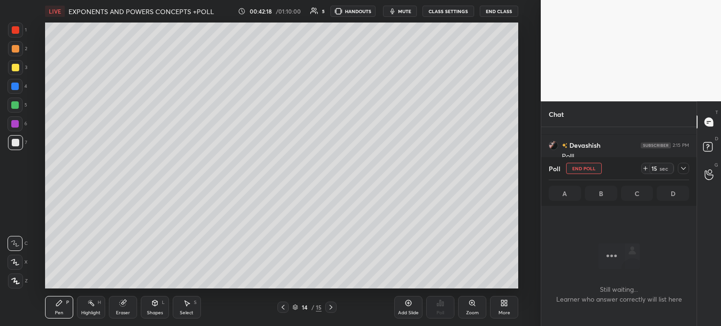
scroll to position [2, 3]
click at [644, 171] on icon at bounding box center [646, 169] width 8 height 8
click at [682, 169] on icon at bounding box center [684, 169] width 8 height 8
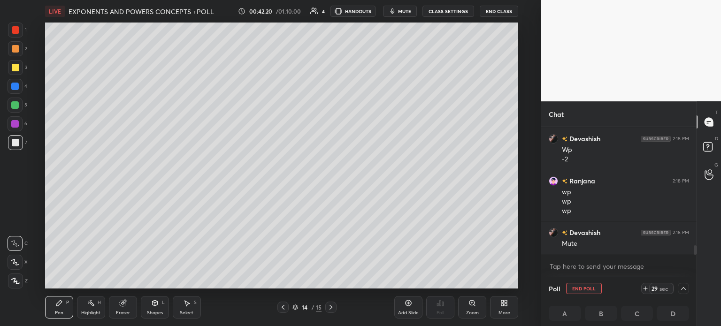
scroll to position [0, 3]
click at [184, 308] on div "Select S" at bounding box center [187, 307] width 28 height 23
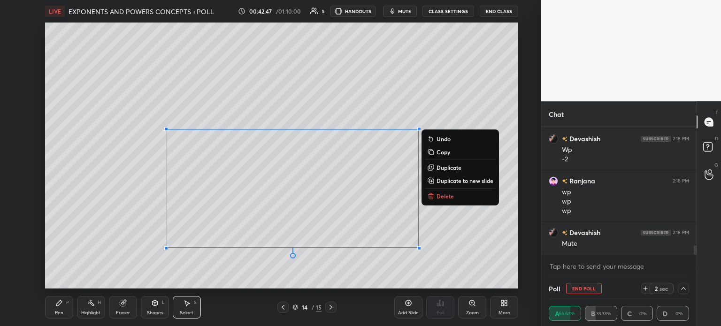
click at [455, 202] on div "0 ° Undo Copy Duplicate Duplicate to new slide Delete" at bounding box center [281, 156] width 473 height 266
click at [449, 198] on p "Delete" at bounding box center [445, 196] width 17 height 8
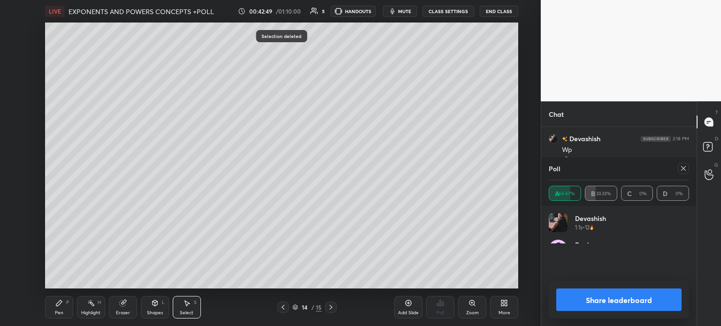
scroll to position [110, 138]
click at [56, 315] on div "Pen" at bounding box center [59, 313] width 8 height 5
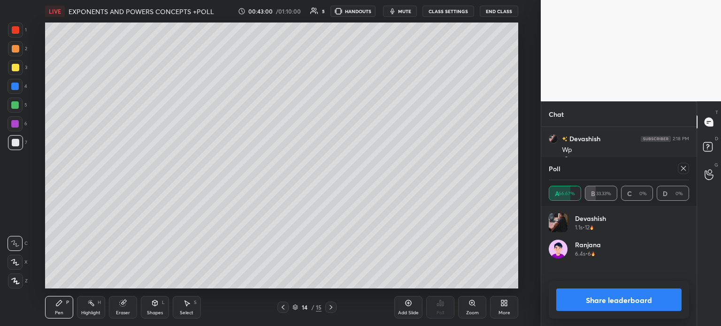
click at [18, 103] on div at bounding box center [15, 105] width 8 height 8
click at [411, 304] on icon at bounding box center [409, 304] width 8 height 8
click at [12, 59] on div "2" at bounding box center [17, 50] width 19 height 19
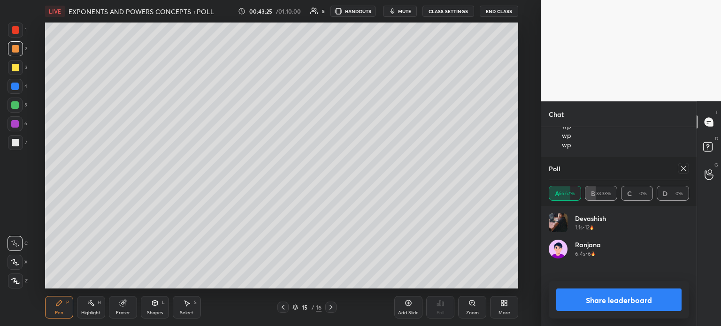
click at [690, 170] on div "Poll A 66.67% B 33.33% C 0% D 0%" at bounding box center [618, 181] width 155 height 49
click at [680, 165] on icon at bounding box center [684, 169] width 8 height 8
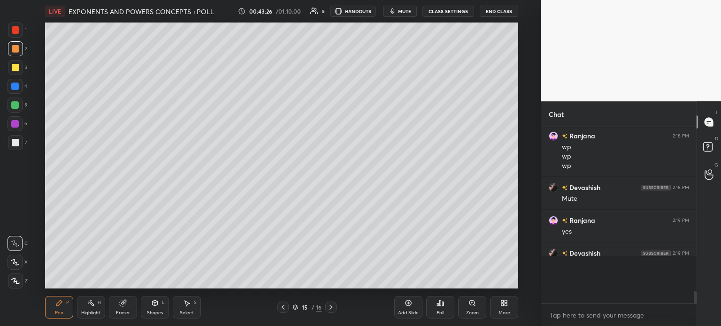
scroll to position [163, 153]
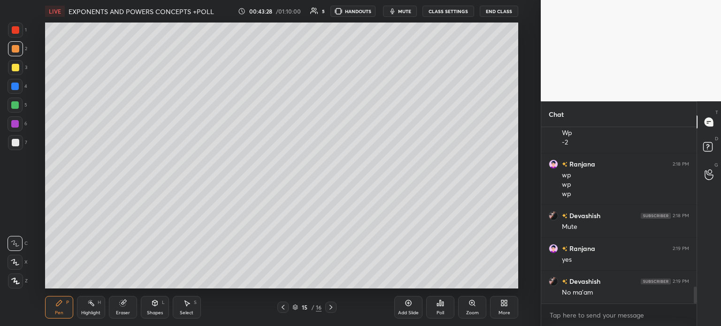
click at [19, 153] on div "7" at bounding box center [17, 144] width 19 height 19
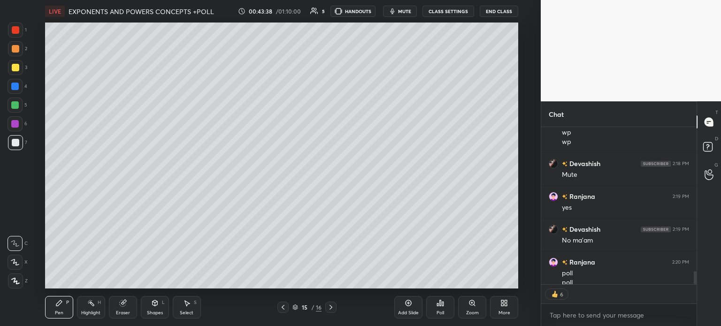
scroll to position [1723, 0]
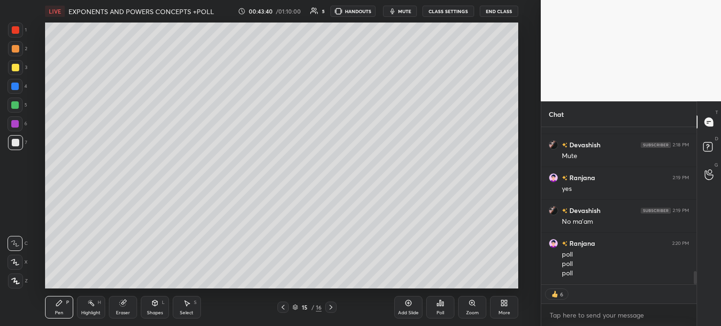
click at [442, 306] on icon at bounding box center [442, 304] width 1 height 4
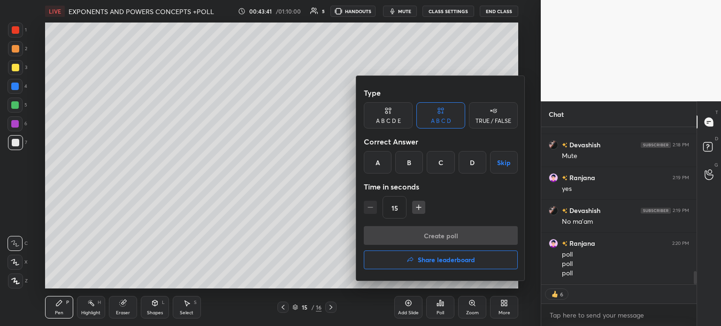
click at [377, 164] on div "A" at bounding box center [378, 162] width 28 height 23
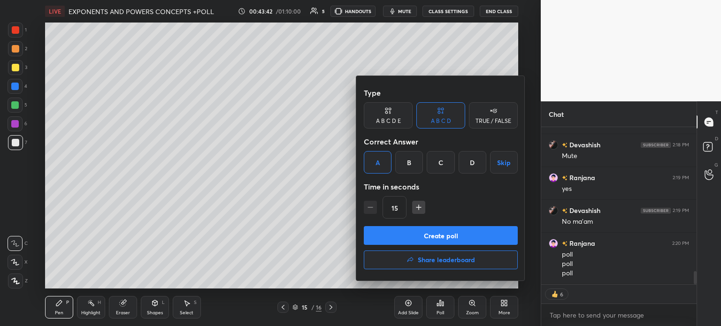
click at [468, 246] on div "Create poll Share leaderboard" at bounding box center [441, 249] width 154 height 47
click at [464, 232] on button "Create poll" at bounding box center [441, 235] width 154 height 19
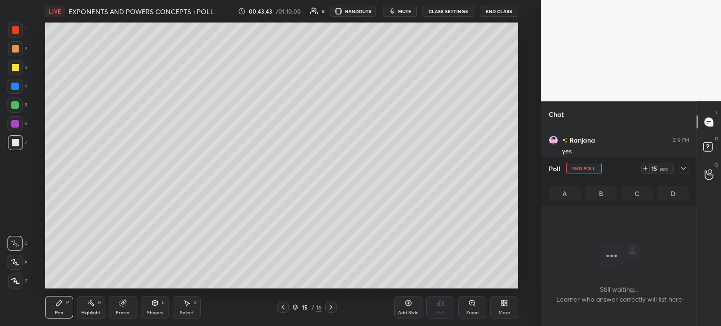
click at [646, 167] on icon at bounding box center [646, 169] width 8 height 8
click at [680, 169] on icon at bounding box center [684, 169] width 8 height 8
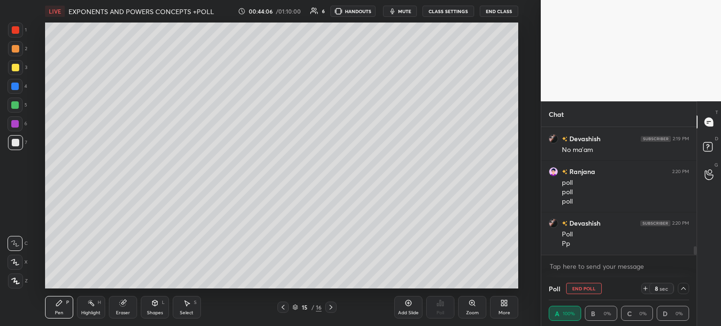
click at [681, 289] on icon at bounding box center [684, 289] width 8 height 8
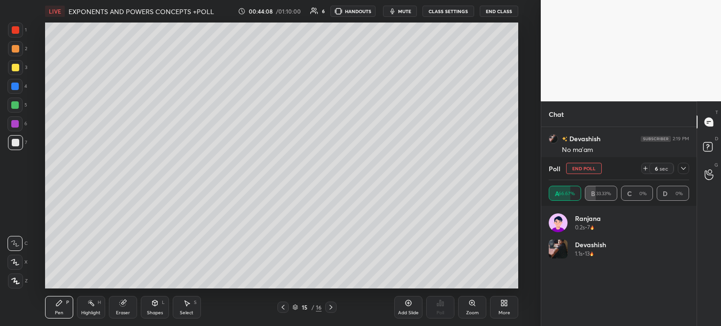
click at [684, 169] on icon at bounding box center [684, 169] width 8 height 8
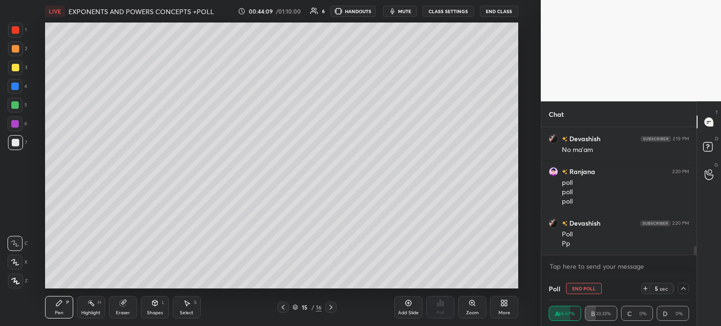
click at [15, 87] on div at bounding box center [15, 87] width 8 height 8
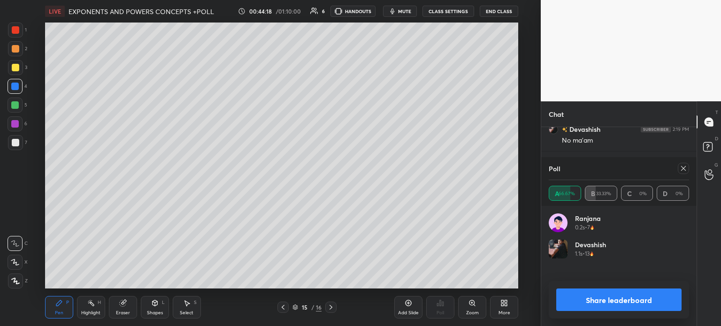
click at [682, 170] on icon at bounding box center [683, 168] width 5 height 5
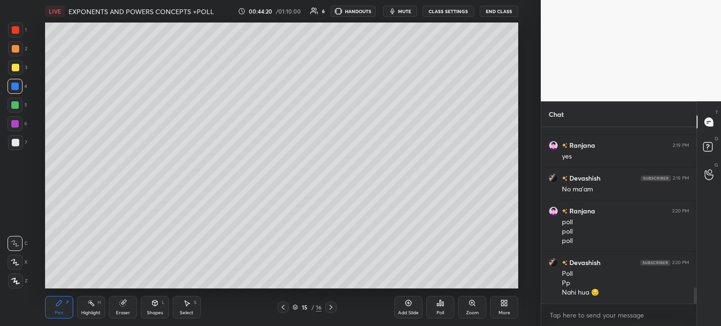
click at [440, 305] on icon at bounding box center [440, 303] width 1 height 6
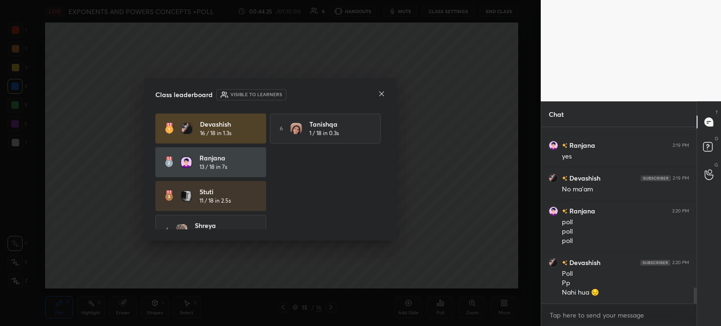
click at [383, 94] on icon at bounding box center [382, 94] width 8 height 8
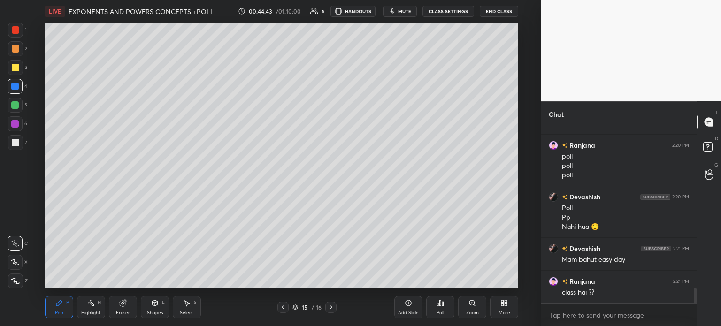
click at [413, 300] on div "Add Slide" at bounding box center [408, 307] width 28 height 23
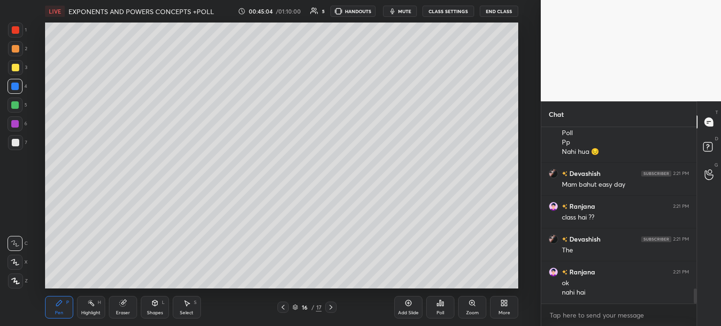
click at [563, 306] on div "x" at bounding box center [618, 315] width 155 height 22
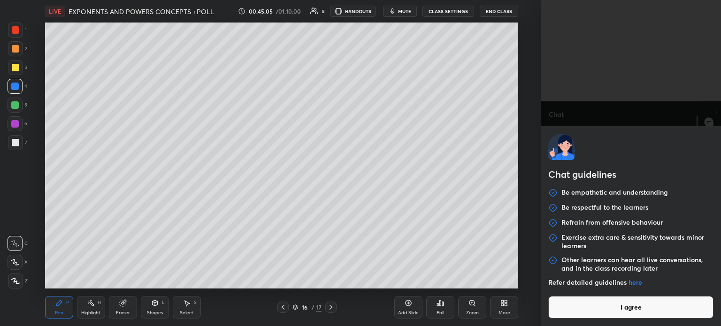
click at [564, 310] on button "I agree" at bounding box center [630, 307] width 165 height 23
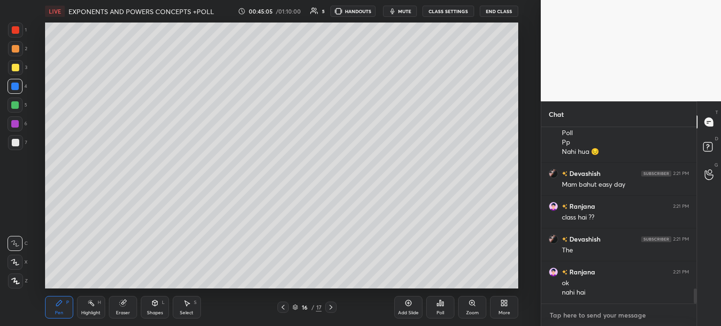
type textarea "x"
paste textarea "[URL][DOMAIN_NAME]"
type textarea "[URL][DOMAIN_NAME]"
type textarea "x"
type textarea "[URL][DOMAIN_NAME]"
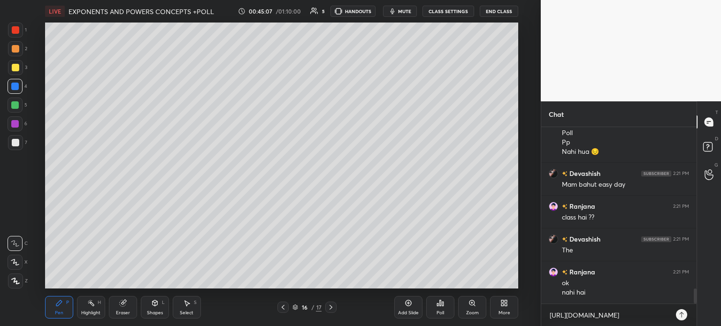
click at [683, 316] on icon at bounding box center [682, 315] width 8 height 8
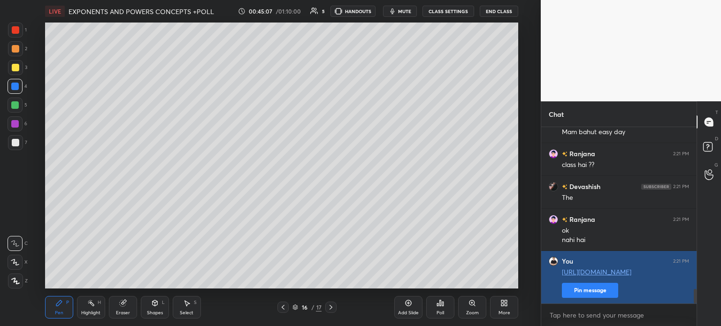
click at [593, 298] on div "You 2:21 PM [URL][DOMAIN_NAME] Pin message" at bounding box center [618, 277] width 155 height 53
click at [590, 292] on button "Pin message" at bounding box center [590, 290] width 56 height 15
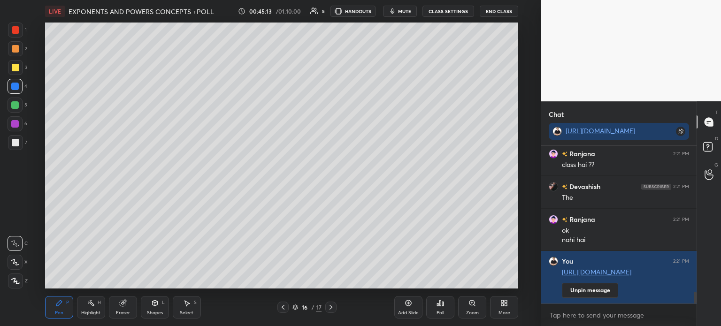
click at [496, 11] on button "End Class" at bounding box center [499, 11] width 38 height 11
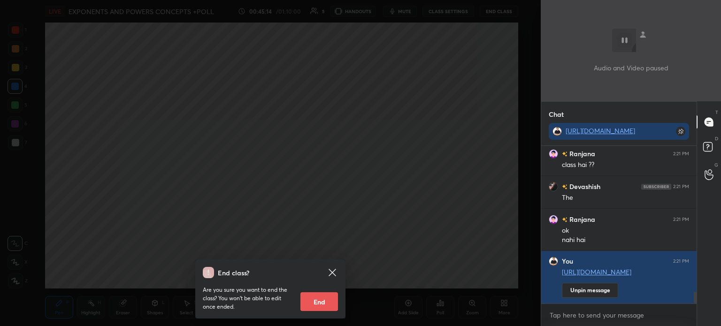
click at [313, 298] on button "End" at bounding box center [319, 301] width 38 height 19
type textarea "x"
